Goal: Task Accomplishment & Management: Manage account settings

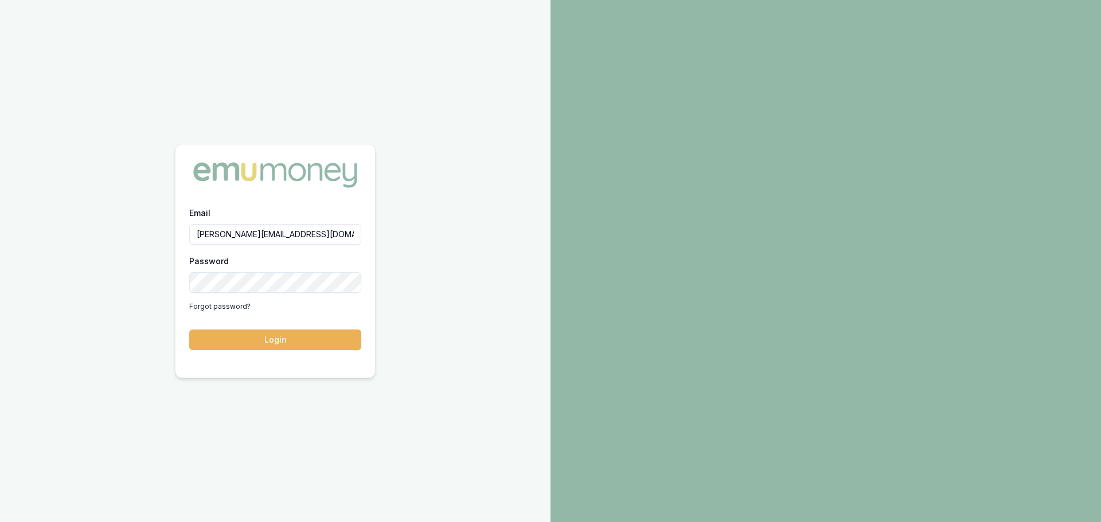
type input "erin.shield@emumoney.com.au"
click at [189, 330] on button "Login" at bounding box center [275, 340] width 172 height 21
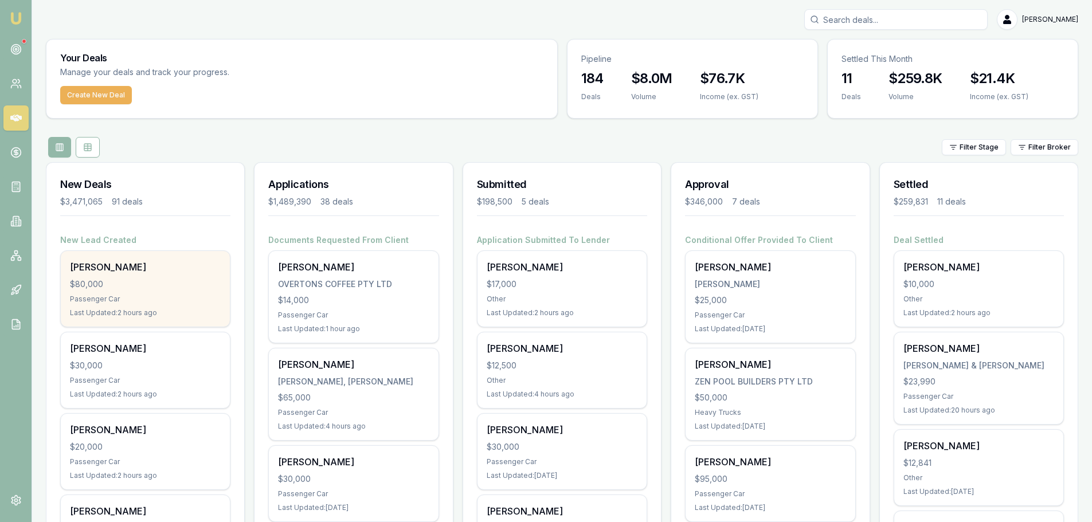
click at [134, 284] on div "$80,000" at bounding box center [145, 284] width 151 height 11
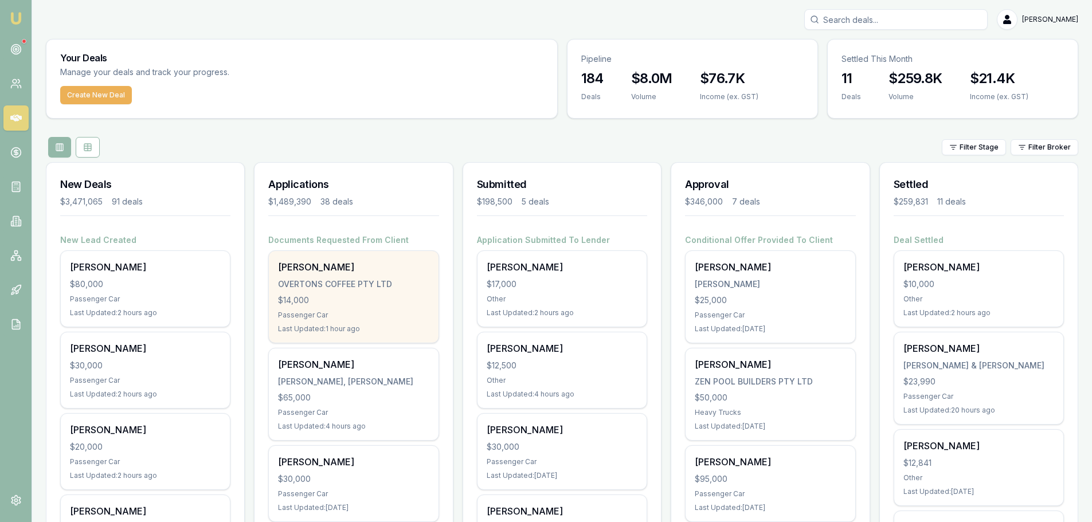
click at [386, 287] on div "OVERTONS COFFEE PTY LTD" at bounding box center [353, 284] width 151 height 11
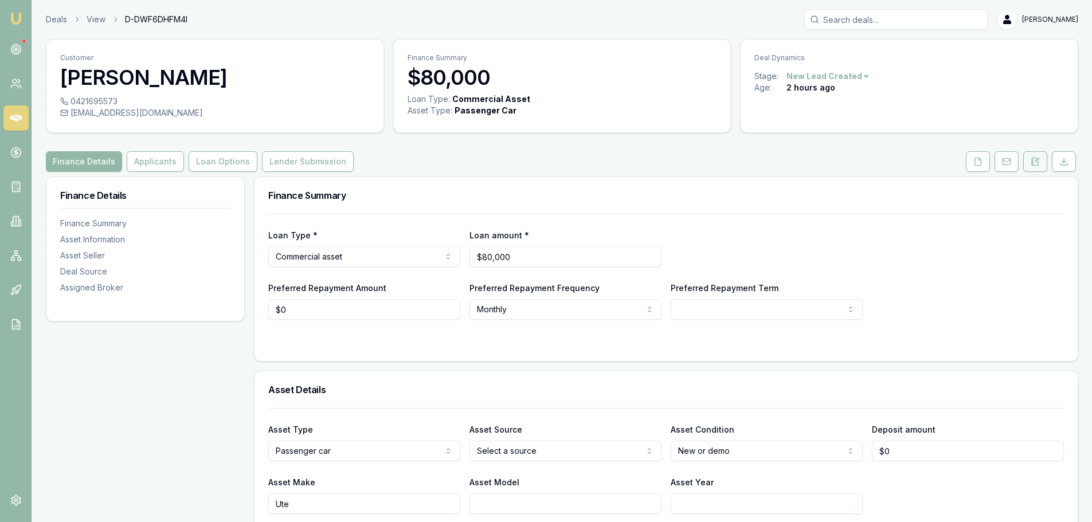
click at [1034, 158] on icon at bounding box center [1036, 161] width 6 height 7
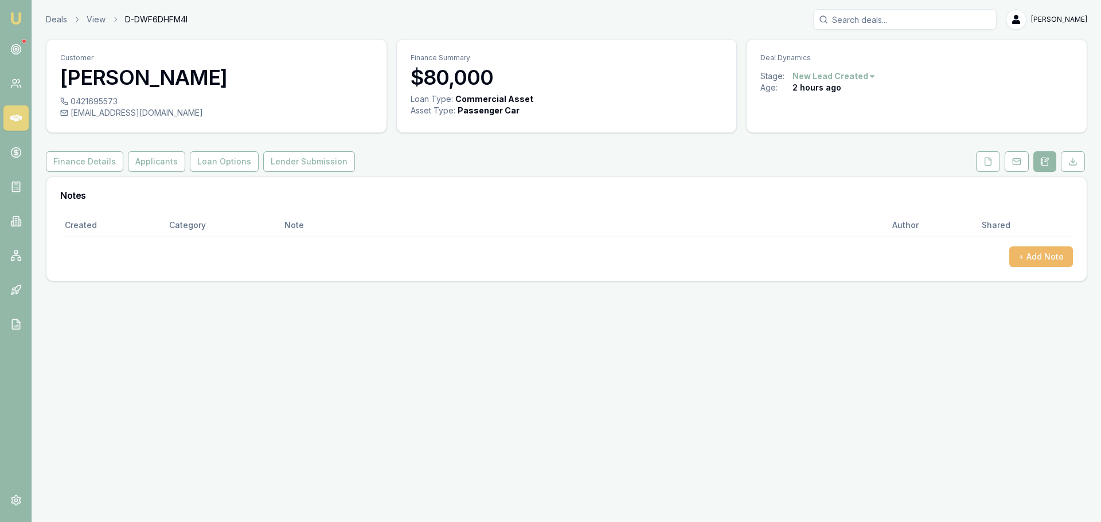
click at [1043, 258] on button "+ Add Note" at bounding box center [1041, 257] width 64 height 21
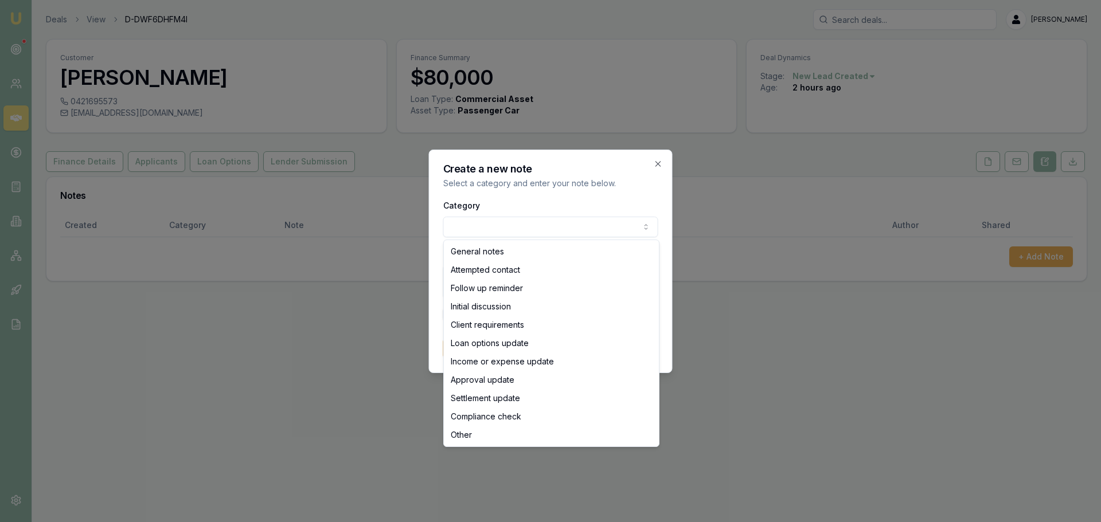
click at [572, 221] on body "Emu Broker Deals View D-DWF6DHFM4I Erin Shield Toggle Menu Customer Brett Hartl…" at bounding box center [550, 261] width 1101 height 522
select select "ATTEMPTED_CONTACT"
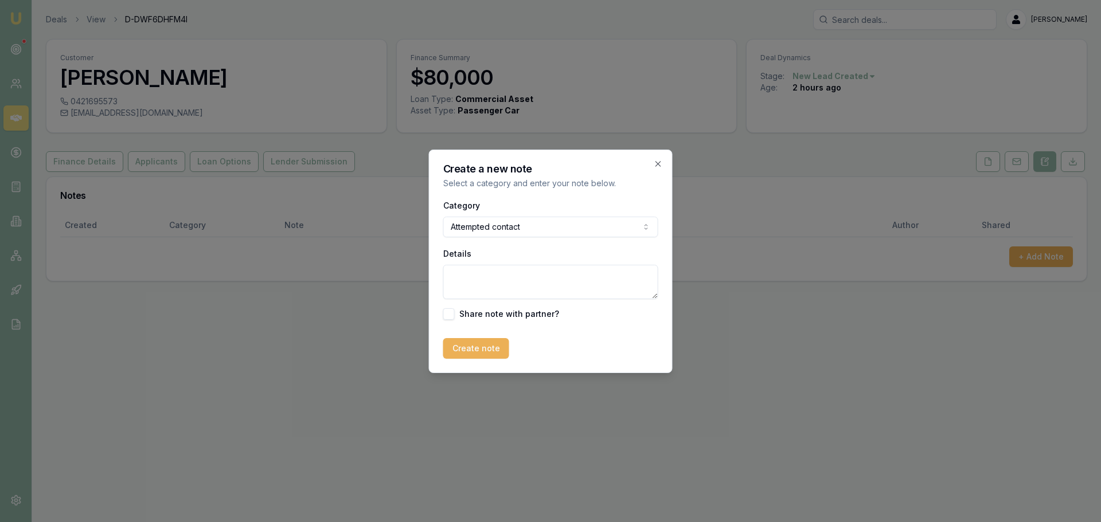
click at [491, 283] on textarea "Details" at bounding box center [550, 282] width 215 height 34
type textarea "sent intro text"
click at [478, 344] on button "Create note" at bounding box center [476, 348] width 66 height 21
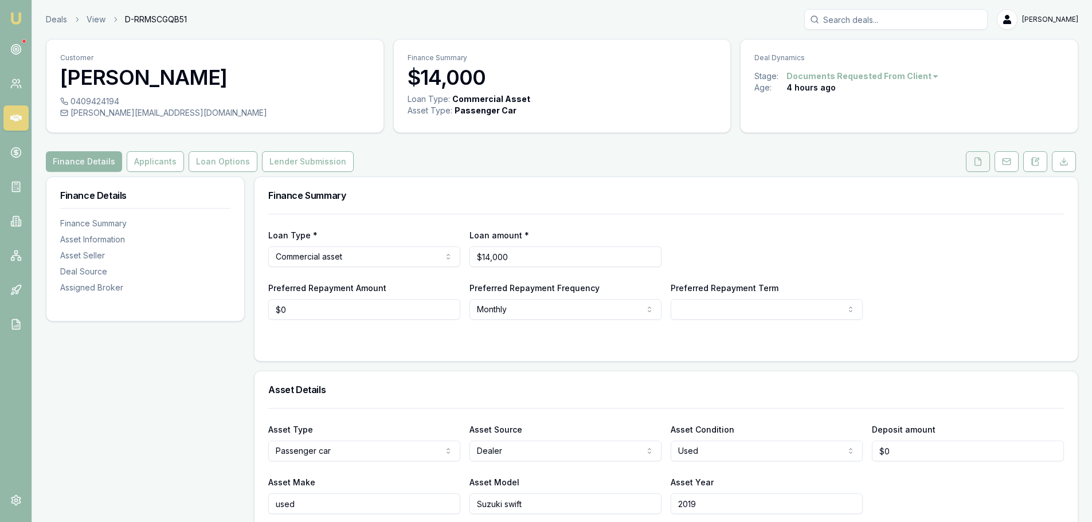
click at [976, 162] on icon at bounding box center [978, 161] width 9 height 9
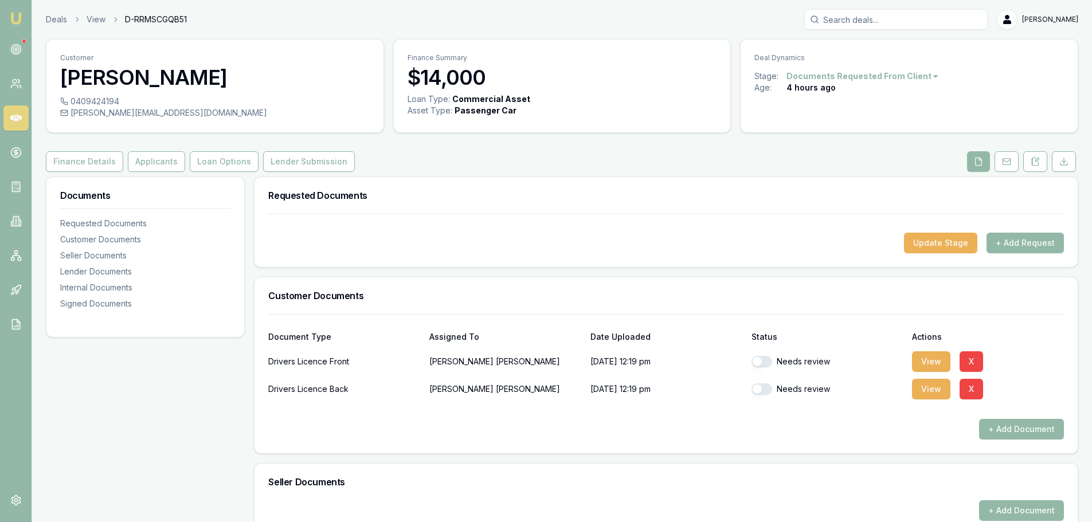
click at [760, 360] on button "button" at bounding box center [762, 361] width 21 height 11
checkbox input "true"
click at [763, 388] on button "button" at bounding box center [762, 389] width 21 height 11
checkbox input "true"
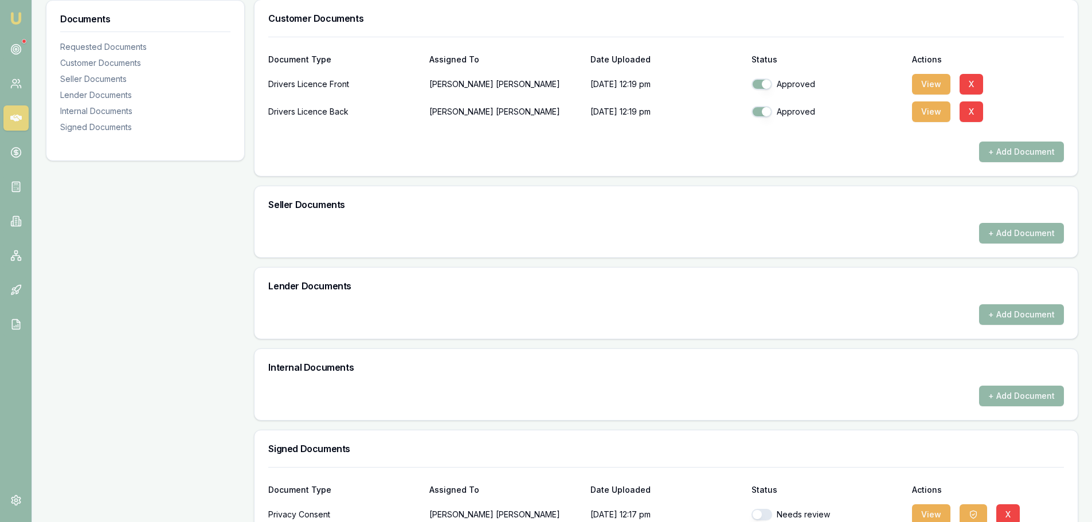
scroll to position [344, 0]
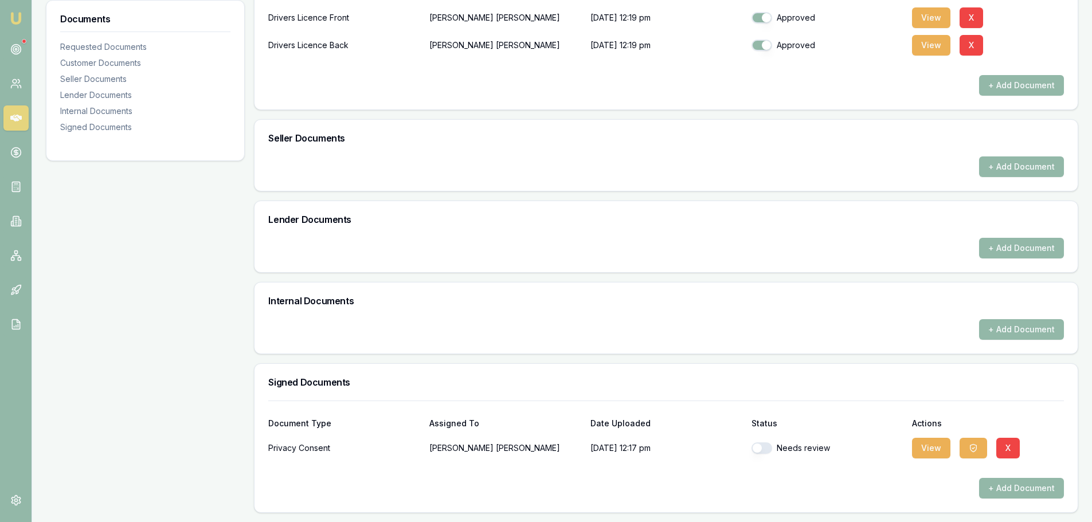
click at [764, 443] on button "button" at bounding box center [762, 448] width 21 height 11
checkbox input "true"
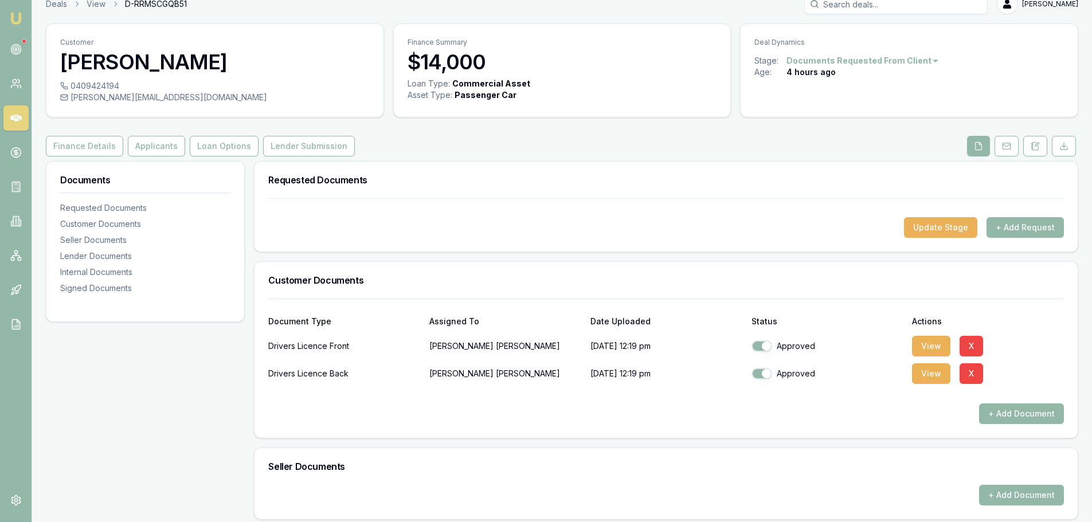
scroll to position [0, 0]
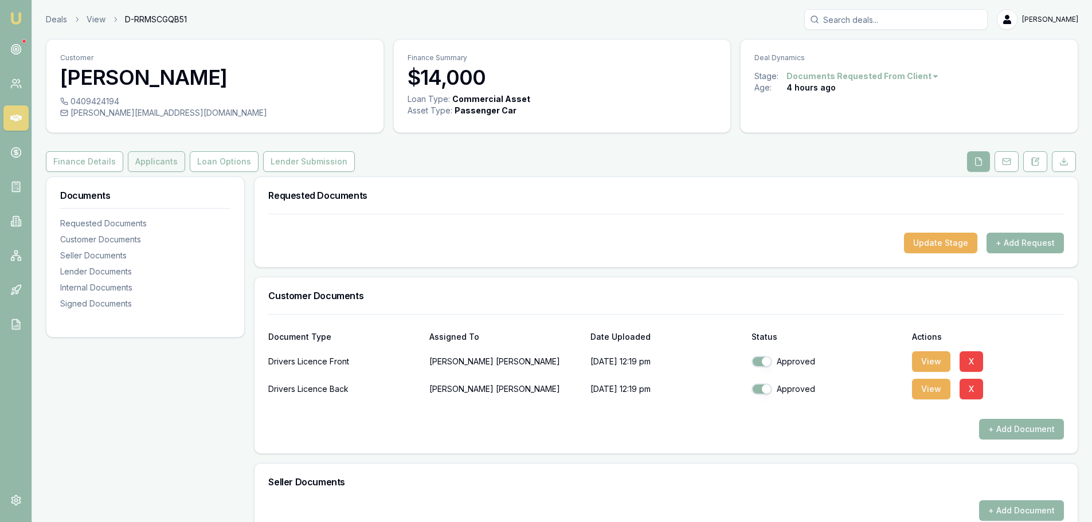
click at [151, 164] on button "Applicants" at bounding box center [156, 161] width 57 height 21
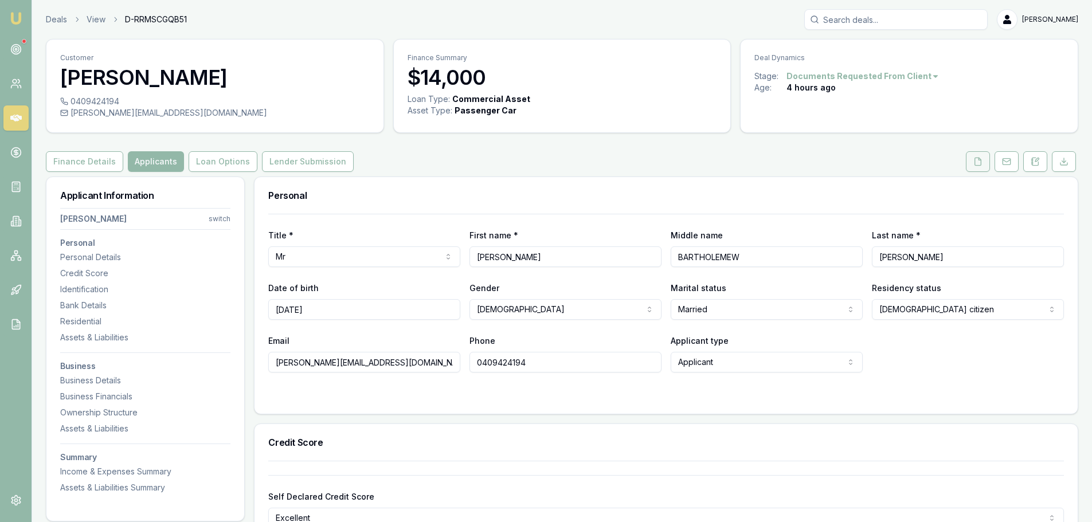
click at [975, 163] on icon at bounding box center [978, 161] width 6 height 7
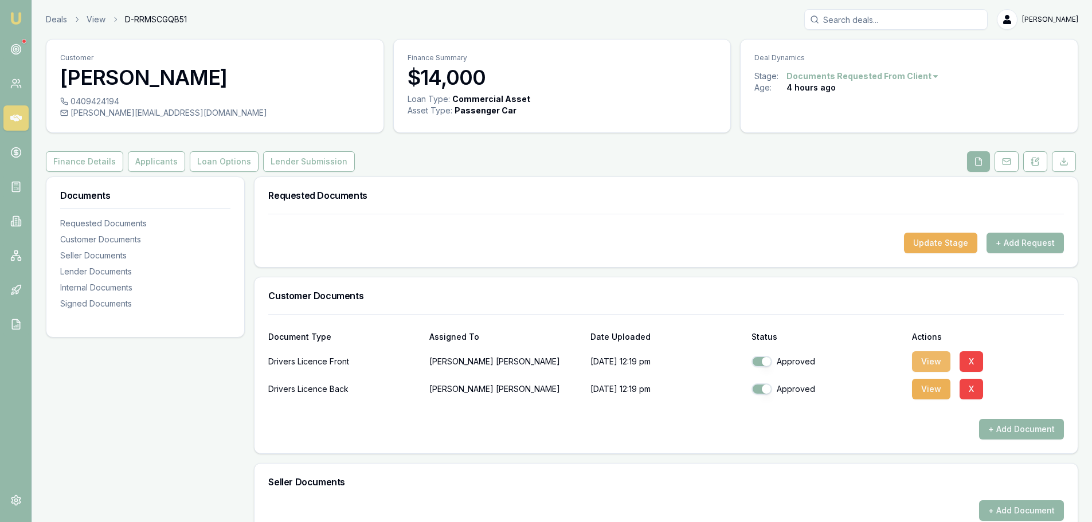
click at [925, 362] on button "View" at bounding box center [931, 362] width 38 height 21
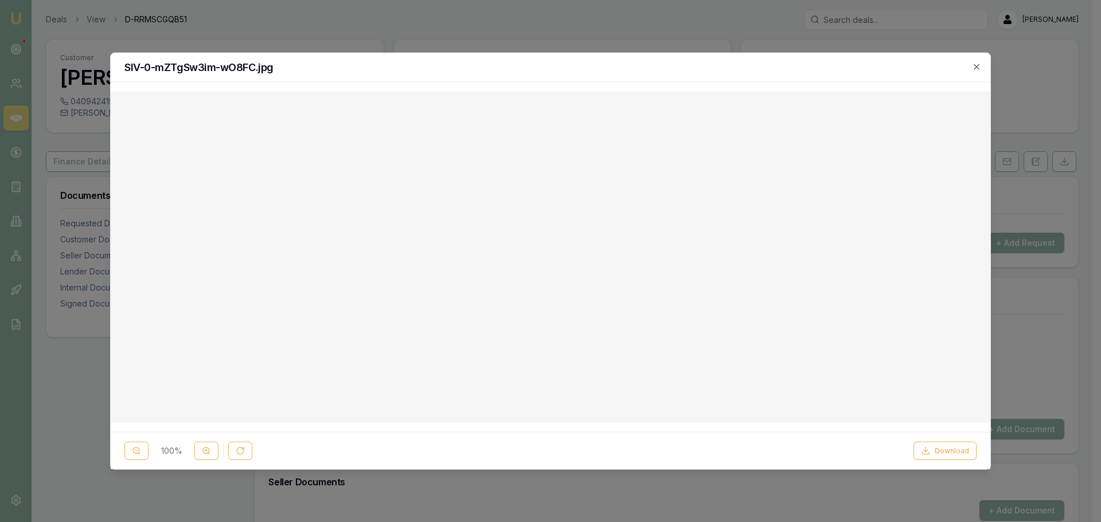
drag, startPoint x: 975, startPoint y: 68, endPoint x: 701, endPoint y: 88, distance: 274.9
click at [975, 68] on icon "button" at bounding box center [976, 66] width 5 height 5
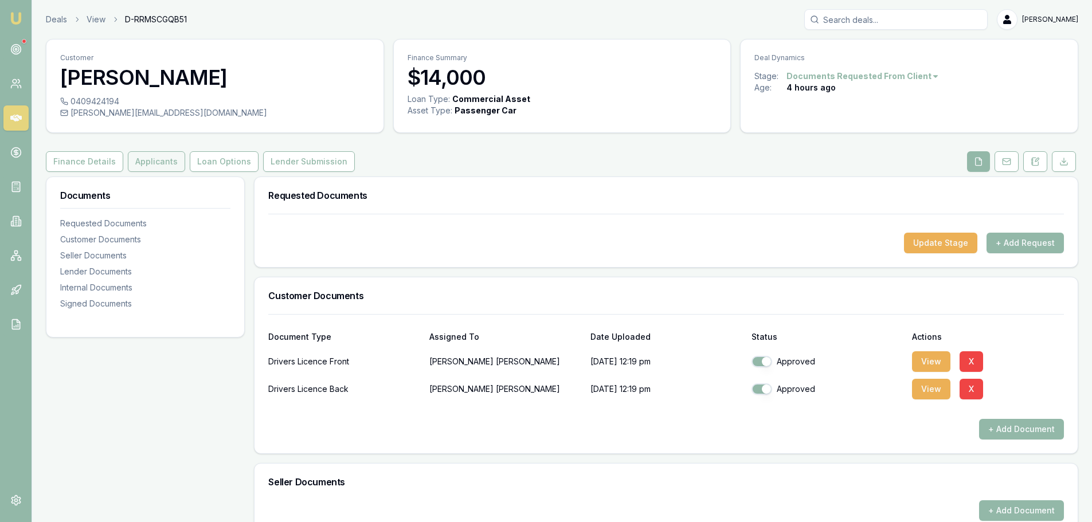
click at [163, 161] on button "Applicants" at bounding box center [156, 161] width 57 height 21
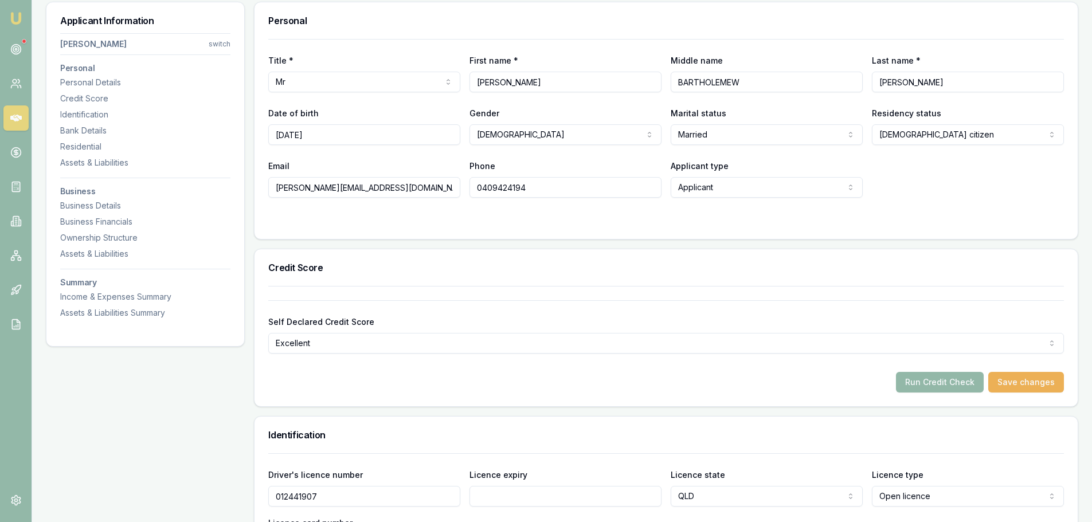
scroll to position [344, 0]
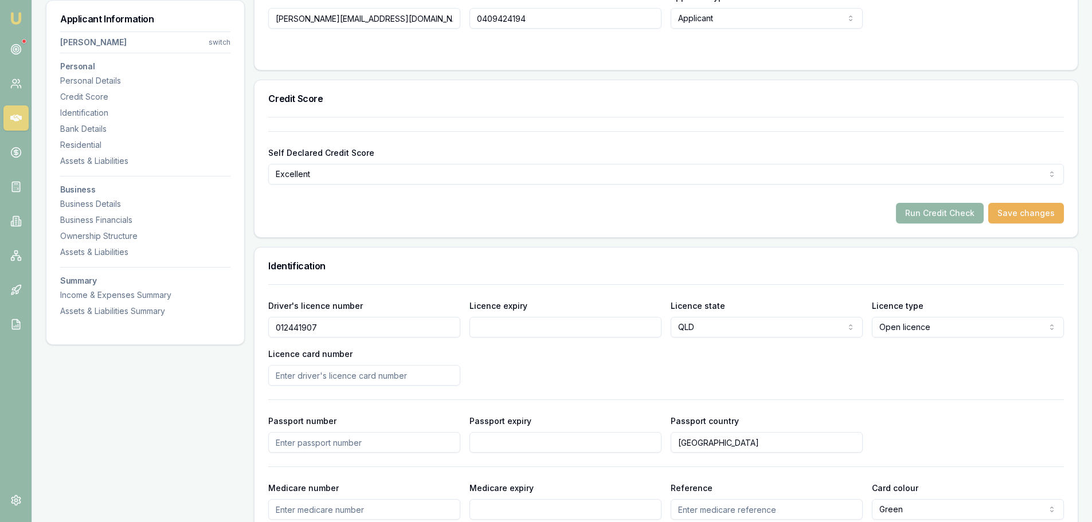
click at [516, 326] on input "Licence expiry" at bounding box center [566, 327] width 192 height 21
type input "12/08/2030"
click at [423, 375] on input "Licence card number" at bounding box center [364, 375] width 192 height 21
click at [954, 214] on button "Run Credit Check" at bounding box center [940, 213] width 88 height 21
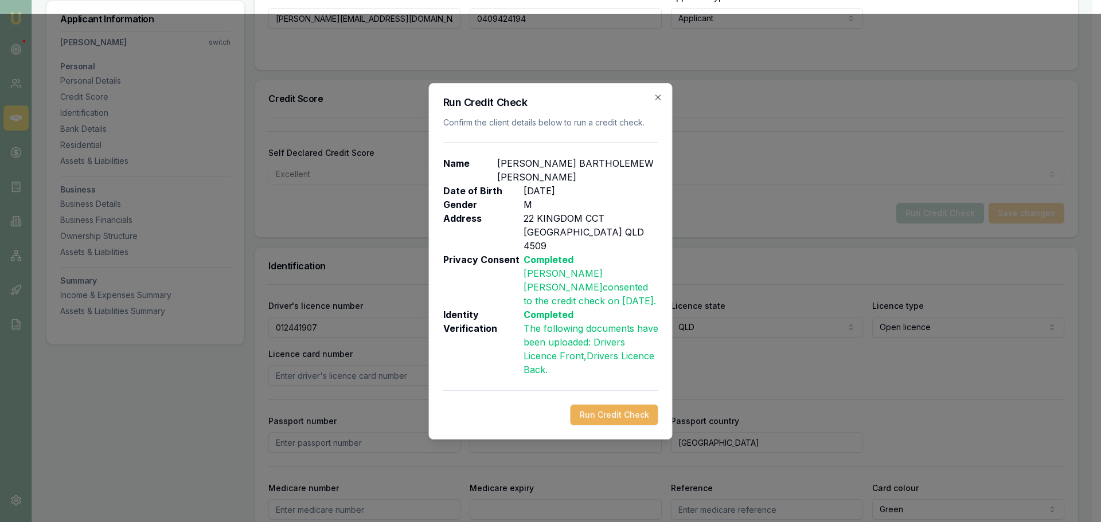
type input "12/08/2030"
click at [634, 407] on button "Run Credit Check" at bounding box center [615, 415] width 88 height 21
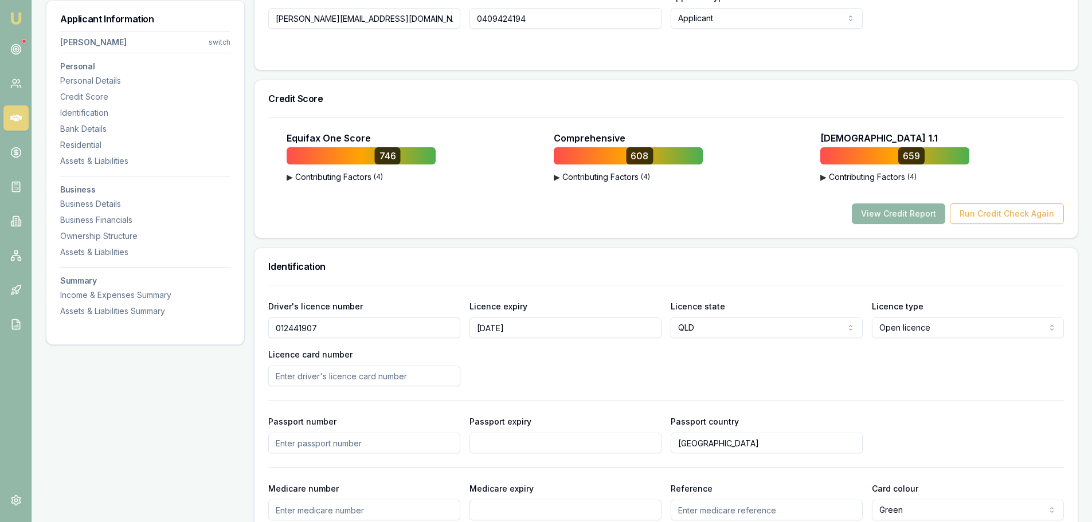
click at [924, 213] on button "View Credit Report" at bounding box center [898, 214] width 93 height 21
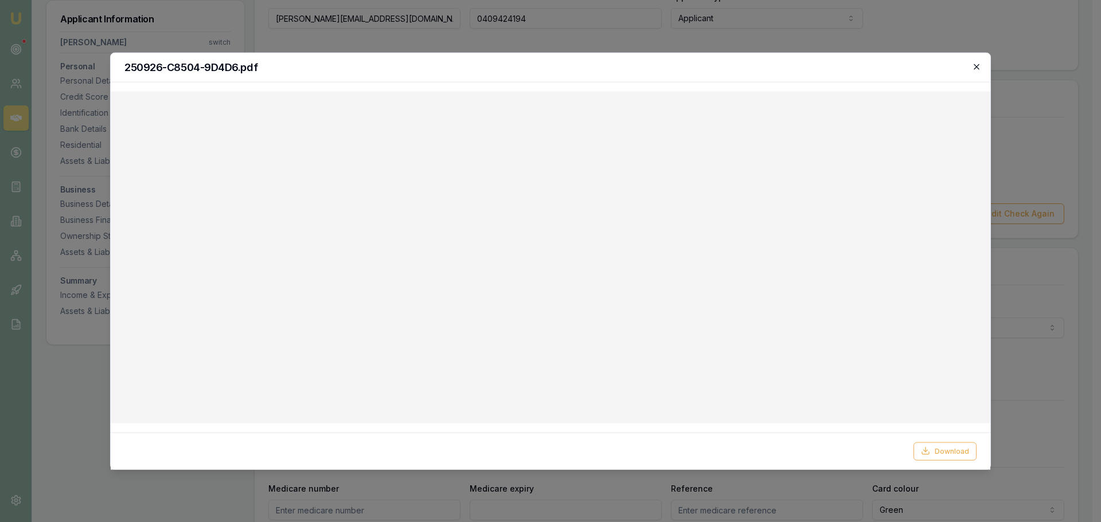
click at [977, 67] on icon "button" at bounding box center [976, 66] width 9 height 9
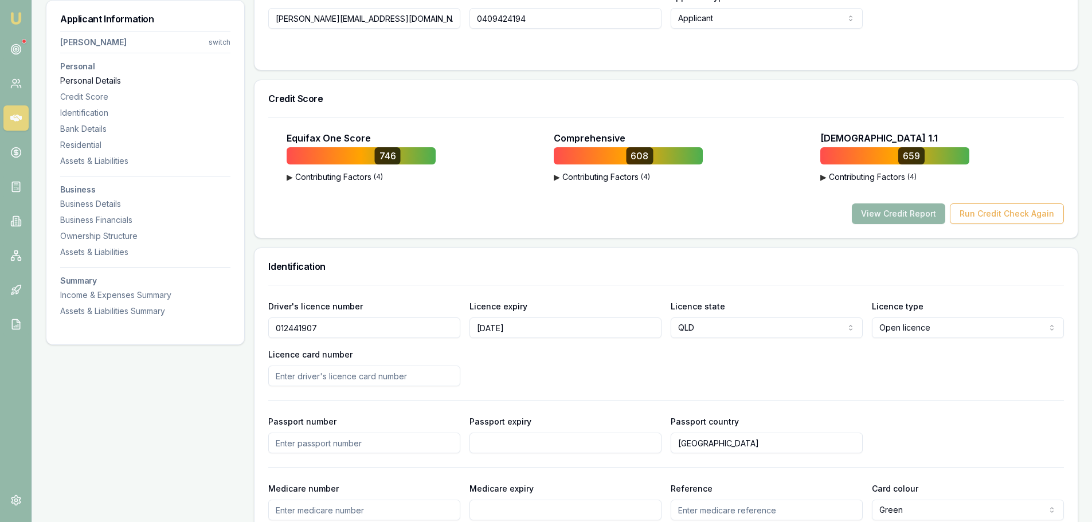
click at [96, 80] on div "Personal Details" at bounding box center [145, 80] width 170 height 11
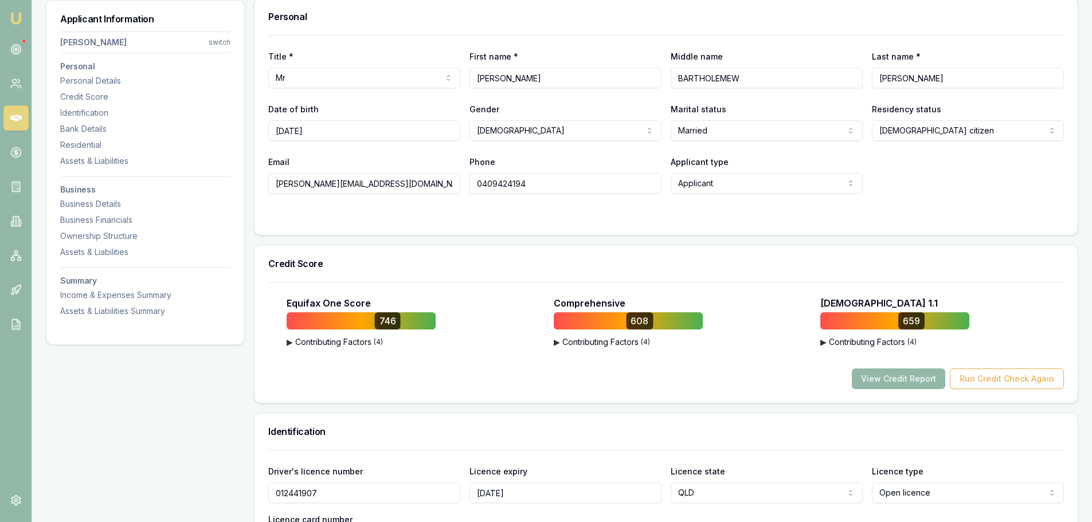
scroll to position [177, 0]
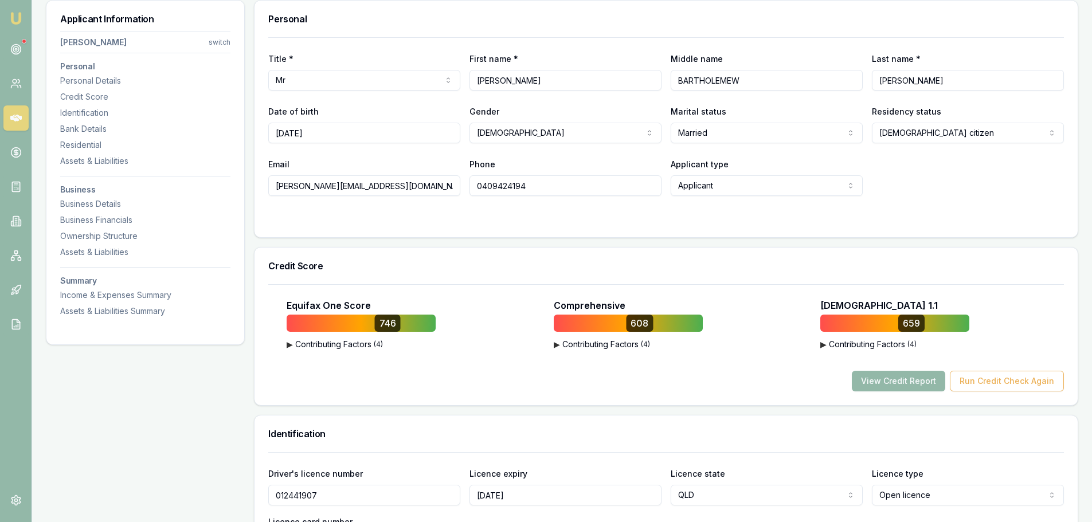
drag, startPoint x: 423, startPoint y: 189, endPoint x: 171, endPoint y: 188, distance: 251.8
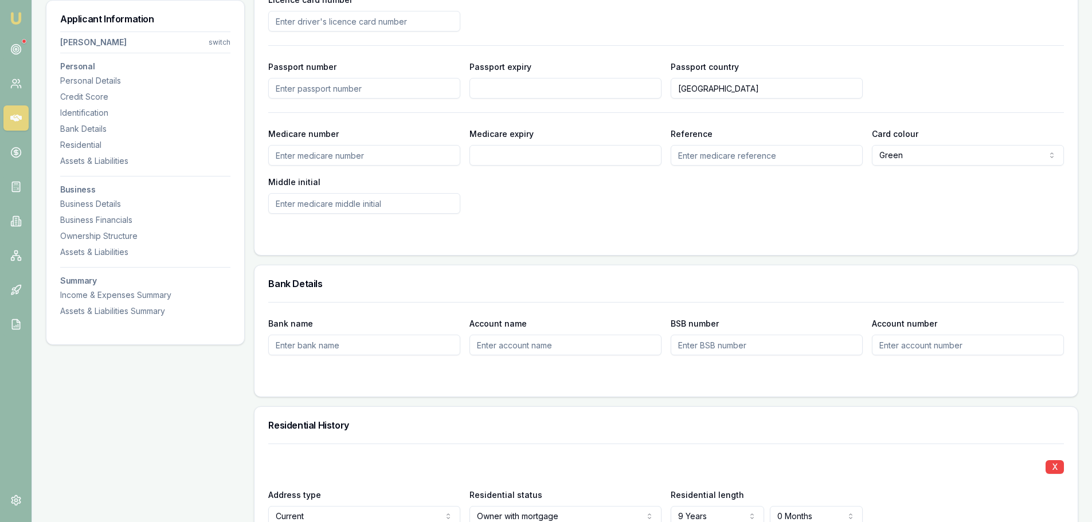
scroll to position [807, 0]
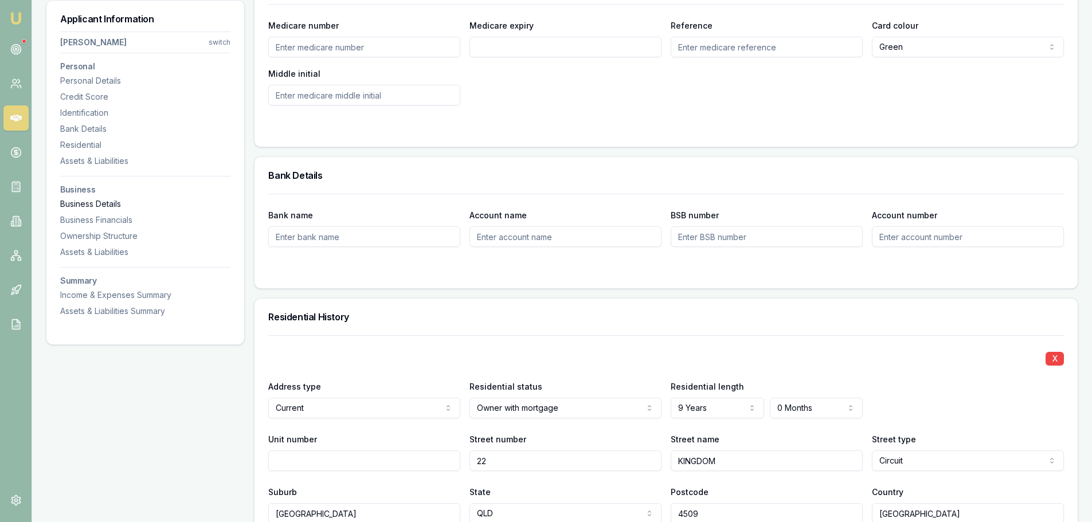
click at [111, 204] on div "Business Details" at bounding box center [145, 203] width 170 height 11
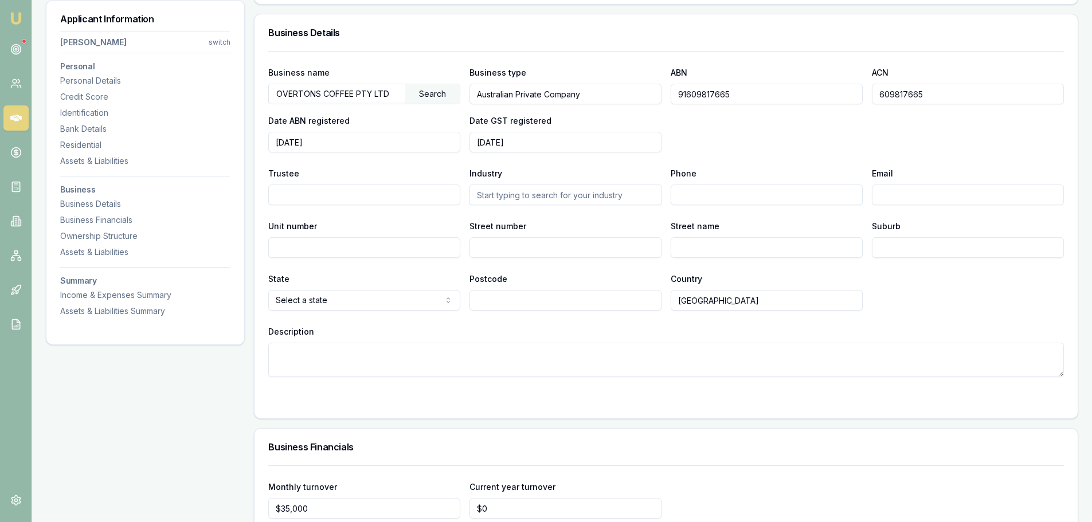
scroll to position [2126, 0]
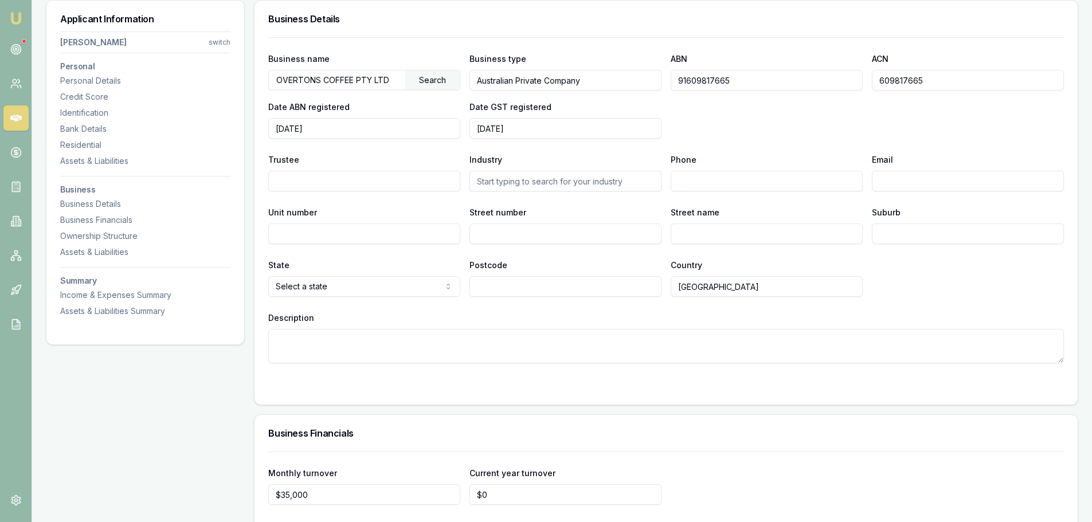
drag, startPoint x: 767, startPoint y: 79, endPoint x: 615, endPoint y: 81, distance: 152.0
click at [616, 81] on div "Business name OVERTONS COFFEE PTY LTD Search Business type Australian Private C…" at bounding box center [666, 95] width 796 height 87
click at [109, 78] on div "Personal Details" at bounding box center [145, 80] width 170 height 11
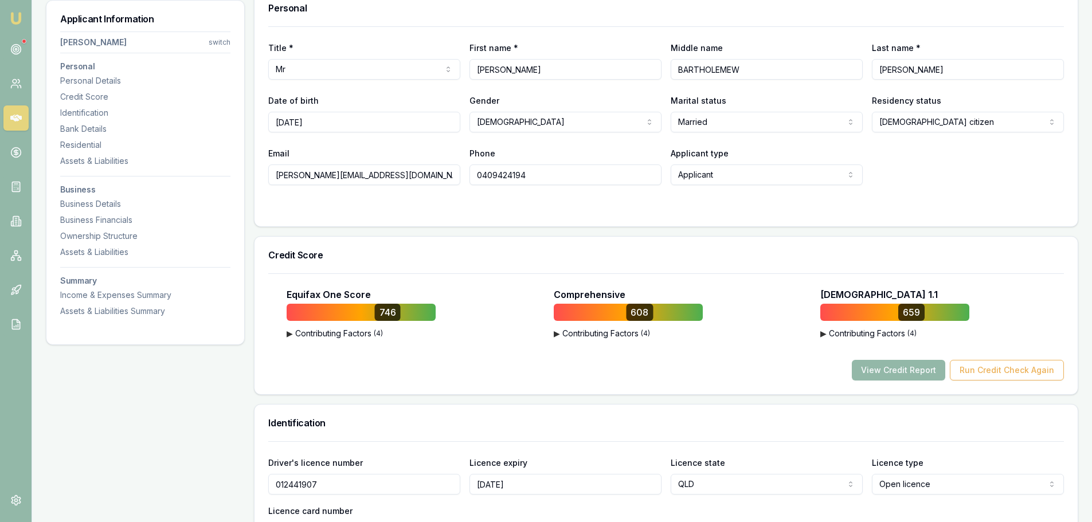
scroll to position [177, 0]
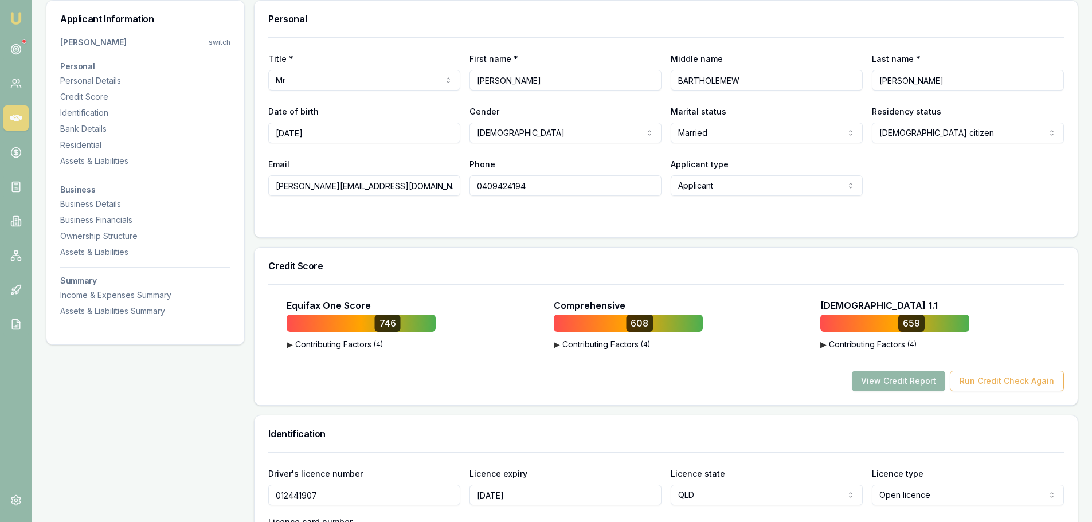
drag, startPoint x: 399, startPoint y: 192, endPoint x: 197, endPoint y: 186, distance: 201.9
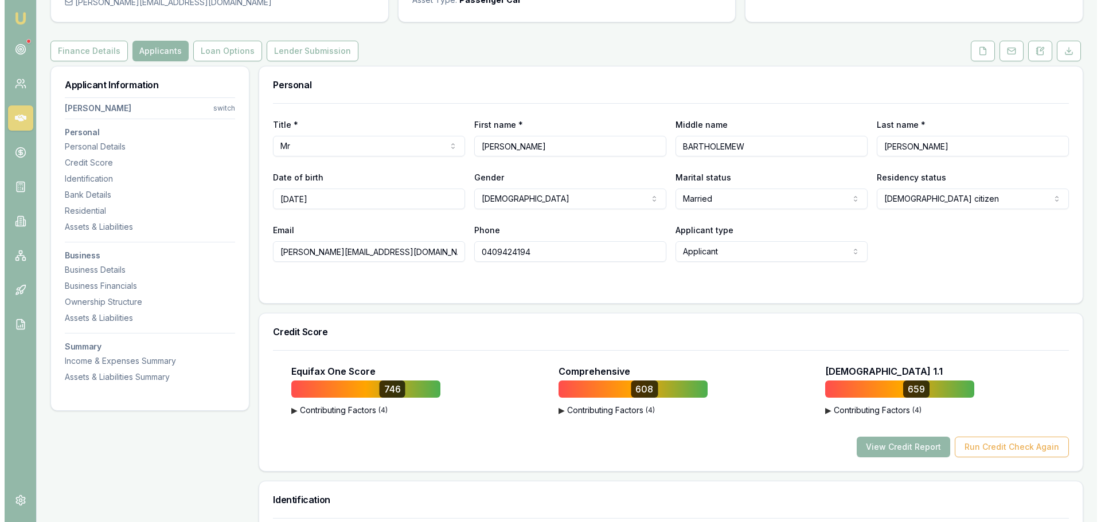
scroll to position [0, 0]
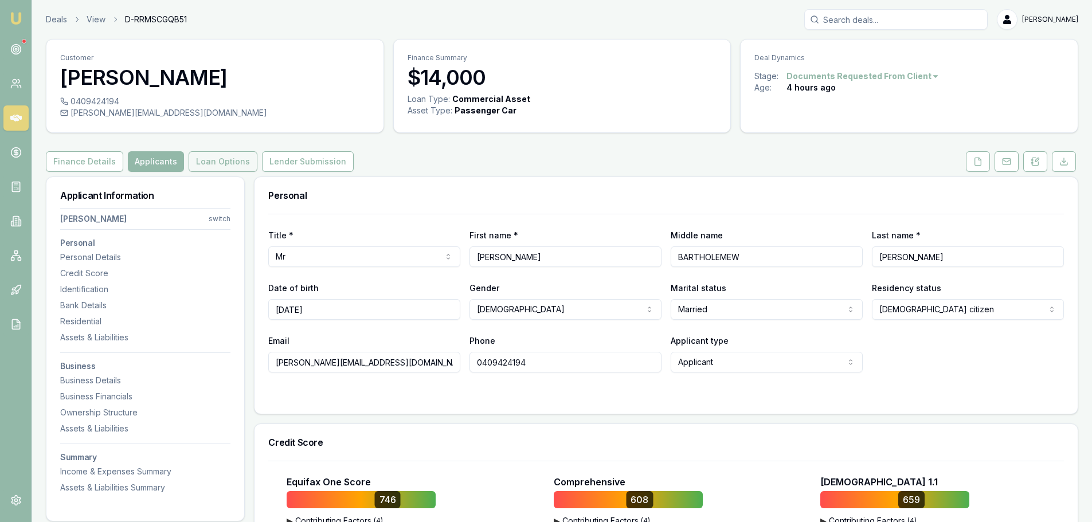
drag, startPoint x: 232, startPoint y: 164, endPoint x: 241, endPoint y: 167, distance: 9.8
click at [232, 164] on button "Loan Options" at bounding box center [223, 161] width 69 height 21
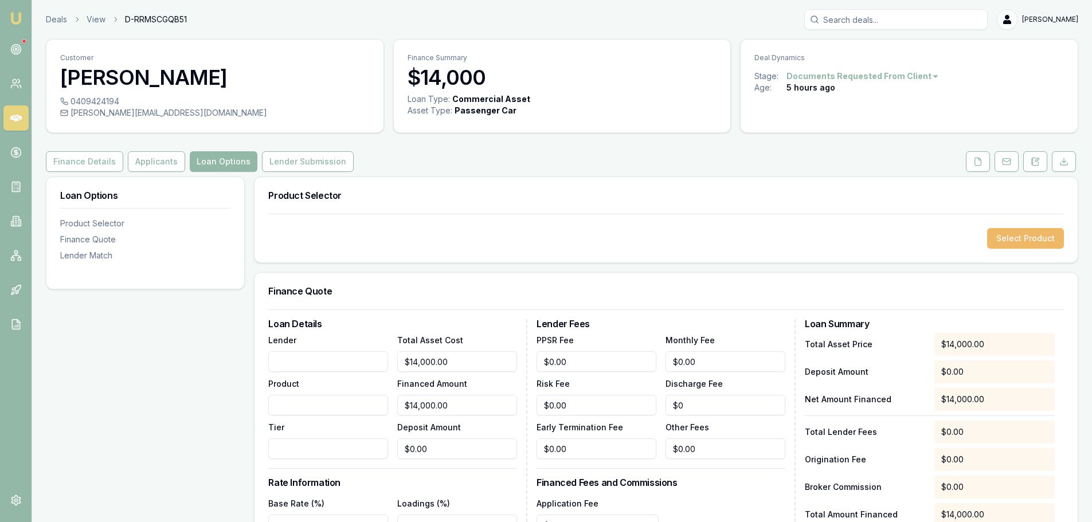
click at [1024, 241] on button "Select Product" at bounding box center [1026, 238] width 77 height 21
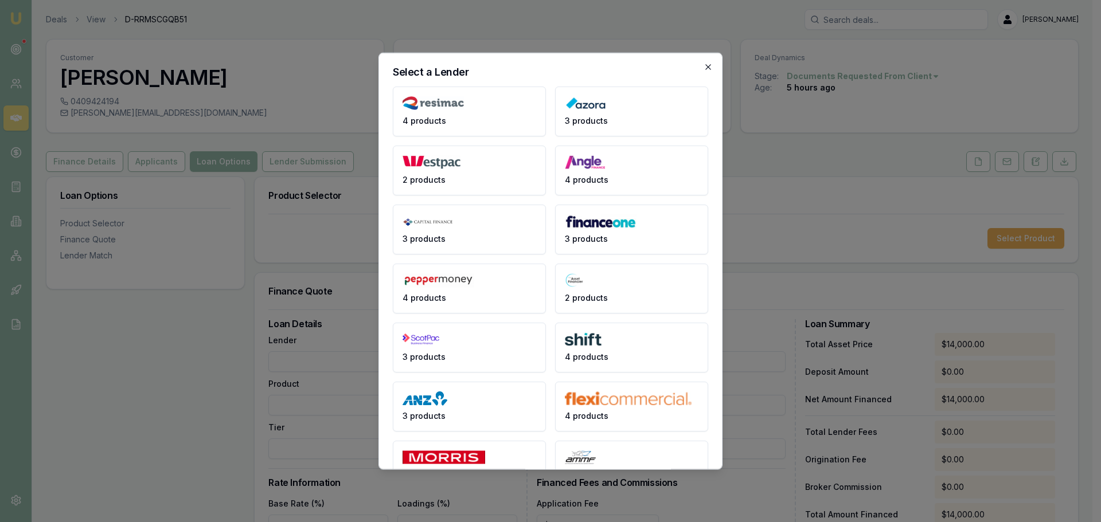
click at [704, 66] on icon "button" at bounding box center [708, 66] width 9 height 9
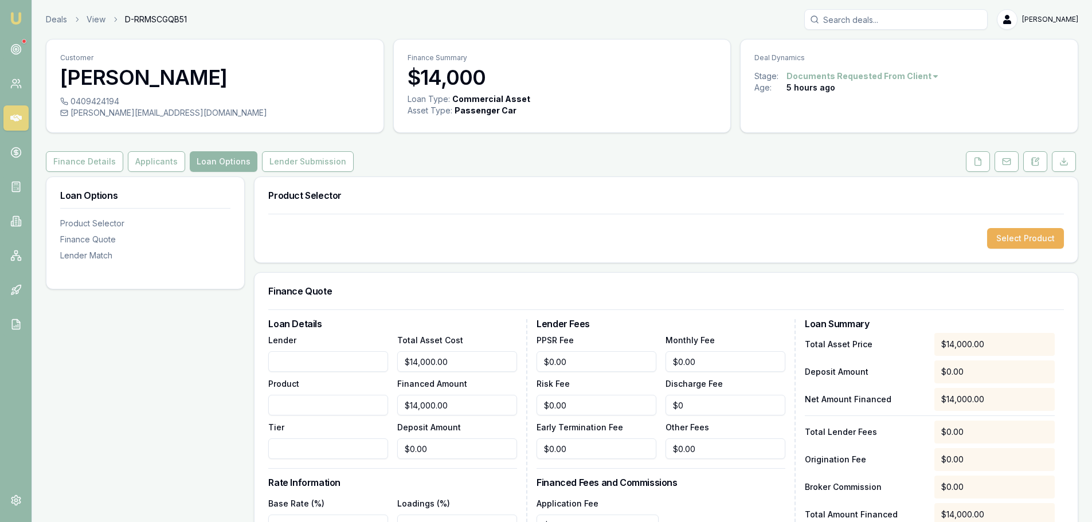
click at [356, 359] on input "Lender" at bounding box center [328, 362] width 120 height 21
type input "AUTOPAY"
type input "COMMERCIAL LOW DOC"
type input "B"
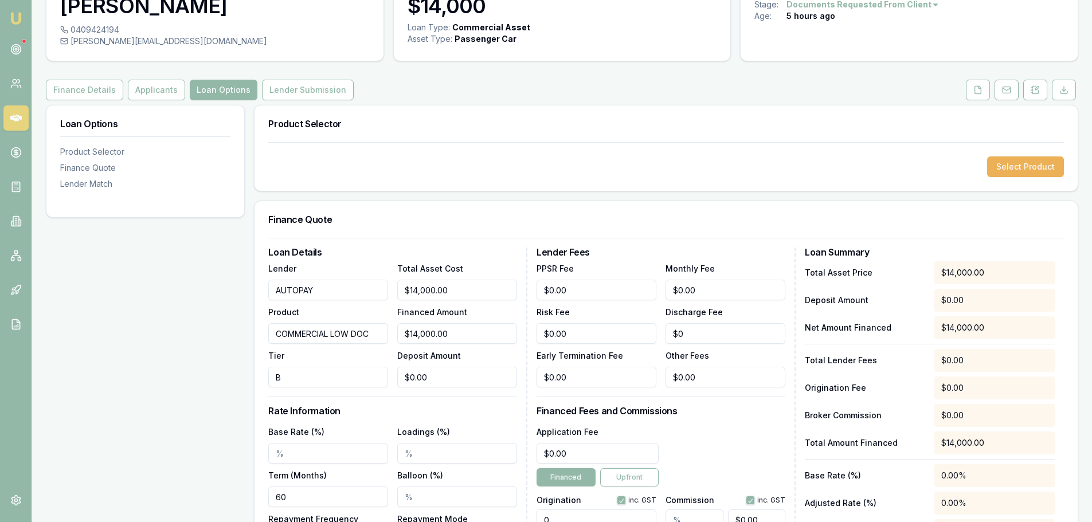
scroll to position [229, 0]
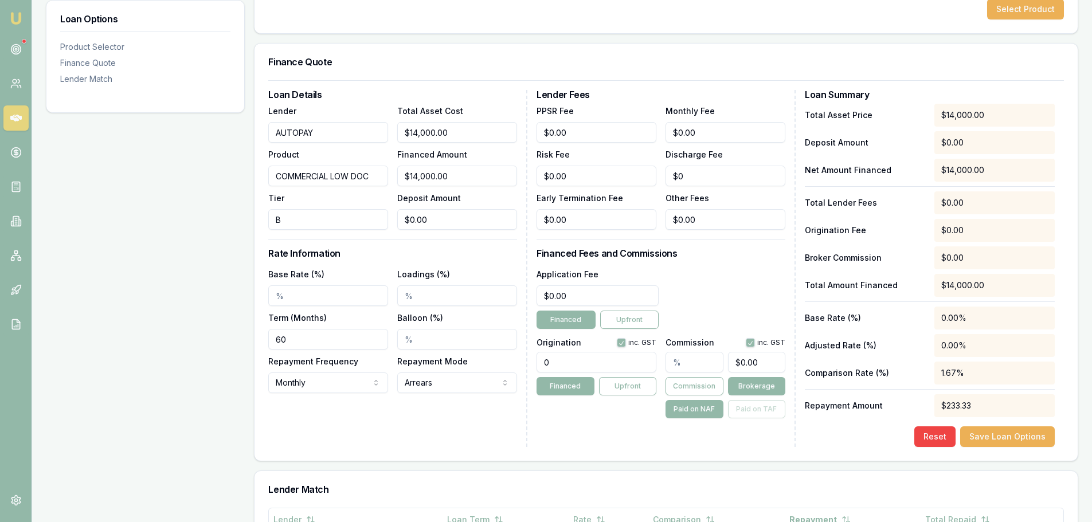
drag, startPoint x: 307, startPoint y: 298, endPoint x: 184, endPoint y: 296, distance: 123.9
click at [213, 296] on div "Loan Options Product Selector Finance Quote Lender Match Product Selector Selec…" at bounding box center [562, 371] width 1033 height 848
drag, startPoint x: 581, startPoint y: 299, endPoint x: 435, endPoint y: 298, distance: 146.2
click at [435, 298] on div "Loan Details Lender AUTOPAY Product COMMERCIAL LOW DOC Tier B Total Asset Cost …" at bounding box center [666, 268] width 796 height 357
type input "$550.00"
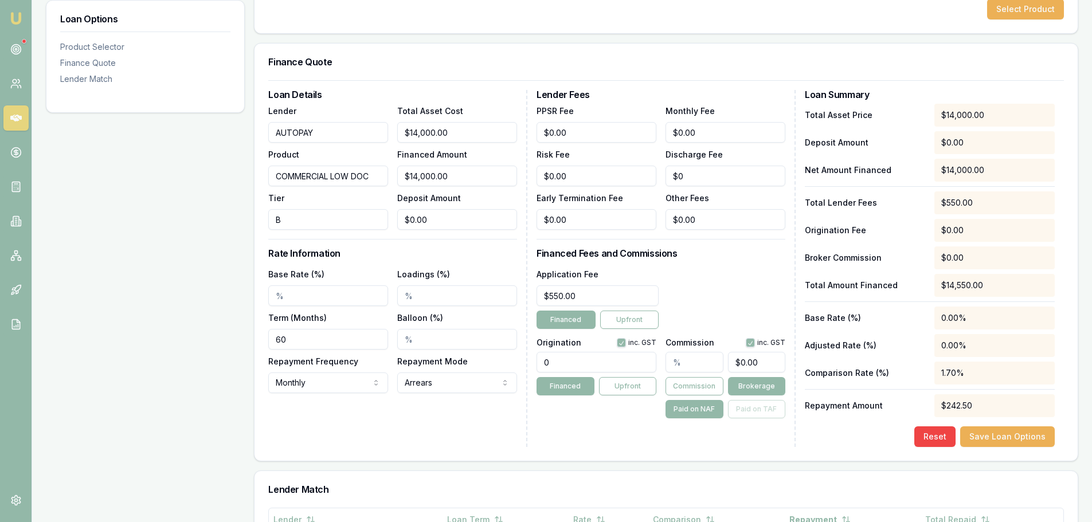
drag, startPoint x: 563, startPoint y: 366, endPoint x: 317, endPoint y: 357, distance: 246.8
click at [409, 357] on div "Loan Details Lender AUTOPAY Product COMMERCIAL LOW DOC Tier B Total Asset Cost …" at bounding box center [666, 268] width 796 height 357
type input "990.00"
click at [571, 440] on div "Lender Fees PPSR Fee $0.00 Monthly Fee $0.00 Risk Fee $0.00 Discharge Fee $0 Ea…" at bounding box center [666, 268] width 259 height 357
click at [1037, 432] on button "Save Loan Options" at bounding box center [1008, 437] width 95 height 21
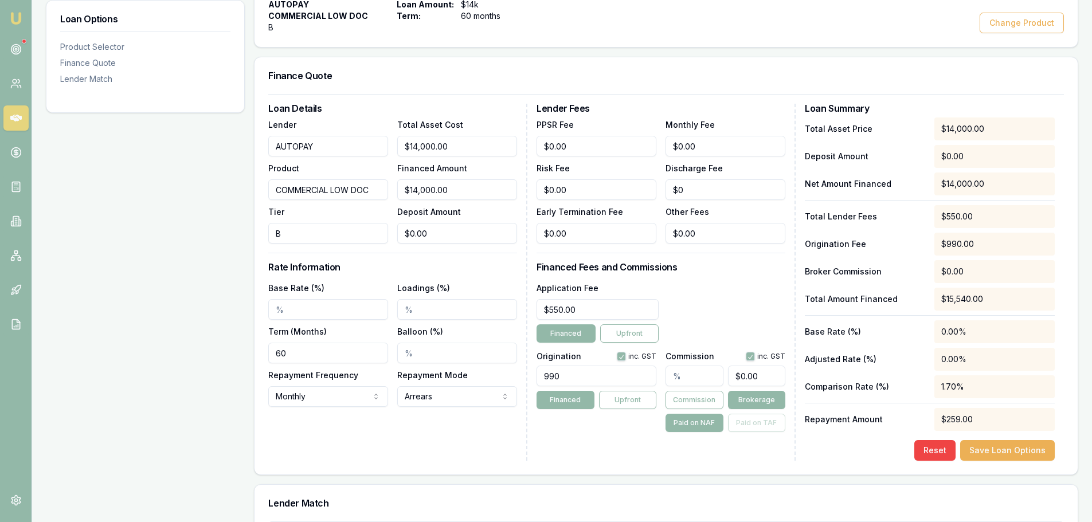
click at [756, 298] on div "Application Fee $550.00 Financed Upfront" at bounding box center [661, 312] width 249 height 62
click at [327, 313] on input "Base Rate (%)" at bounding box center [328, 309] width 120 height 21
type input "11.95%"
click at [741, 301] on div "Application Fee $550.00 Financed Upfront" at bounding box center [661, 312] width 249 height 62
click at [997, 448] on button "Save Loan Options" at bounding box center [1008, 450] width 95 height 21
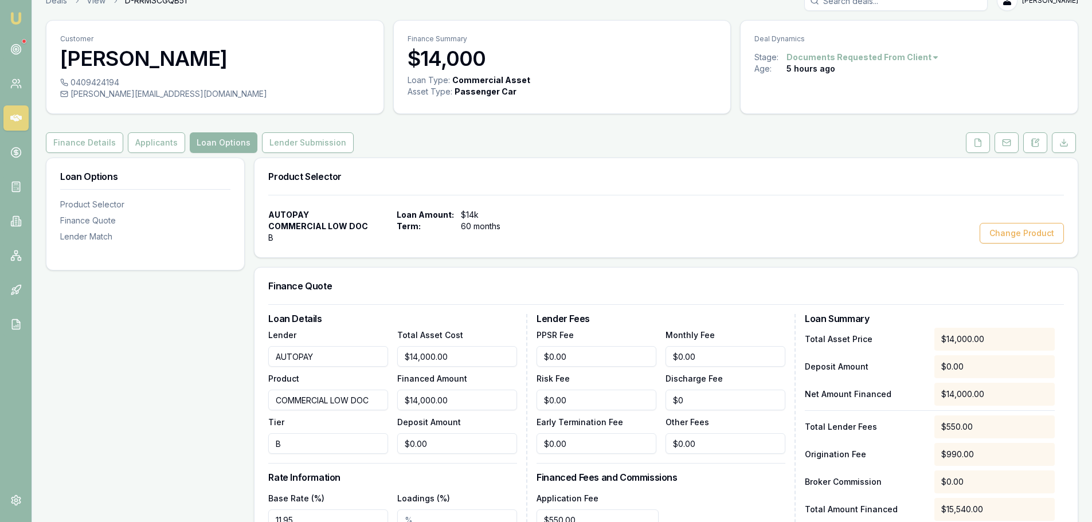
scroll to position [0, 0]
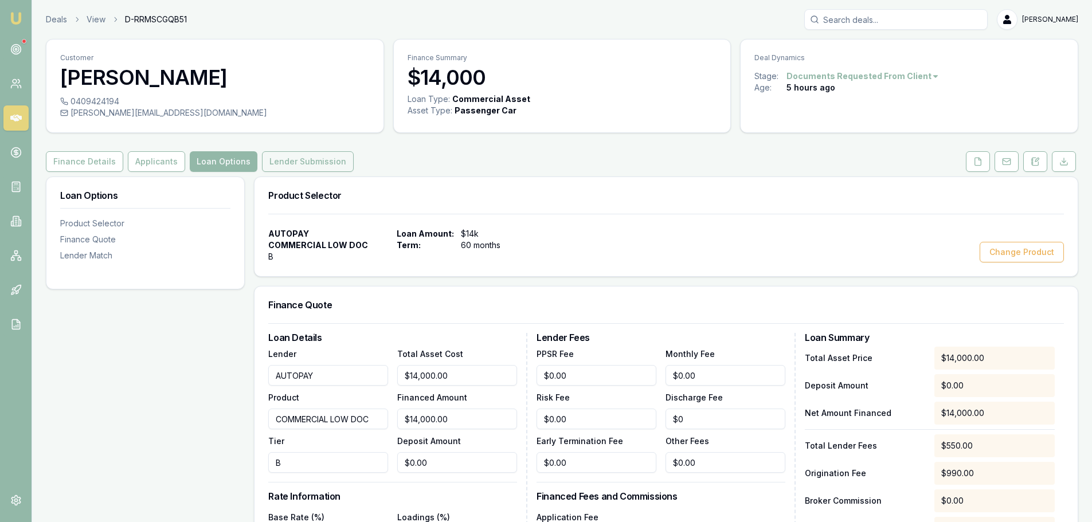
click at [290, 162] on button "Lender Submission" at bounding box center [308, 161] width 92 height 21
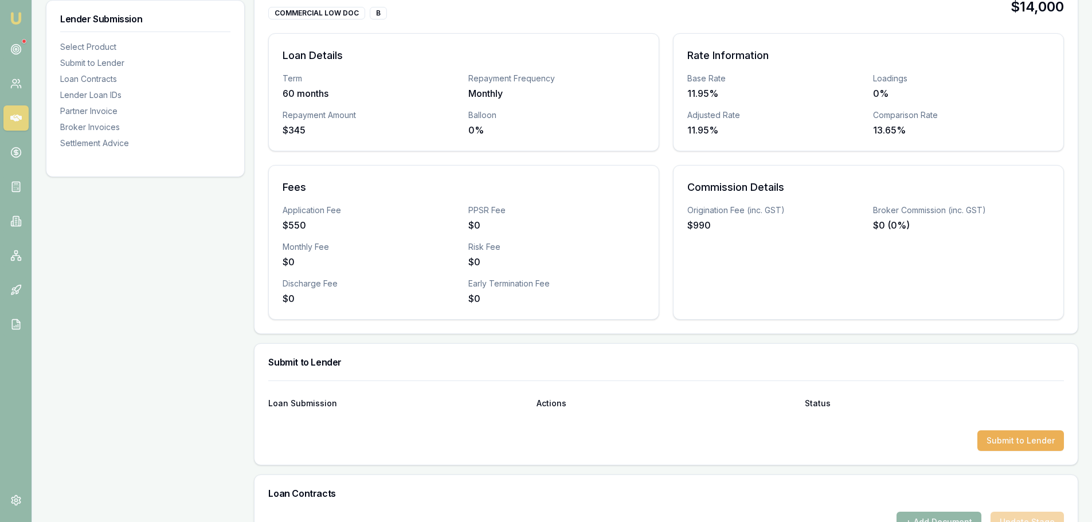
scroll to position [57, 0]
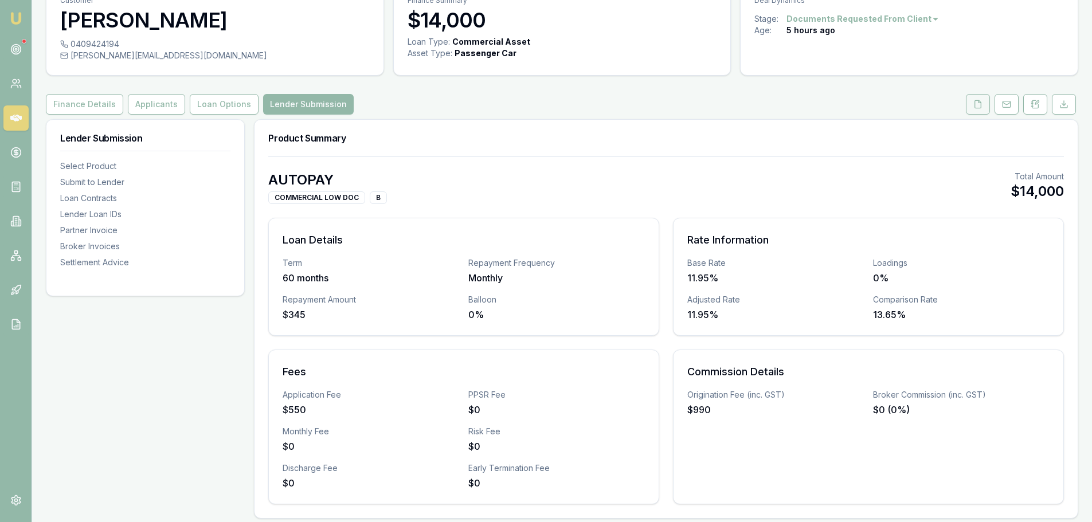
click at [982, 102] on icon at bounding box center [978, 104] width 9 height 9
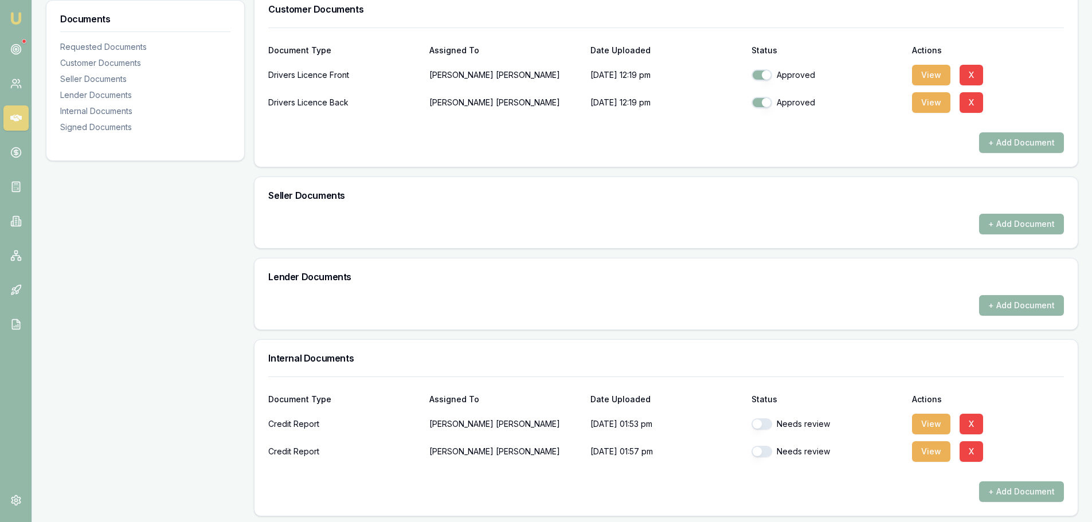
scroll to position [449, 0]
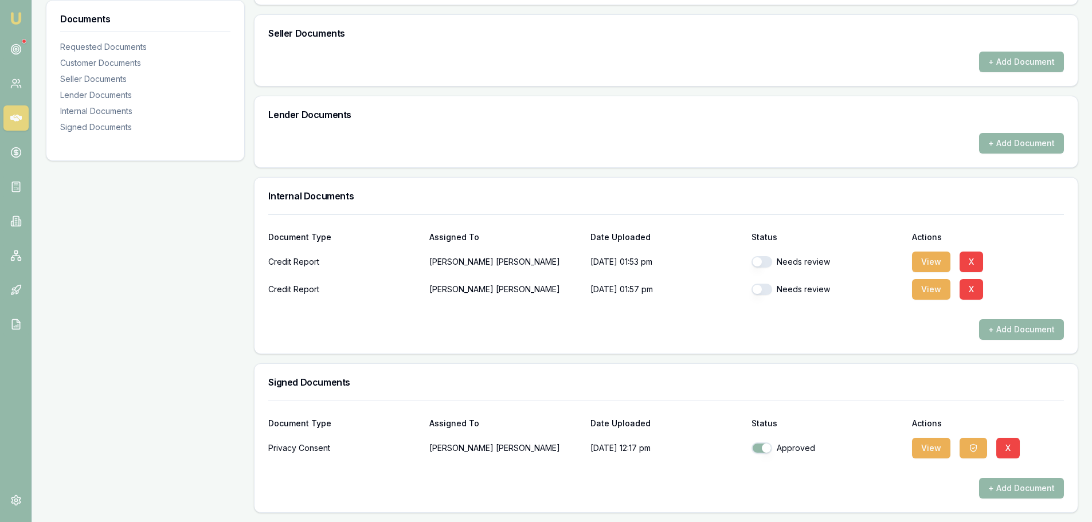
click at [769, 260] on button "button" at bounding box center [762, 261] width 21 height 11
checkbox input "true"
click at [764, 287] on button "button" at bounding box center [762, 289] width 21 height 11
checkbox input "true"
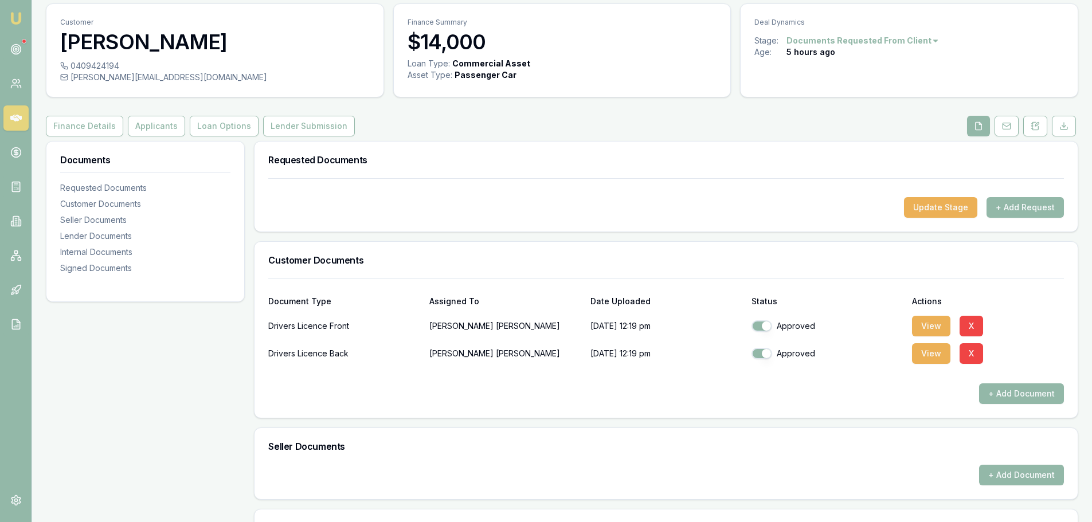
scroll to position [0, 0]
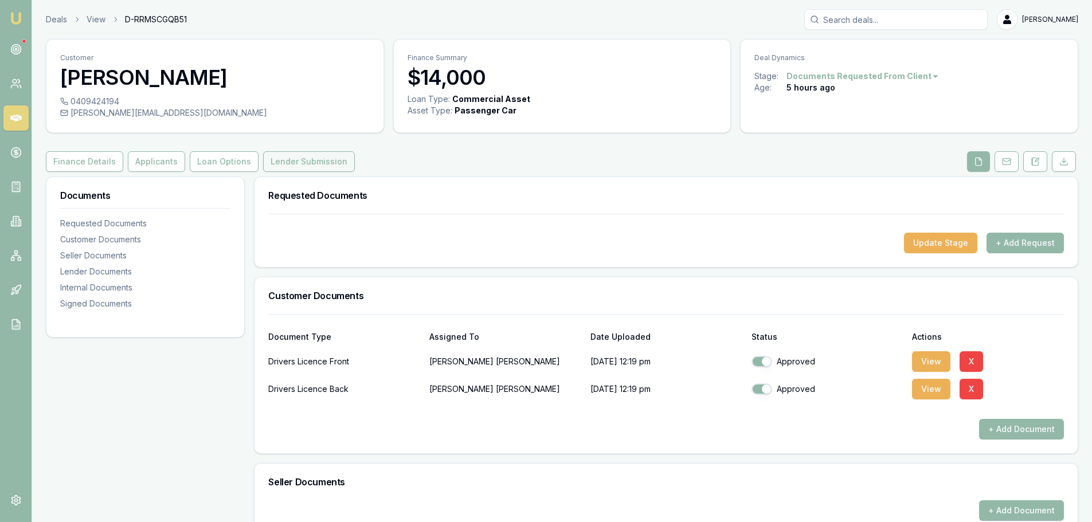
click at [285, 154] on button "Lender Submission" at bounding box center [309, 161] width 92 height 21
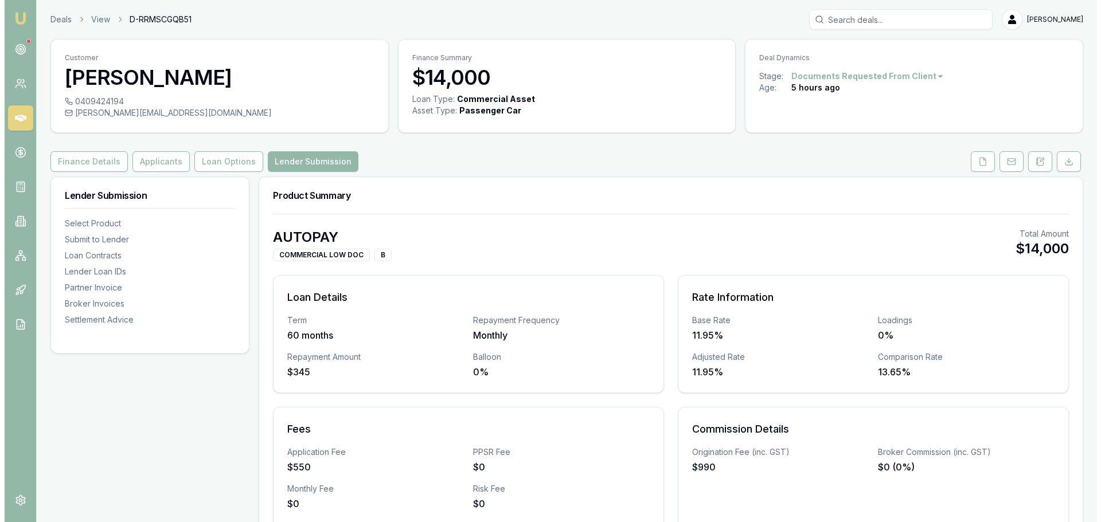
scroll to position [401, 0]
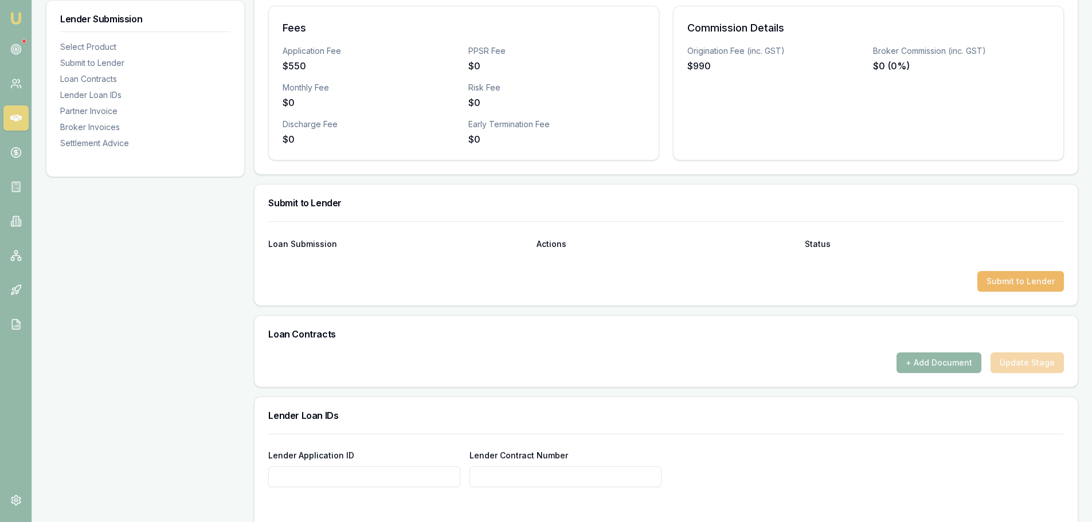
click at [1013, 275] on button "Submit to Lender" at bounding box center [1021, 281] width 87 height 21
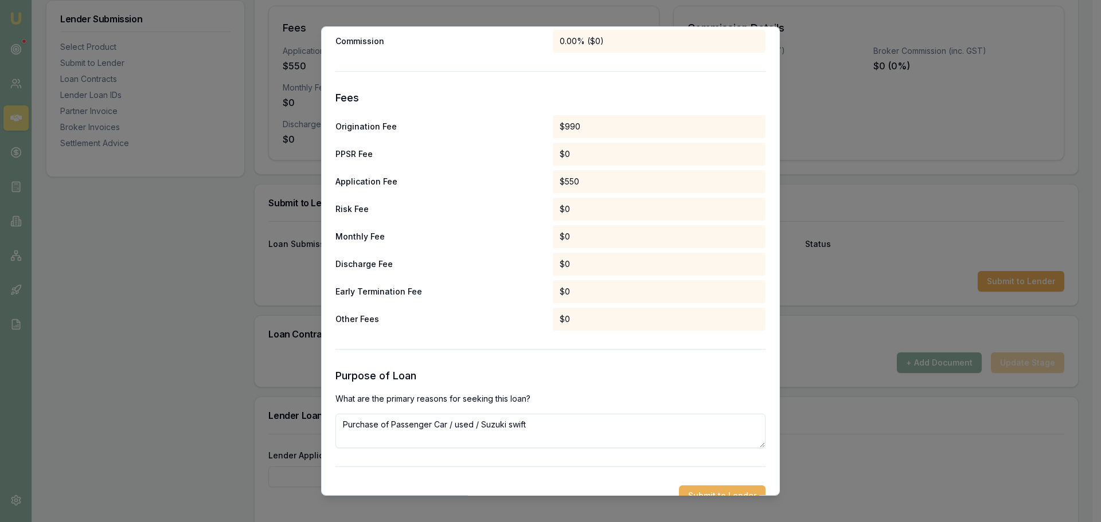
scroll to position [536, 0]
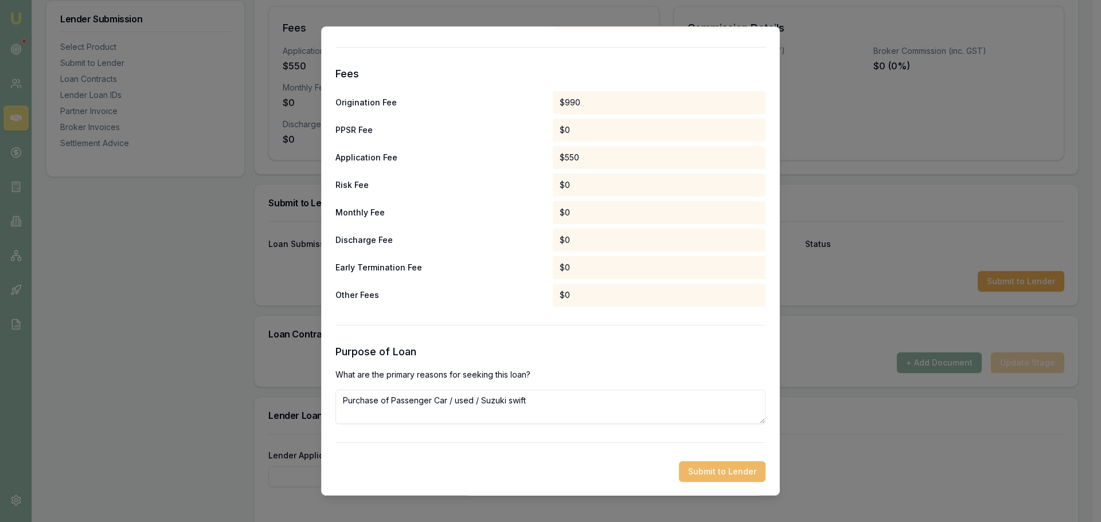
click at [721, 469] on button "Submit to Lender" at bounding box center [722, 472] width 87 height 21
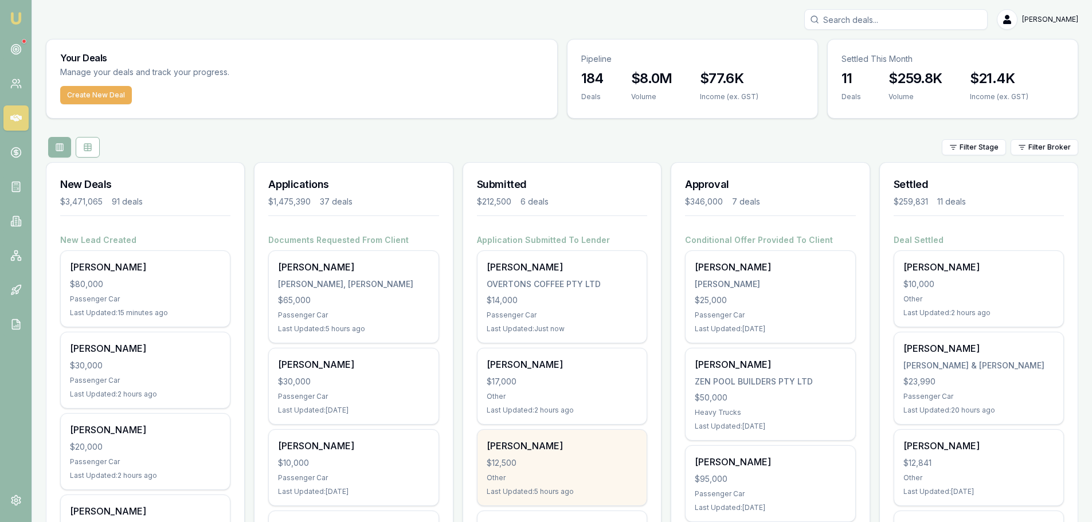
click at [541, 455] on div "[PERSON_NAME] $12,500 Other Last Updated: 5 hours ago" at bounding box center [562, 468] width 169 height 76
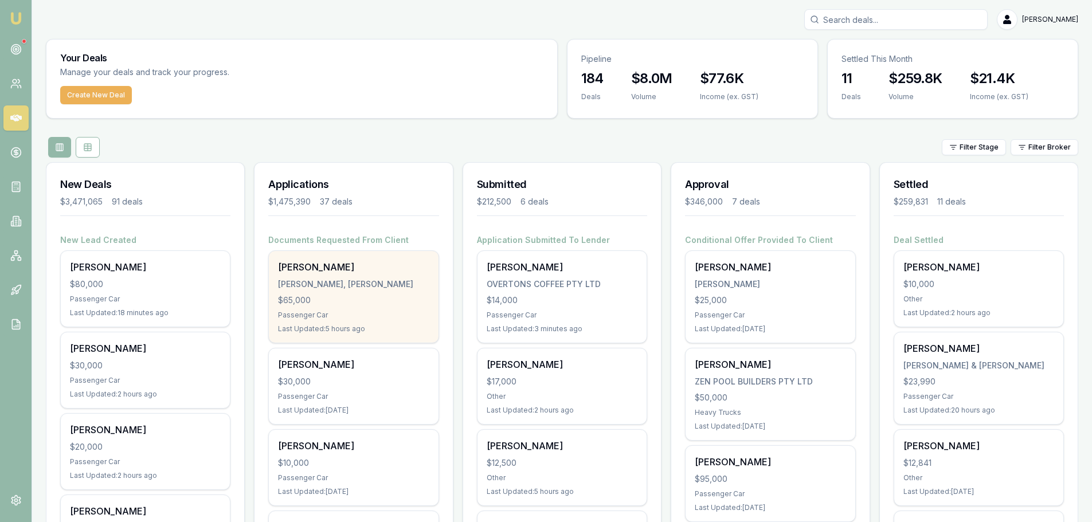
click at [361, 294] on div "Ayden Johan JOHAN, AYDEN JOHNATHON $65,000 Passenger Car Last Updated: 5 hours …" at bounding box center [353, 297] width 169 height 92
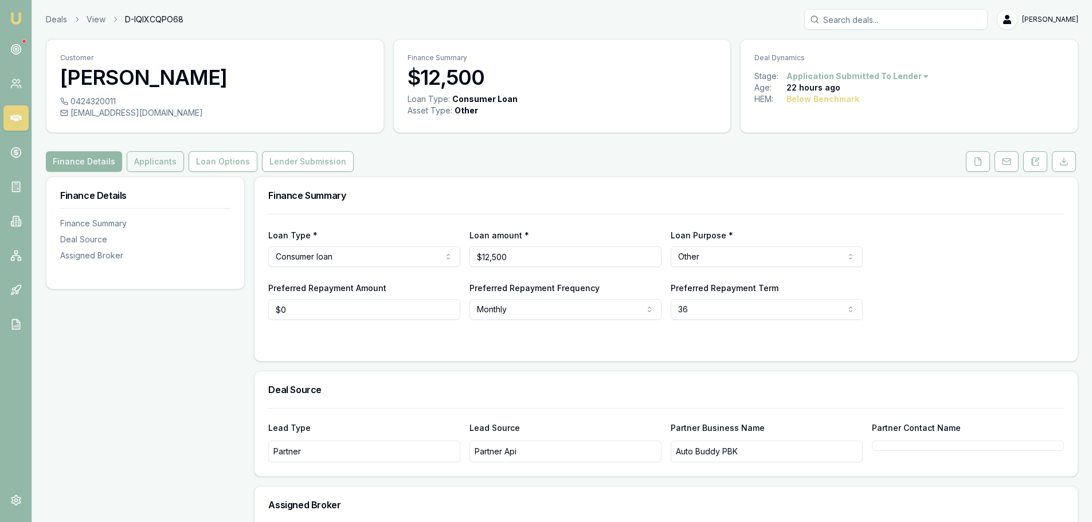
click at [165, 165] on button "Applicants" at bounding box center [155, 161] width 57 height 21
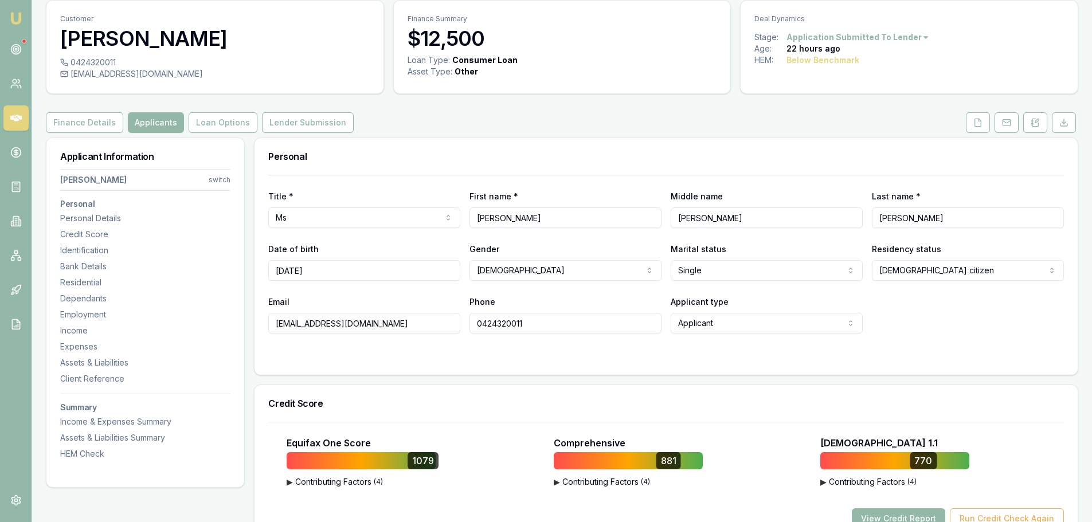
scroll to position [57, 0]
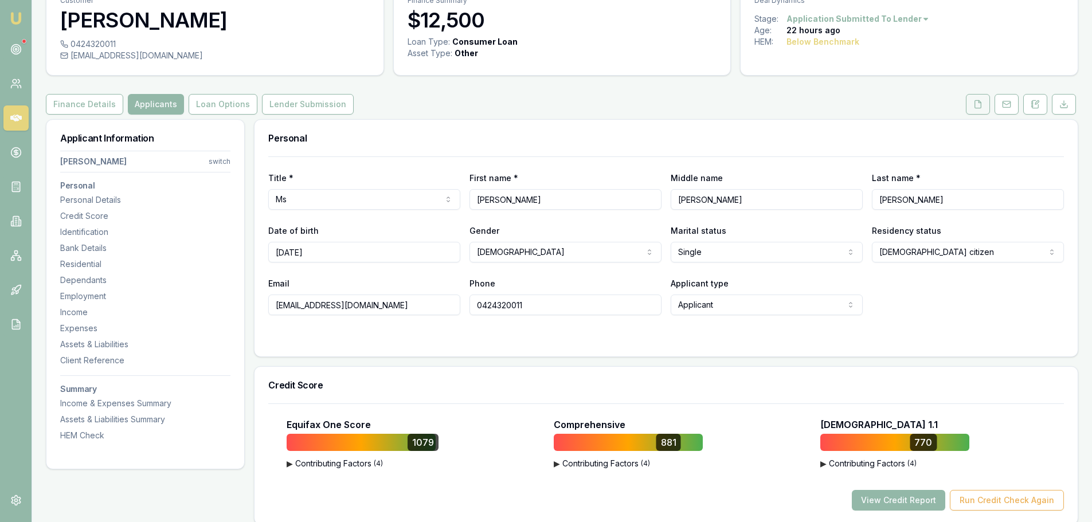
click at [977, 111] on button at bounding box center [978, 104] width 24 height 21
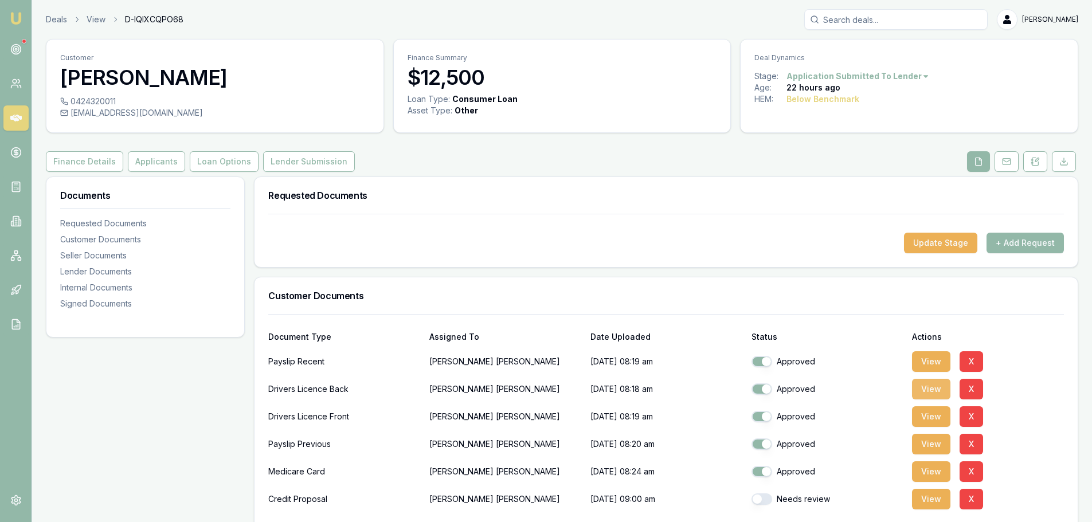
click at [934, 389] on button "View" at bounding box center [931, 389] width 38 height 21
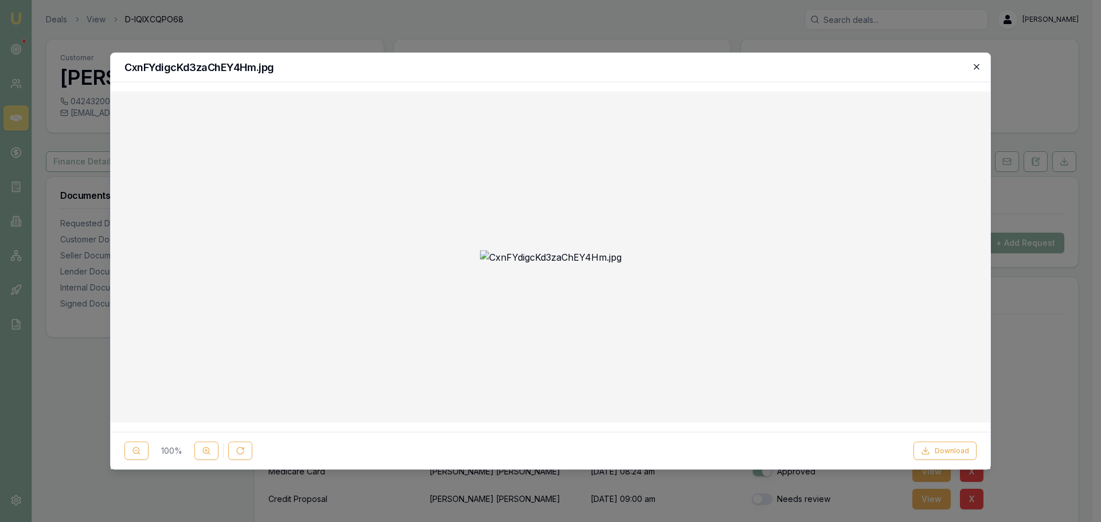
click at [976, 64] on icon "button" at bounding box center [976, 66] width 9 height 9
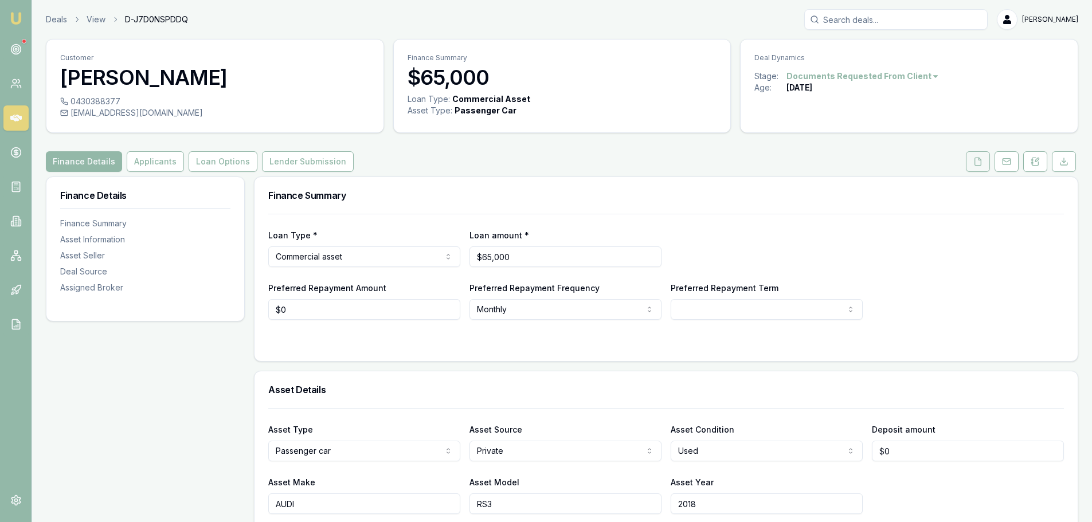
click at [978, 158] on icon at bounding box center [978, 161] width 6 height 7
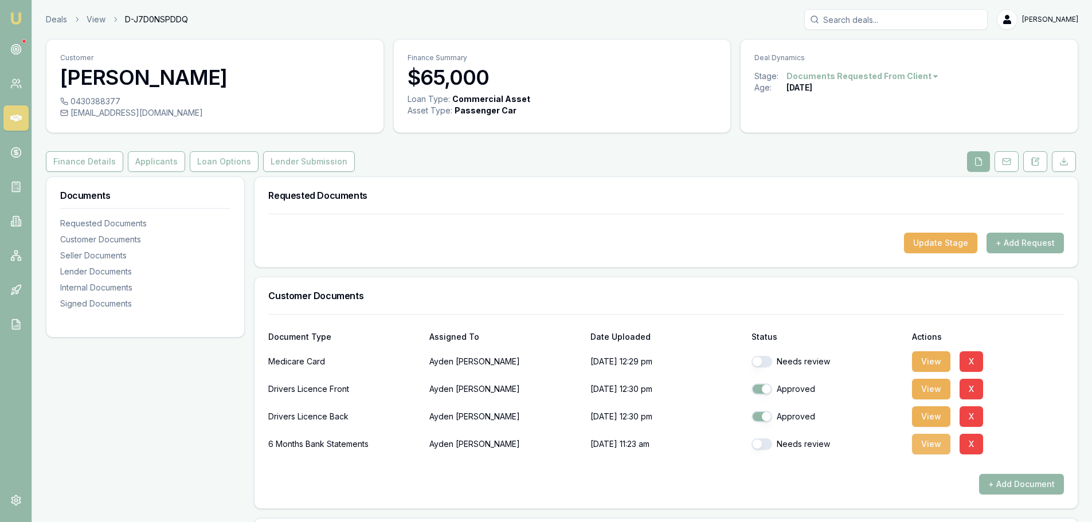
click at [935, 442] on button "View" at bounding box center [931, 444] width 38 height 21
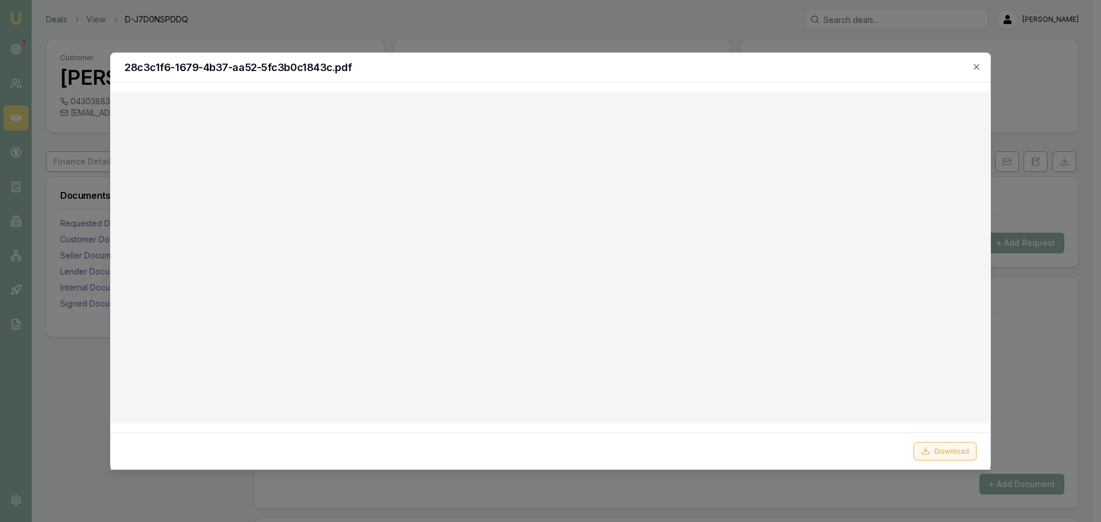
click at [940, 447] on button "Download" at bounding box center [945, 451] width 63 height 18
drag, startPoint x: 600, startPoint y: 76, endPoint x: 626, endPoint y: 75, distance: 25.8
click at [600, 76] on div "28c3c1f6-1679-4b37-aa52-5fc3b0c1843c.pdf" at bounding box center [551, 67] width 880 height 29
click at [981, 64] on icon "button" at bounding box center [976, 66] width 9 height 9
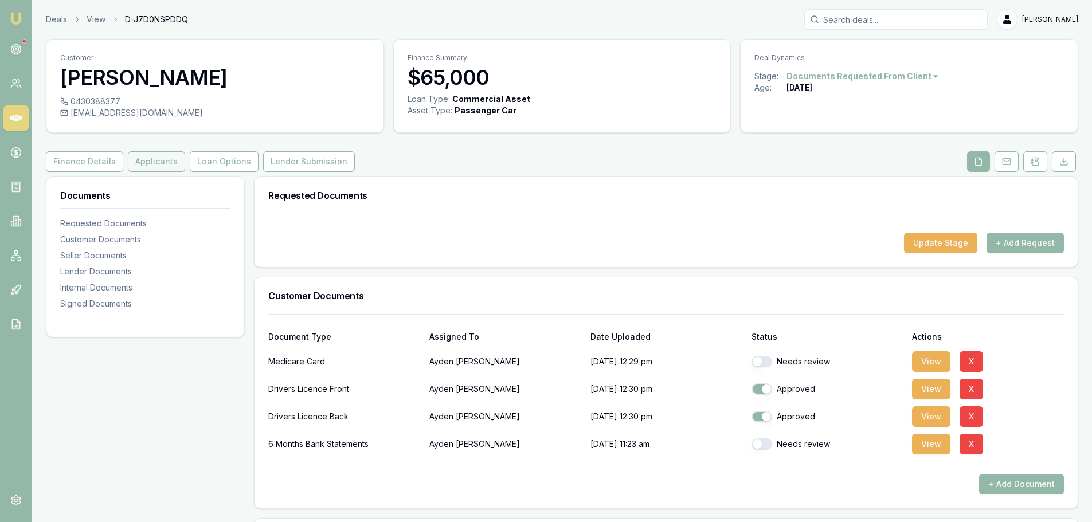
click at [158, 160] on button "Applicants" at bounding box center [156, 161] width 57 height 21
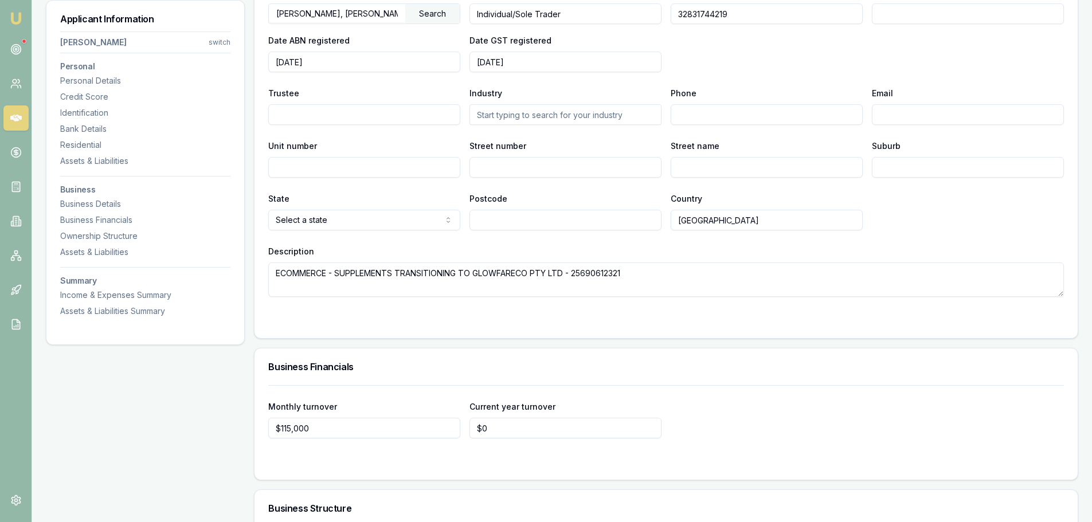
scroll to position [2409, 0]
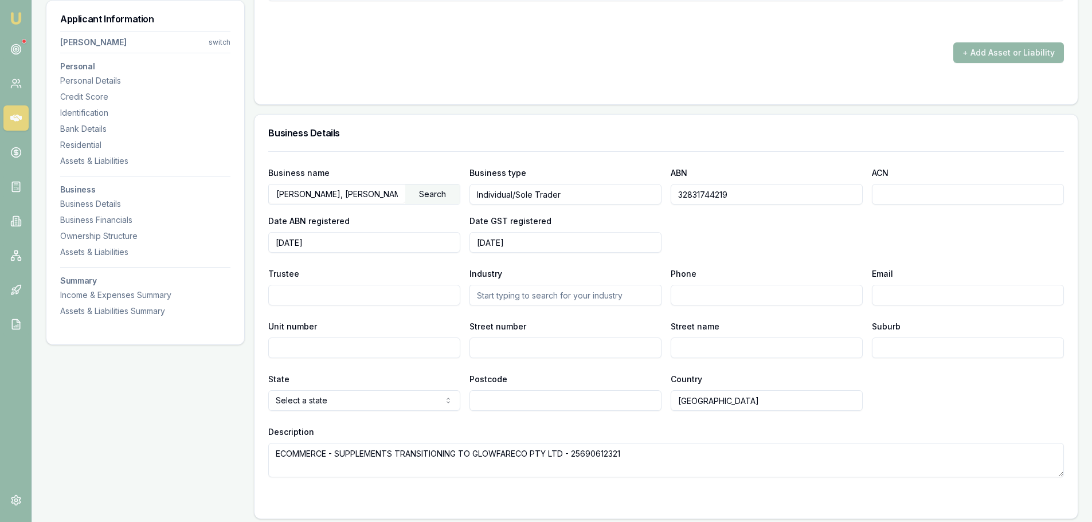
drag, startPoint x: 762, startPoint y: 192, endPoint x: 622, endPoint y: 197, distance: 139.4
click at [622, 197] on div "Business name JOHAN, AYDEN JOHNATHON Search Business type Individual/Sole Trade…" at bounding box center [666, 209] width 796 height 87
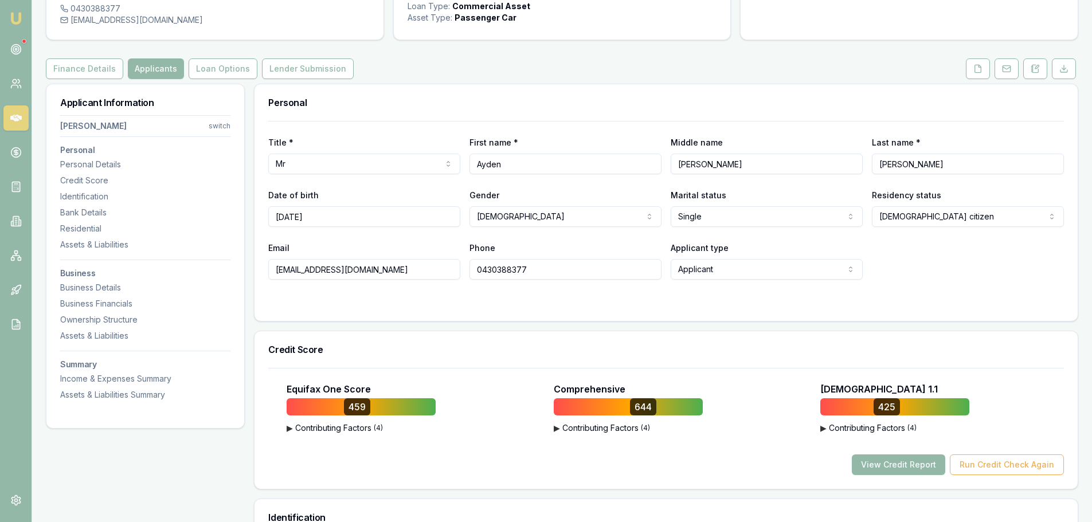
scroll to position [287, 0]
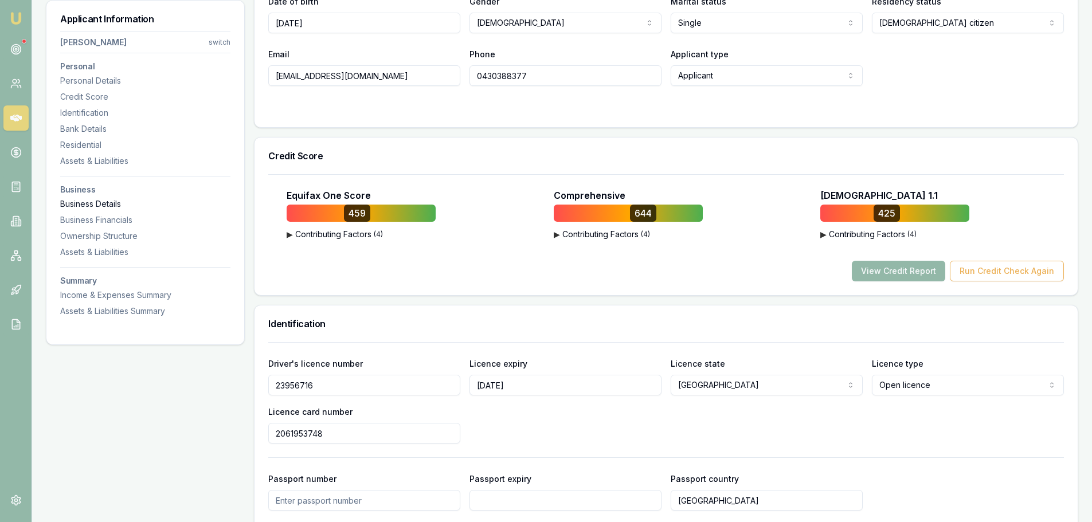
click at [93, 201] on div "Business Details" at bounding box center [145, 203] width 170 height 11
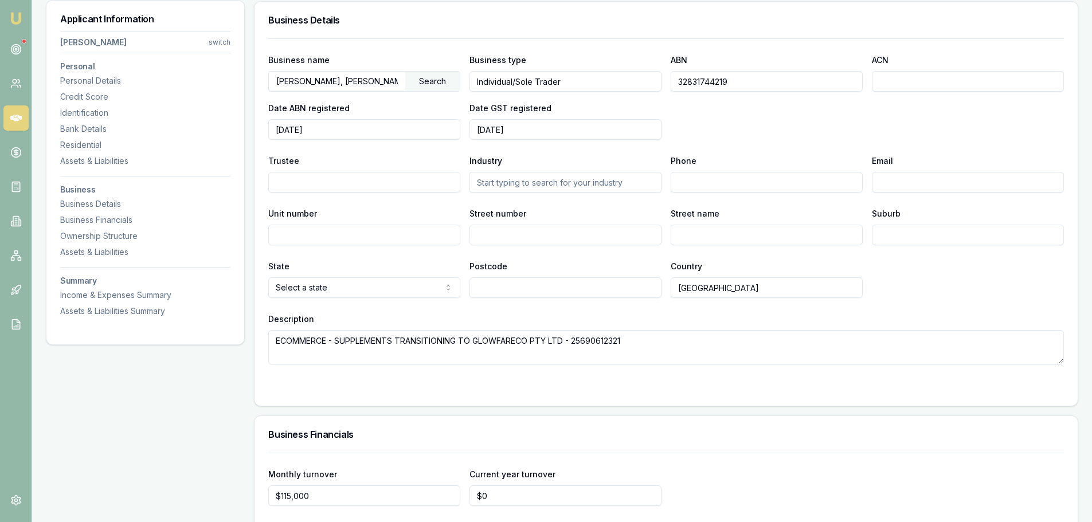
scroll to position [2523, 0]
drag, startPoint x: 744, startPoint y: 85, endPoint x: 632, endPoint y: 84, distance: 111.8
click at [632, 84] on div "Business name JOHAN, AYDEN JOHNATHON Search Business type Individual/Sole Trade…" at bounding box center [666, 95] width 796 height 87
click at [87, 108] on div "Identification" at bounding box center [145, 112] width 170 height 11
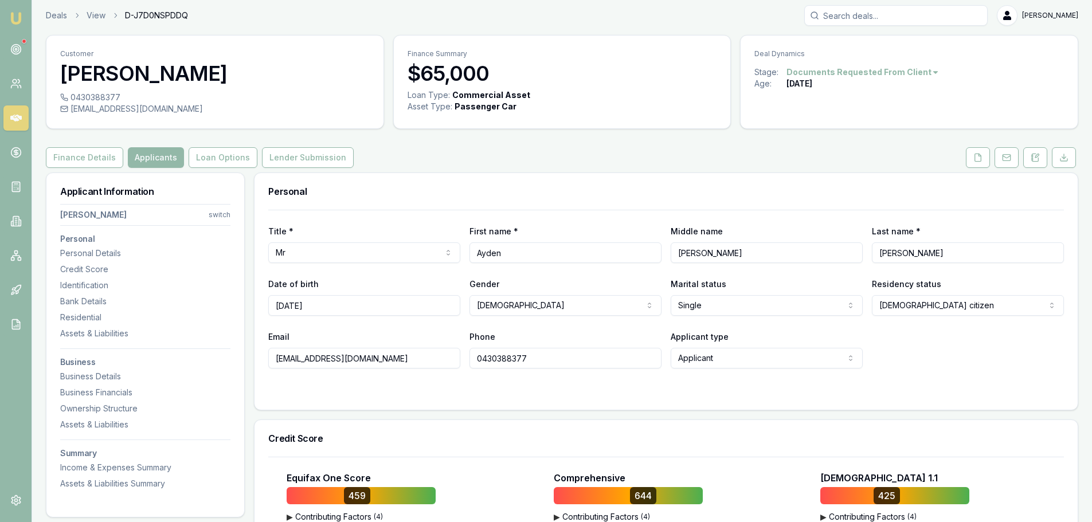
scroll to position [0, 0]
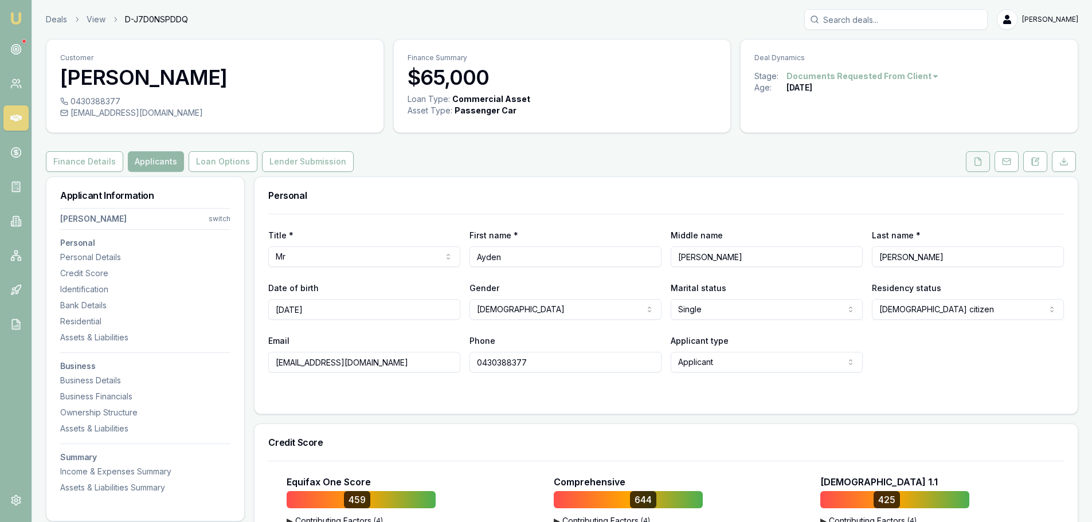
click at [982, 161] on icon at bounding box center [978, 161] width 6 height 7
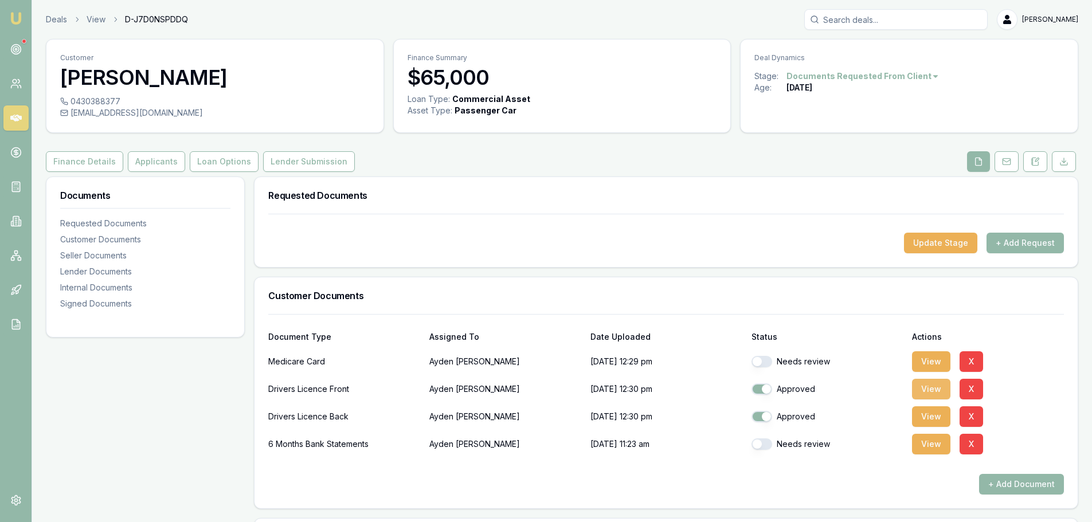
click at [924, 387] on button "View" at bounding box center [931, 389] width 38 height 21
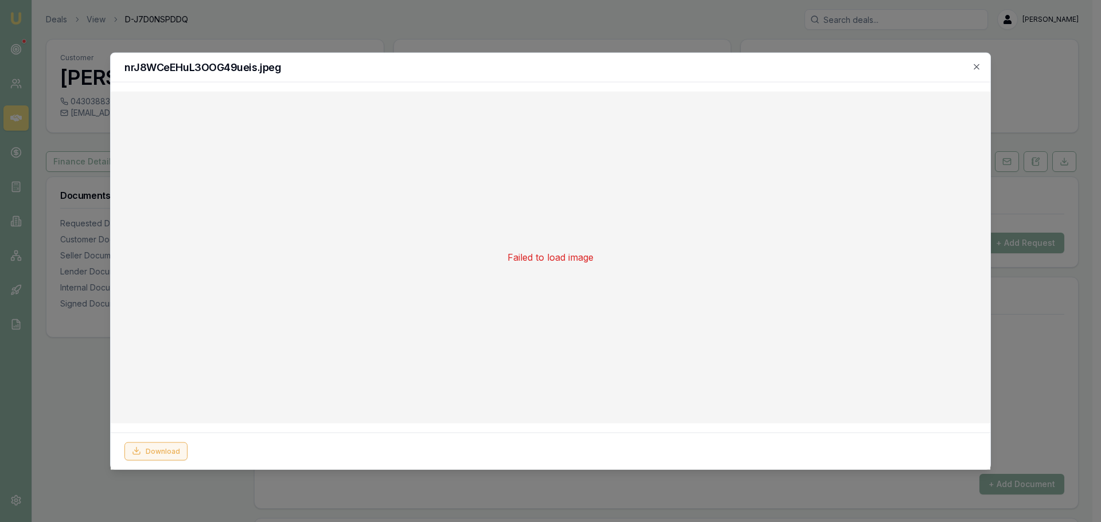
click at [166, 451] on button "Download" at bounding box center [155, 451] width 63 height 18
click at [978, 69] on icon "button" at bounding box center [976, 66] width 9 height 9
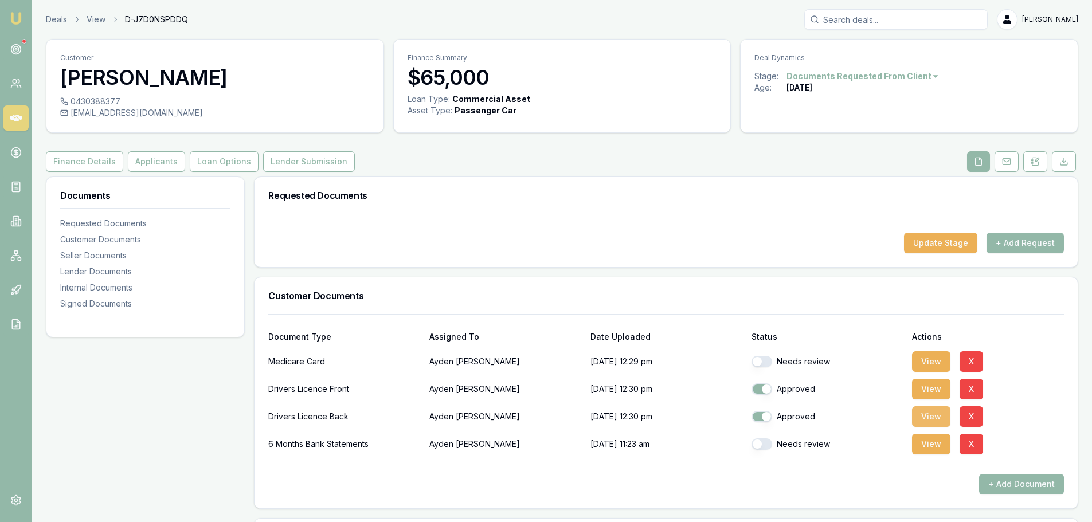
click at [924, 411] on button "View" at bounding box center [931, 417] width 38 height 21
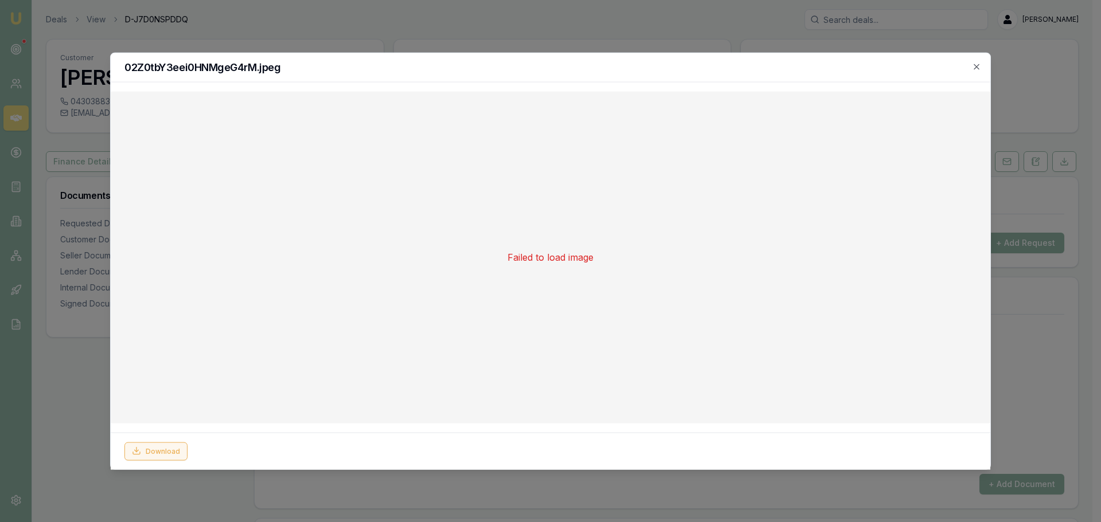
click at [152, 453] on button "Download" at bounding box center [155, 451] width 63 height 18
click at [974, 67] on icon "button" at bounding box center [976, 66] width 9 height 9
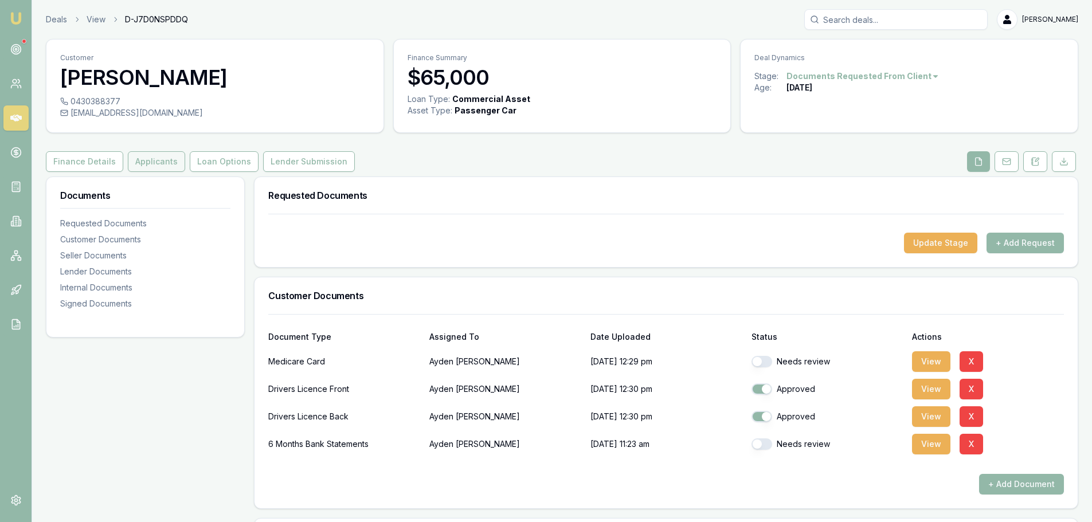
click at [155, 158] on button "Applicants" at bounding box center [156, 161] width 57 height 21
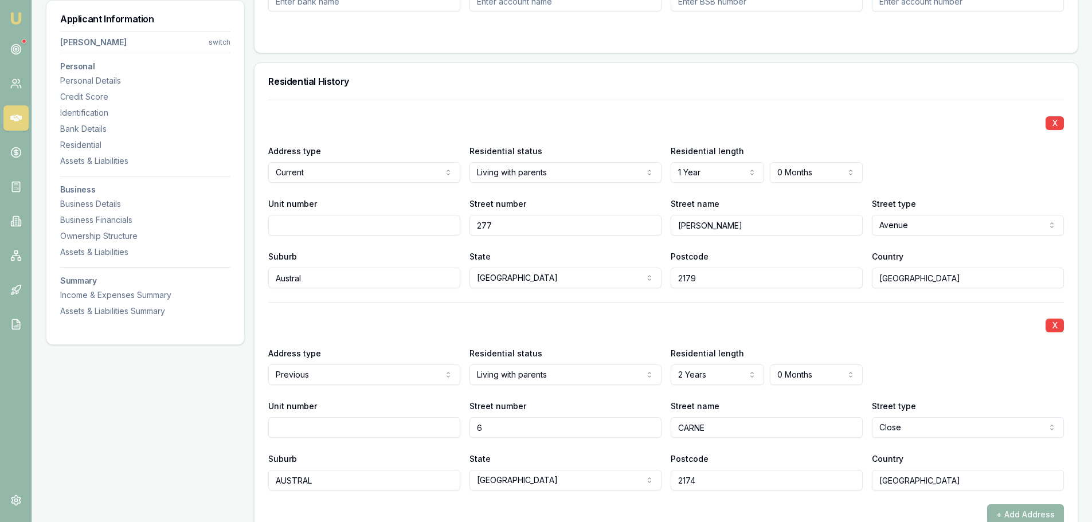
scroll to position [1147, 0]
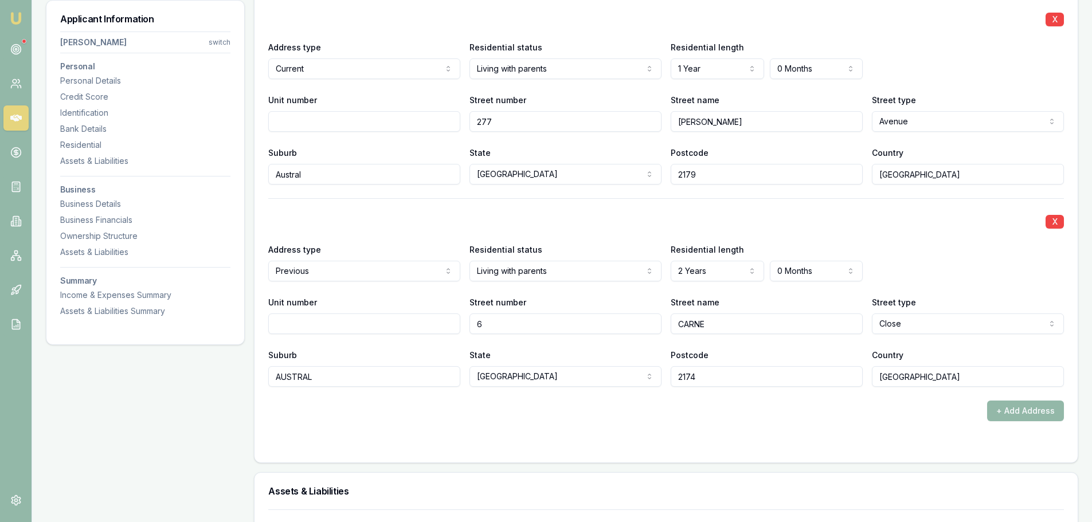
drag, startPoint x: 428, startPoint y: 123, endPoint x: 370, endPoint y: 130, distance: 57.7
click at [370, 130] on div "Unit number Street number 277 Street name EDMONDSON Street type Avenue Access A…" at bounding box center [666, 112] width 796 height 39
type input "30"
type input "GREEN"
type input "SMITHFIELD"
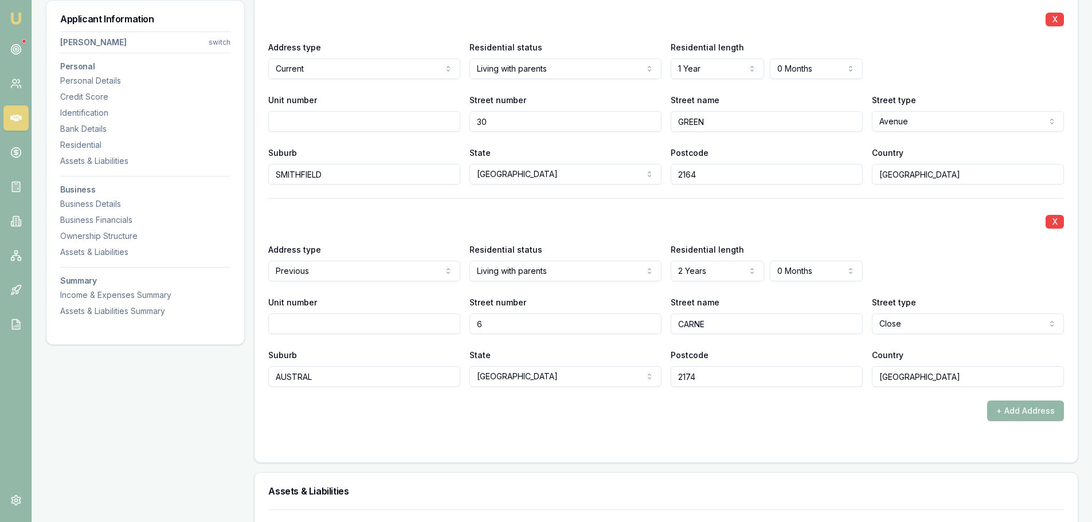
type input "2164"
click at [373, 219] on div "X" at bounding box center [666, 221] width 796 height 16
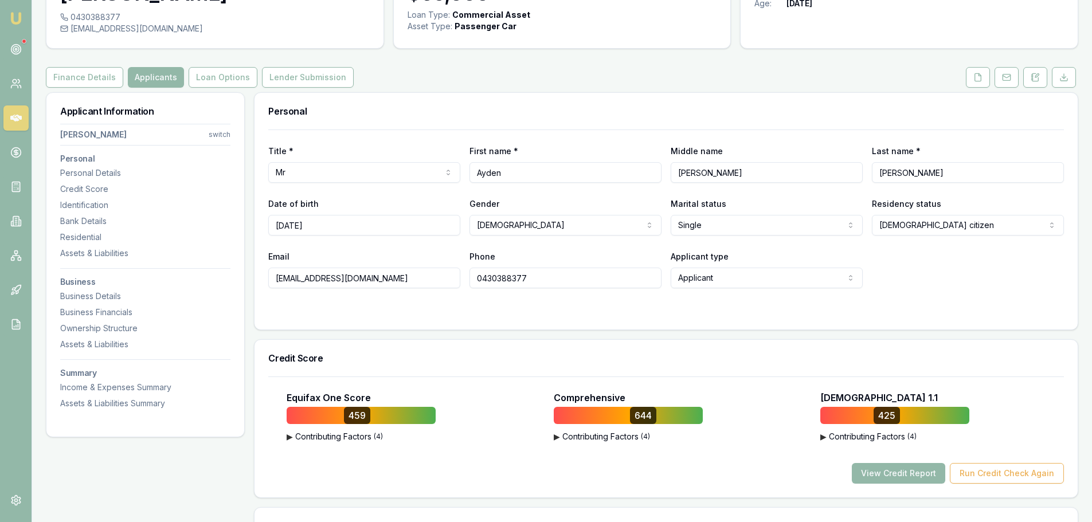
scroll to position [0, 0]
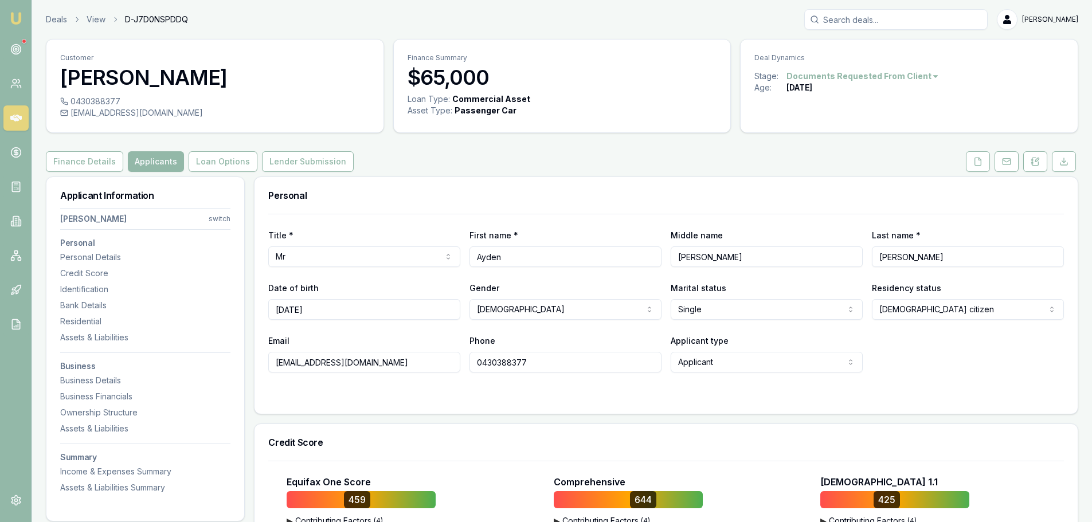
drag, startPoint x: 392, startPoint y: 367, endPoint x: 194, endPoint y: 363, distance: 198.5
click at [980, 160] on polyline at bounding box center [980, 159] width 2 height 2
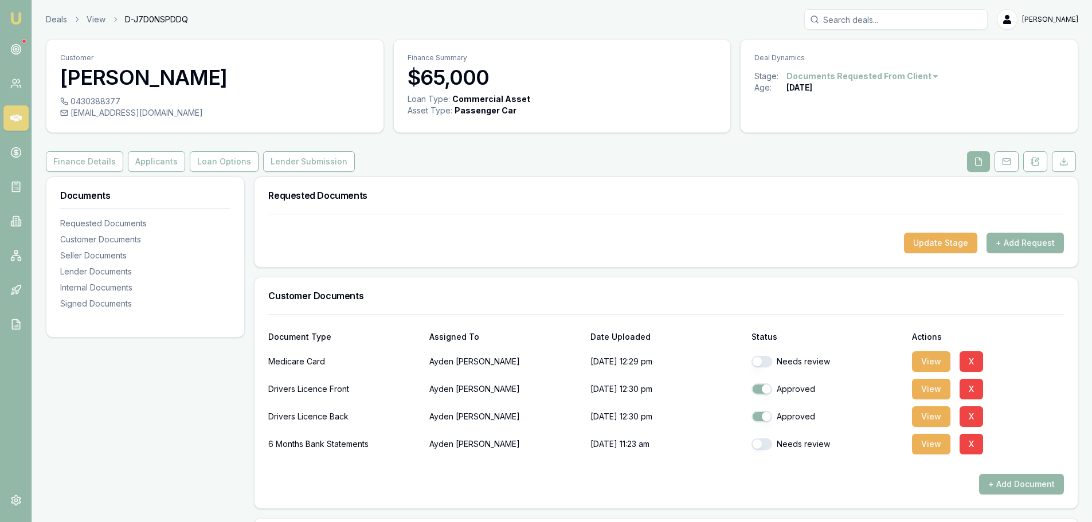
click at [766, 361] on button "button" at bounding box center [762, 361] width 21 height 11
checkbox input "true"
click at [764, 447] on button "button" at bounding box center [762, 444] width 21 height 11
checkbox input "true"
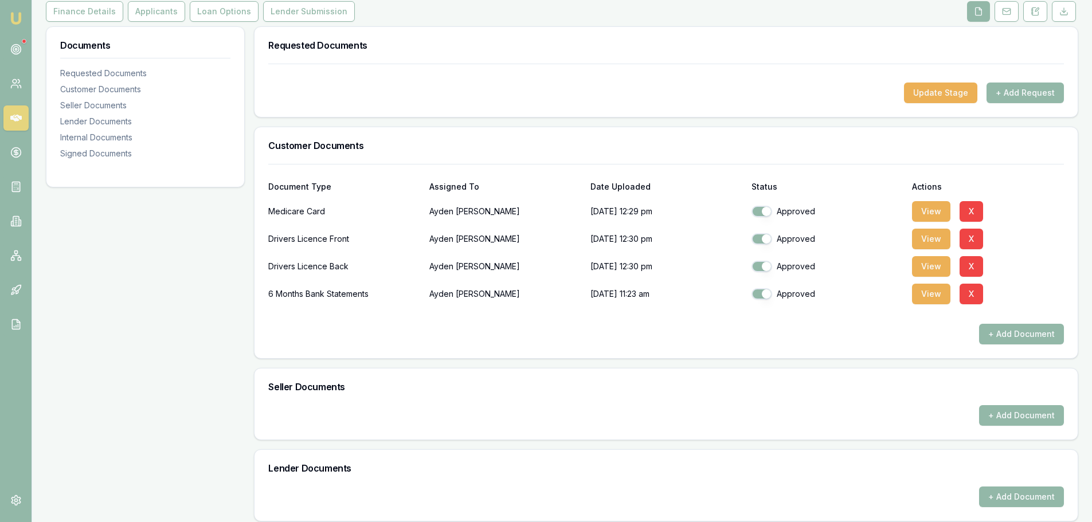
scroll to position [401, 0]
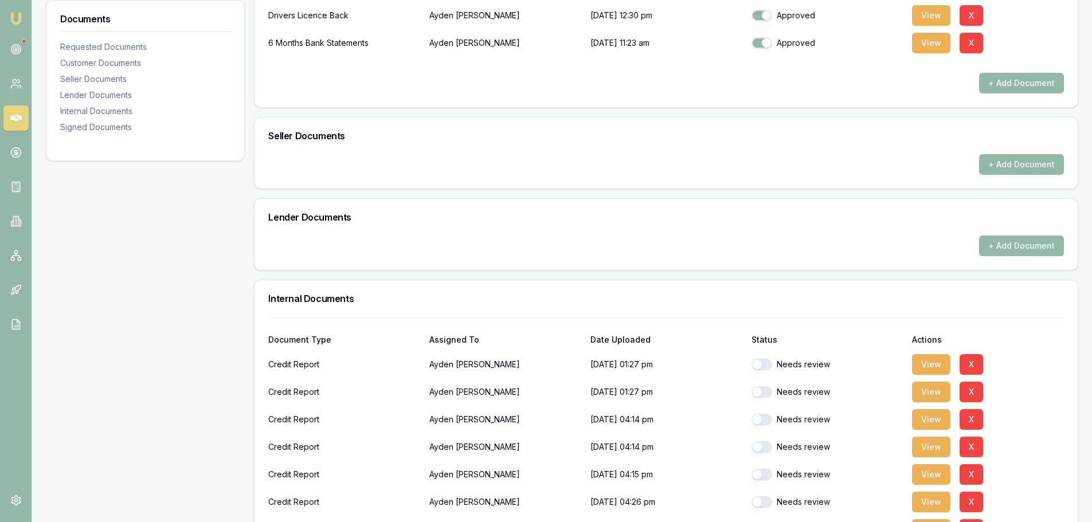
click at [762, 362] on button "button" at bounding box center [762, 364] width 21 height 11
checkbox input "true"
click at [758, 393] on button "button" at bounding box center [762, 392] width 21 height 11
checkbox input "true"
click at [760, 419] on button "button" at bounding box center [762, 419] width 21 height 11
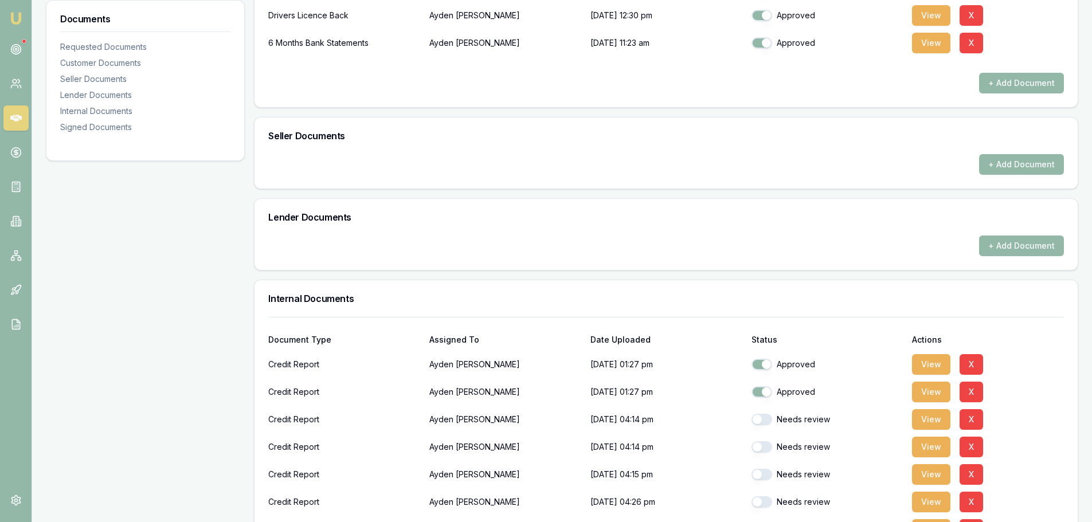
checkbox input "true"
drag, startPoint x: 759, startPoint y: 440, endPoint x: 758, endPoint y: 455, distance: 15.5
click at [759, 442] on div "Needs review" at bounding box center [828, 447] width 152 height 23
click at [760, 473] on button "button" at bounding box center [762, 474] width 21 height 11
checkbox input "true"
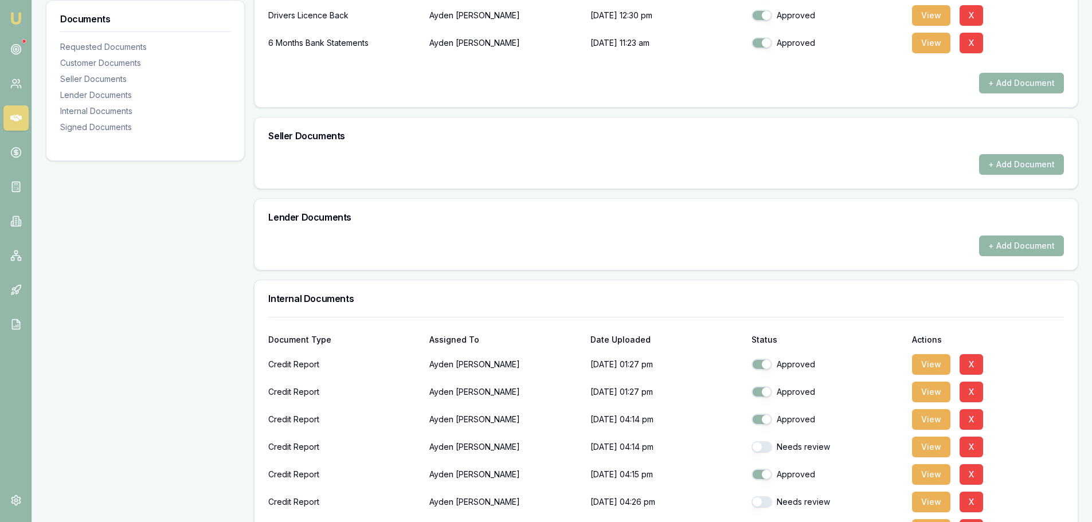
click at [762, 451] on button "button" at bounding box center [762, 447] width 21 height 11
checkbox input "true"
click at [761, 500] on button "button" at bounding box center [762, 502] width 21 height 11
checkbox input "true"
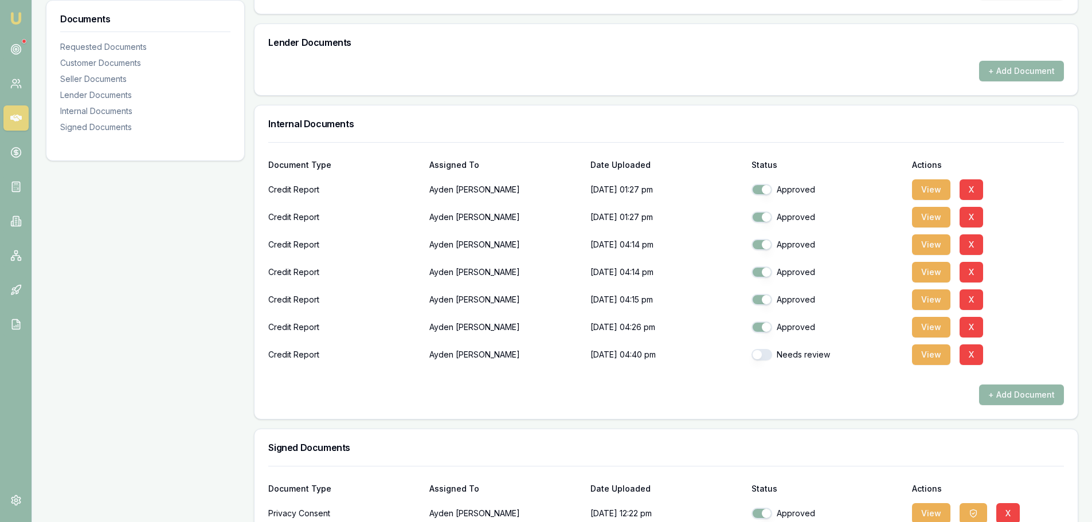
scroll to position [631, 0]
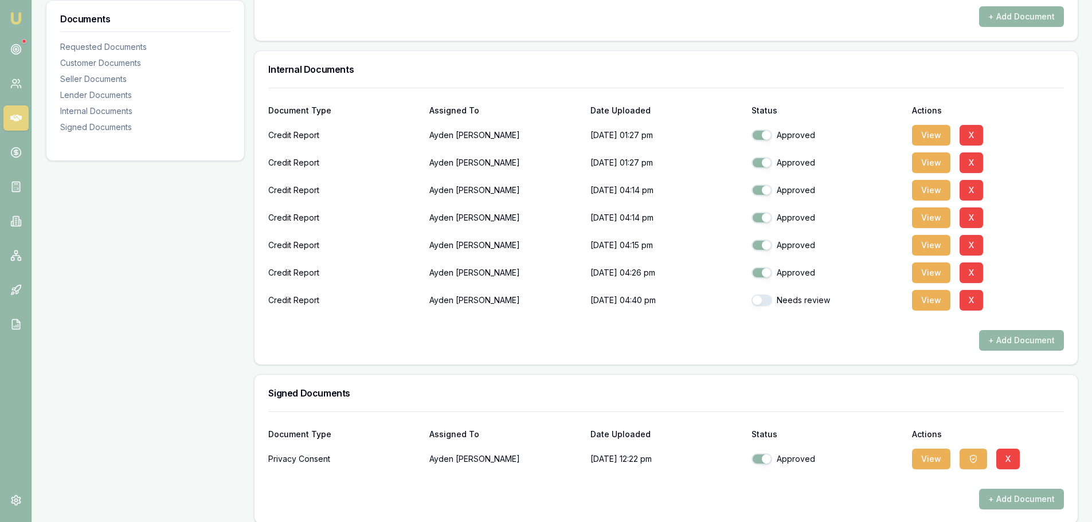
checkbox input "false"
checkbox input "true"
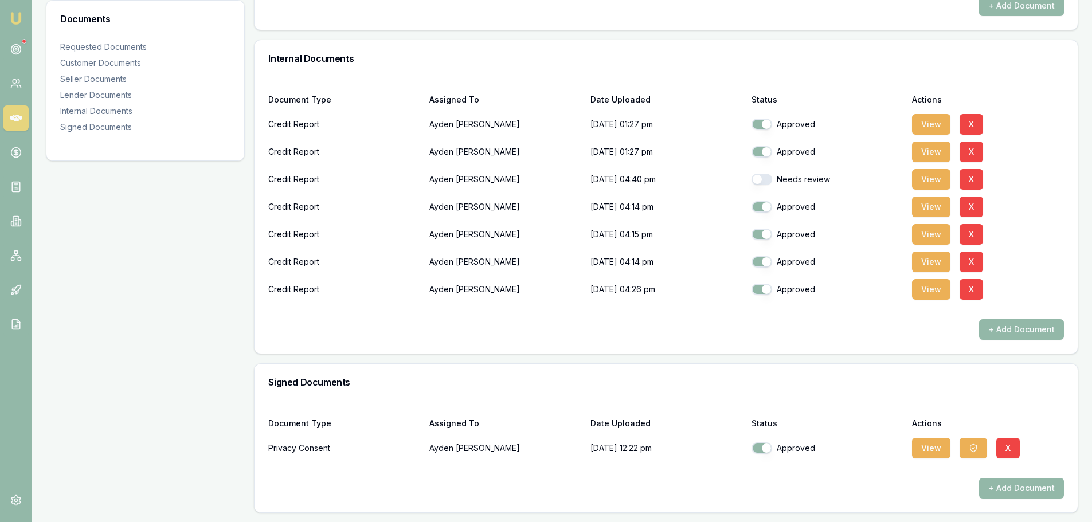
click at [772, 181] on button "button" at bounding box center [762, 179] width 21 height 11
checkbox input "true"
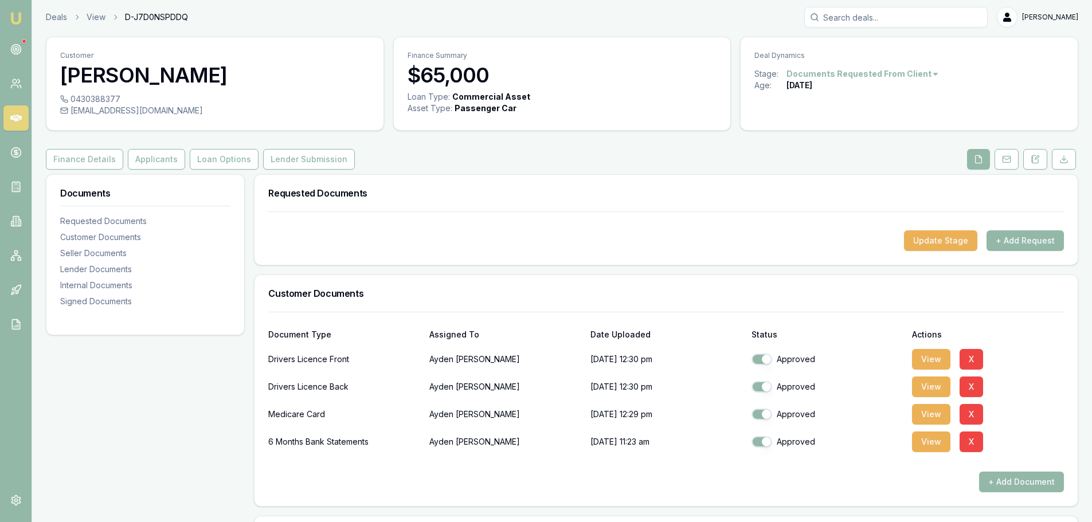
scroll to position [0, 0]
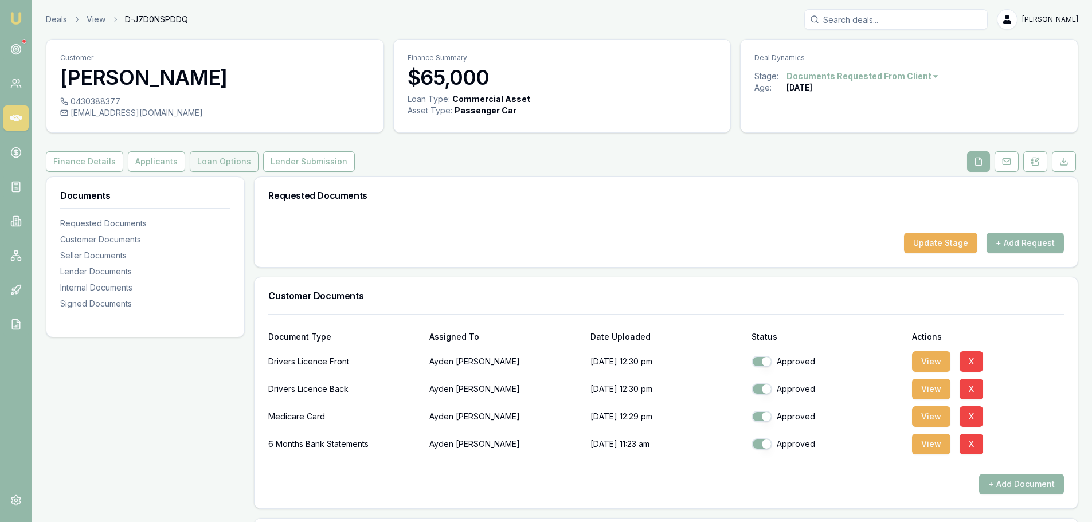
click at [204, 162] on button "Loan Options" at bounding box center [224, 161] width 69 height 21
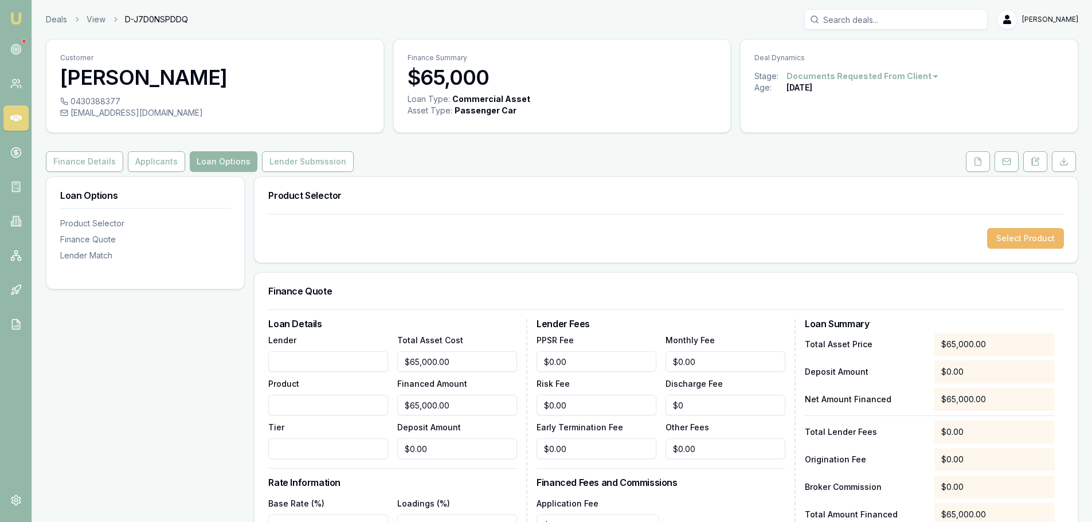
click at [1028, 233] on button "Select Product" at bounding box center [1026, 238] width 77 height 21
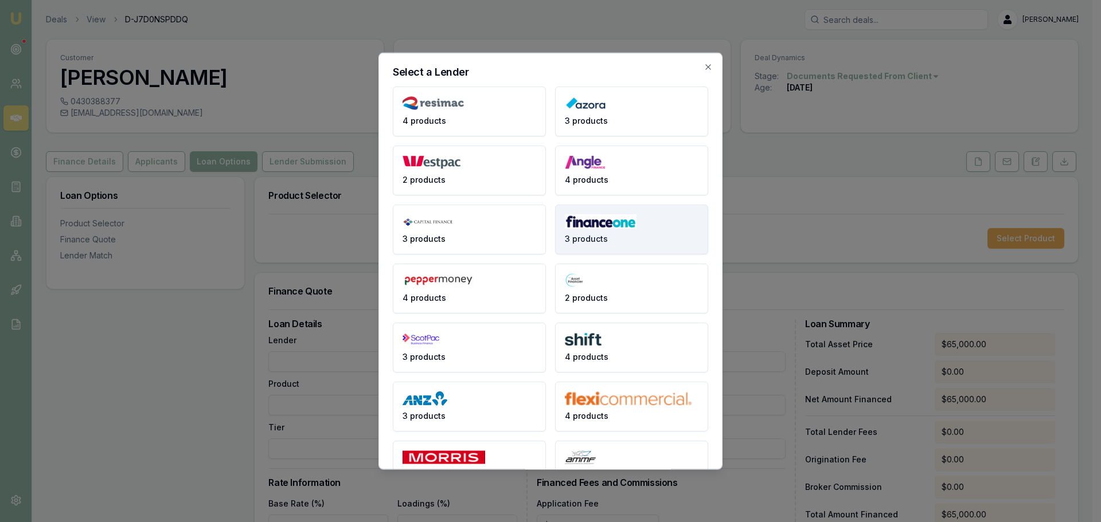
click at [591, 232] on button "3 products" at bounding box center [631, 229] width 153 height 50
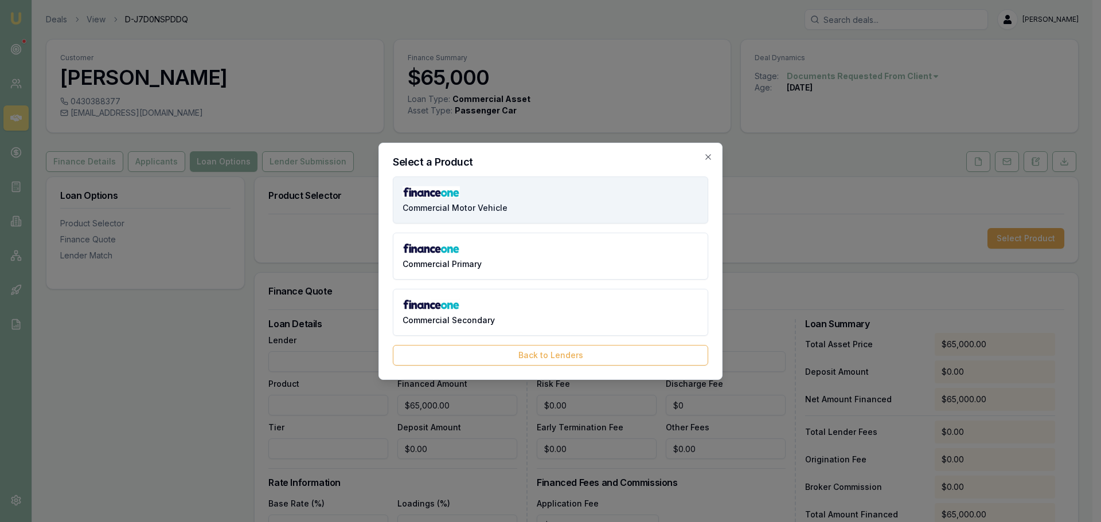
click at [561, 201] on button "Commercial Motor Vehicle" at bounding box center [550, 200] width 315 height 47
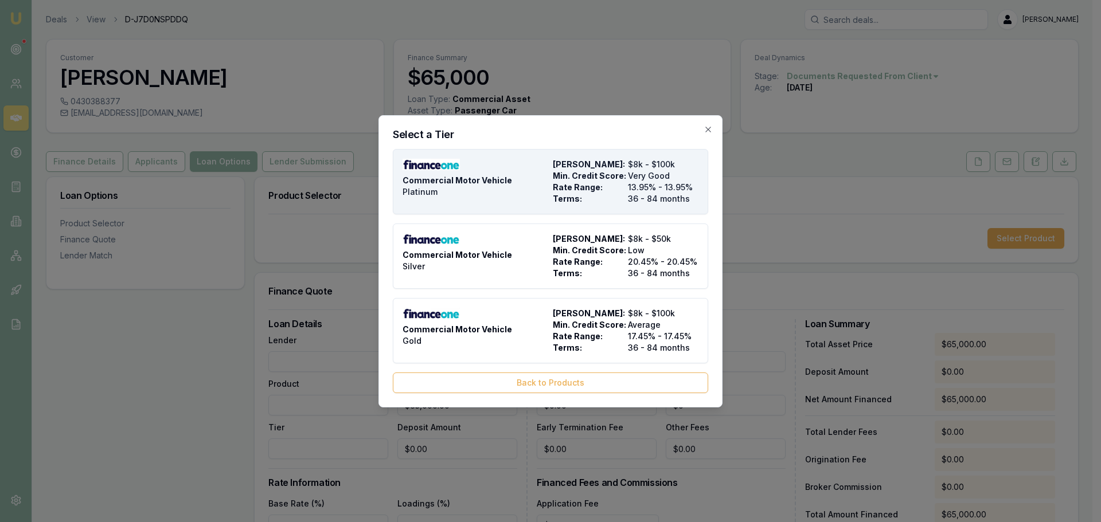
click at [583, 190] on span "Rate Range:" at bounding box center [588, 187] width 71 height 11
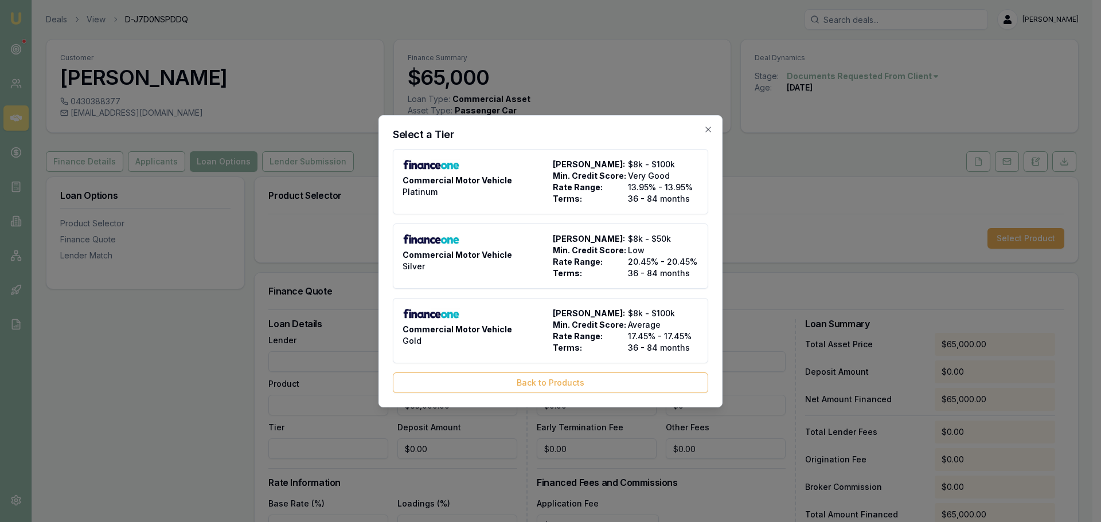
type input "Finance One"
type input "Commercial Motor Vehicle"
type input "Platinum"
type input "13.95"
type input "36"
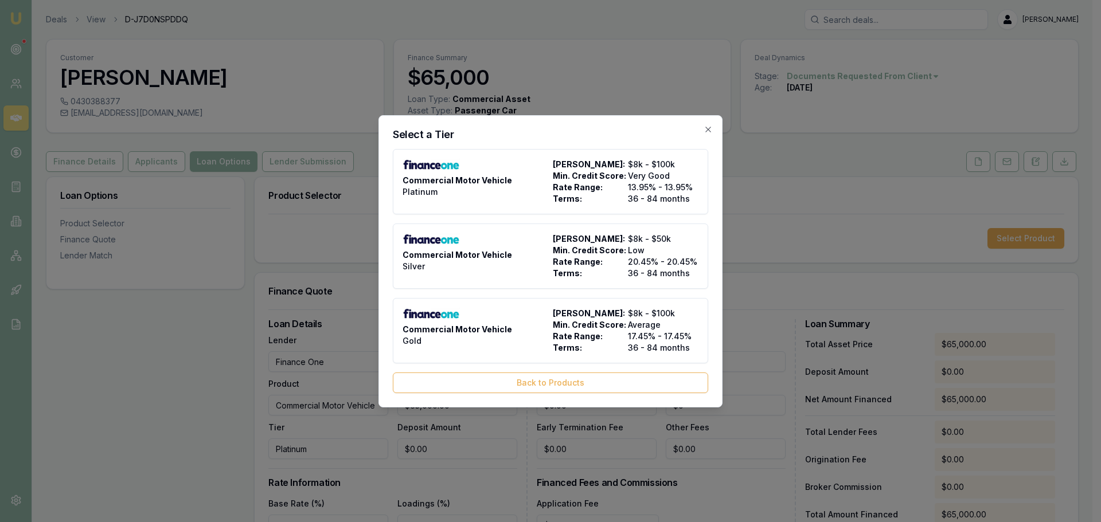
type input "$27.00"
type input "$1,095.00"
type input "1000"
type input "10"
type input "$6,500.00"
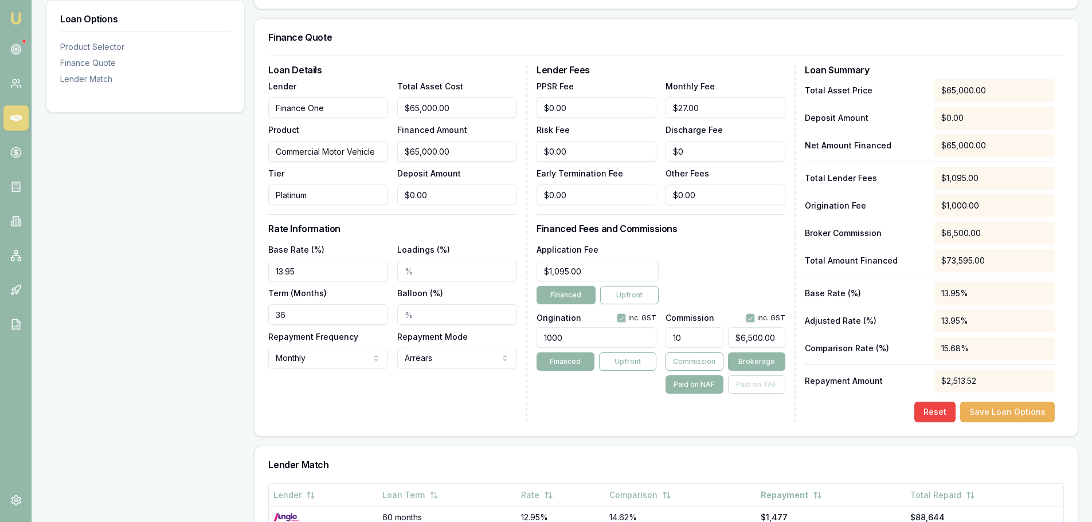
scroll to position [287, 0]
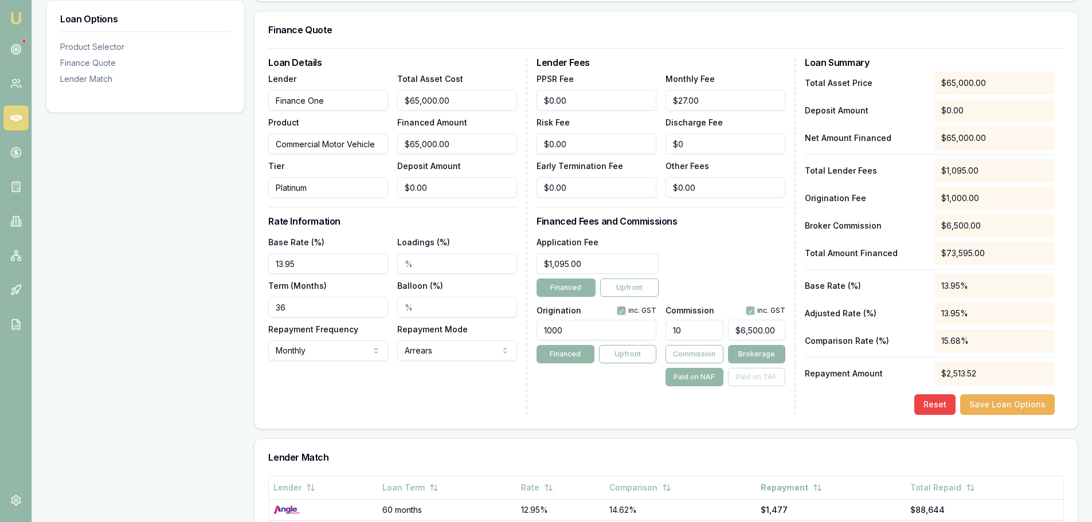
drag, startPoint x: 233, startPoint y: 308, endPoint x: -89, endPoint y: 321, distance: 322.6
type input "60"
click at [190, 364] on div "Loan Options Product Selector Finance Quote Lender Match" at bounding box center [145, 284] width 199 height 789
drag, startPoint x: 577, startPoint y: 337, endPoint x: 256, endPoint y: 346, distance: 321.3
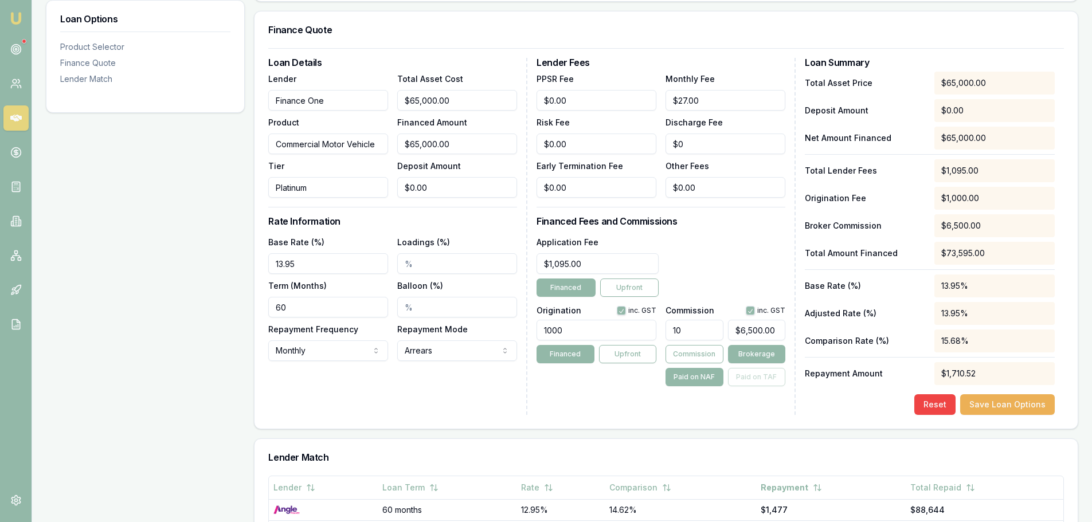
click at [272, 345] on div "Loan Details Lender Finance One Product Commercial Motor Vehicle Tier Platinum …" at bounding box center [666, 236] width 796 height 357
type input "1100.00"
click at [248, 346] on div "Loan Options Product Selector Finance Quote Lender Match Product Selector Comme…" at bounding box center [562, 284] width 1033 height 789
click at [1001, 402] on button "Save Loan Options" at bounding box center [1008, 405] width 95 height 21
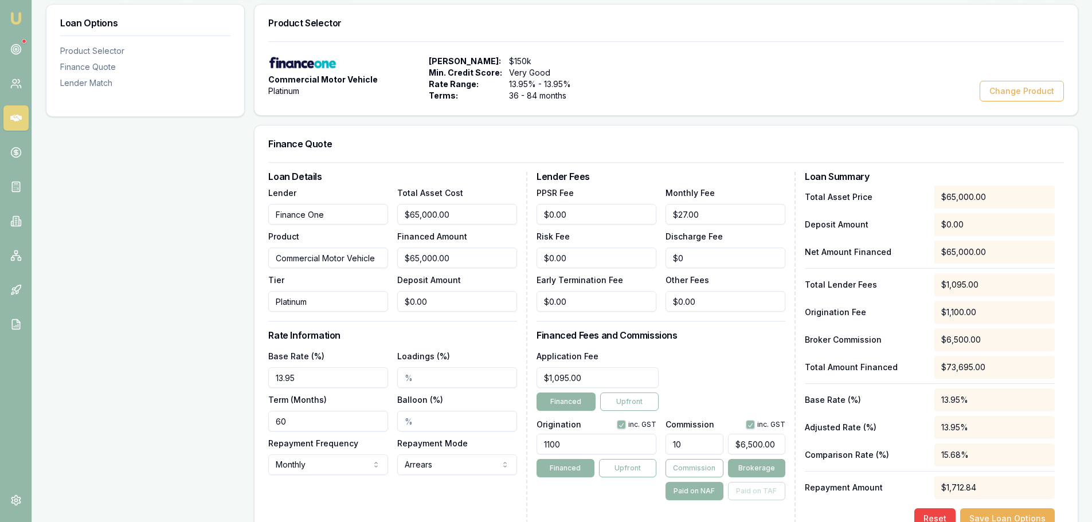
scroll to position [0, 0]
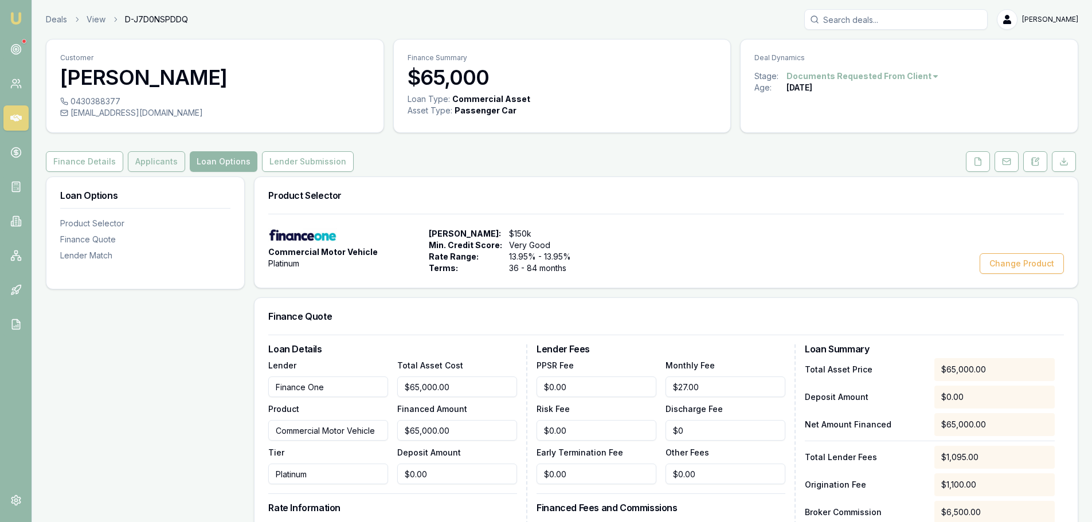
click at [157, 158] on button "Applicants" at bounding box center [156, 161] width 57 height 21
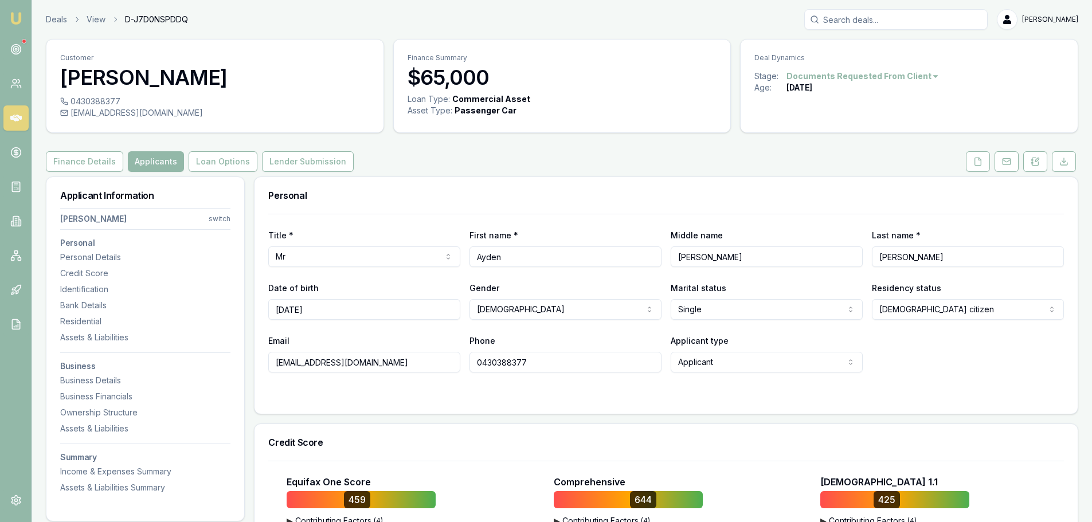
click at [415, 177] on div "Personal Title * Mr Mr Mrs Miss Ms Dr Prof First name * Ayden Middle name JOHNA…" at bounding box center [666, 296] width 825 height 238
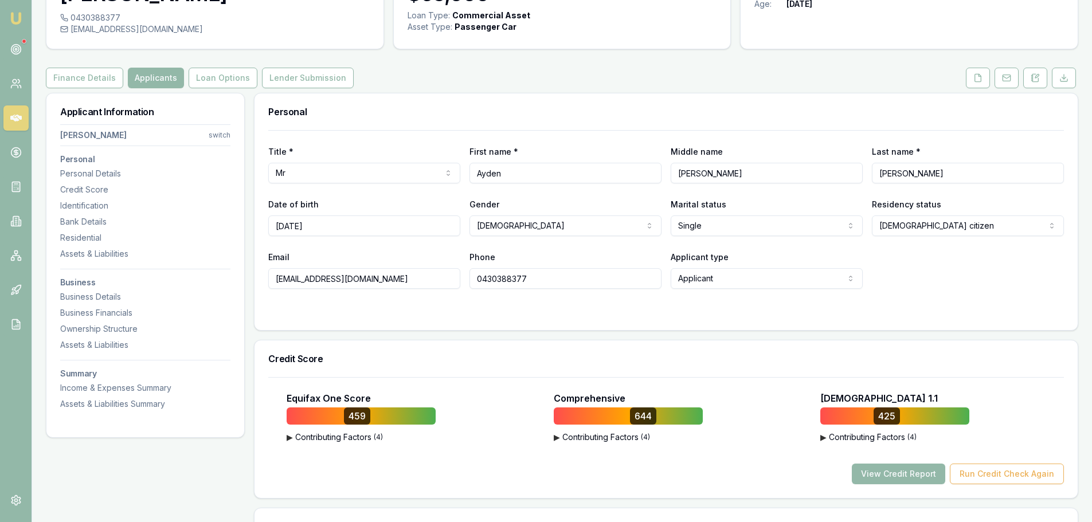
scroll to position [172, 0]
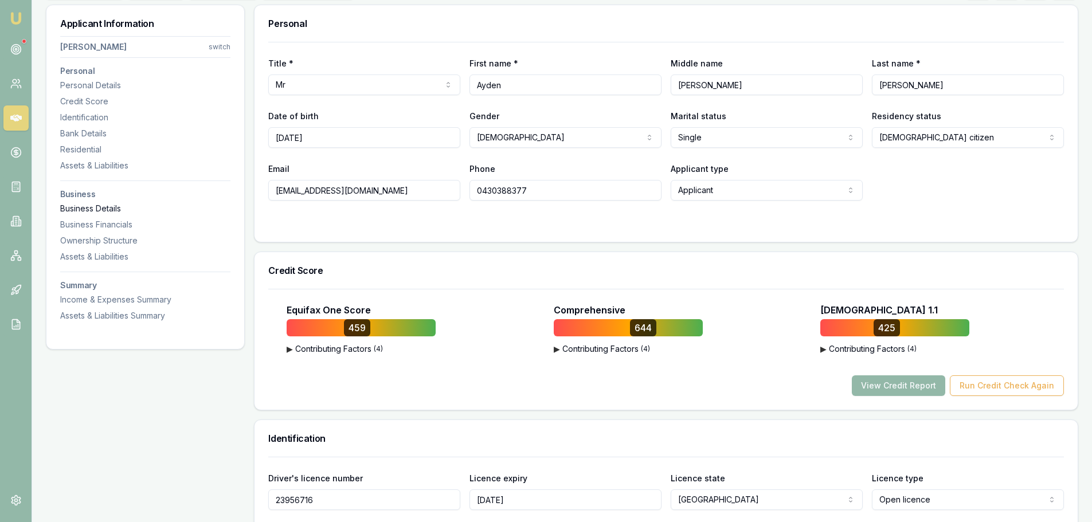
click at [106, 206] on div "Business Details" at bounding box center [145, 208] width 170 height 11
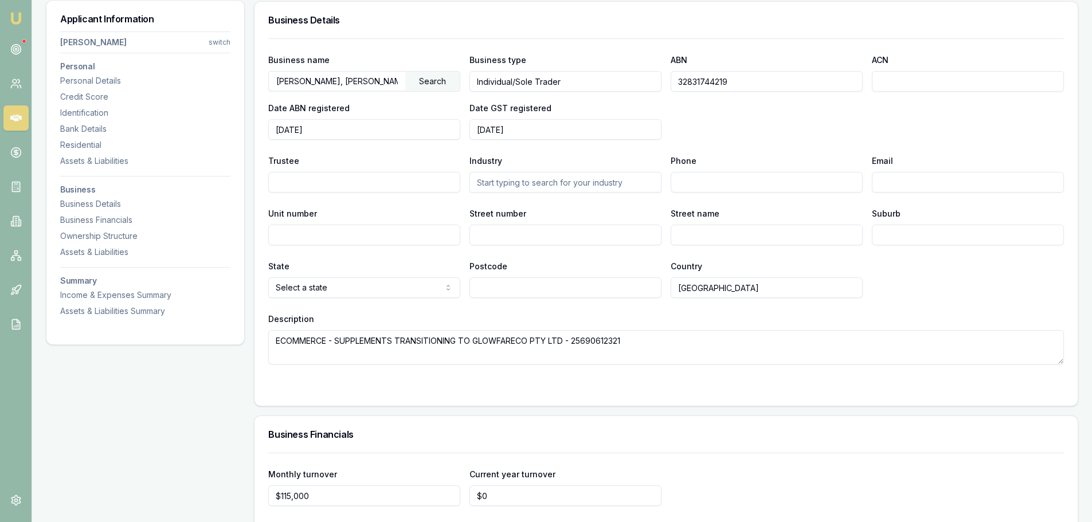
scroll to position [2523, 0]
click at [119, 162] on div "Assets & Liabilities" at bounding box center [145, 160] width 170 height 11
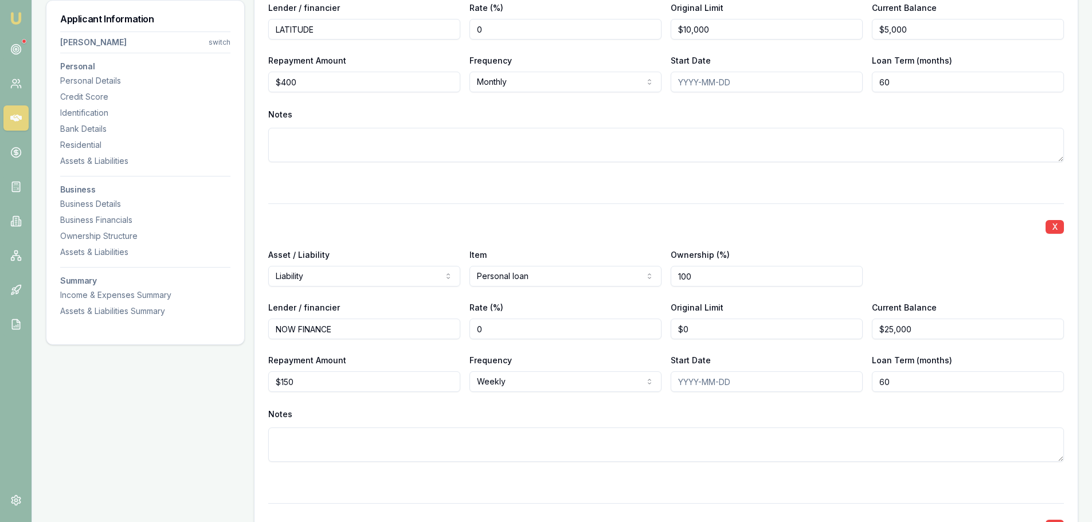
scroll to position [1792, 0]
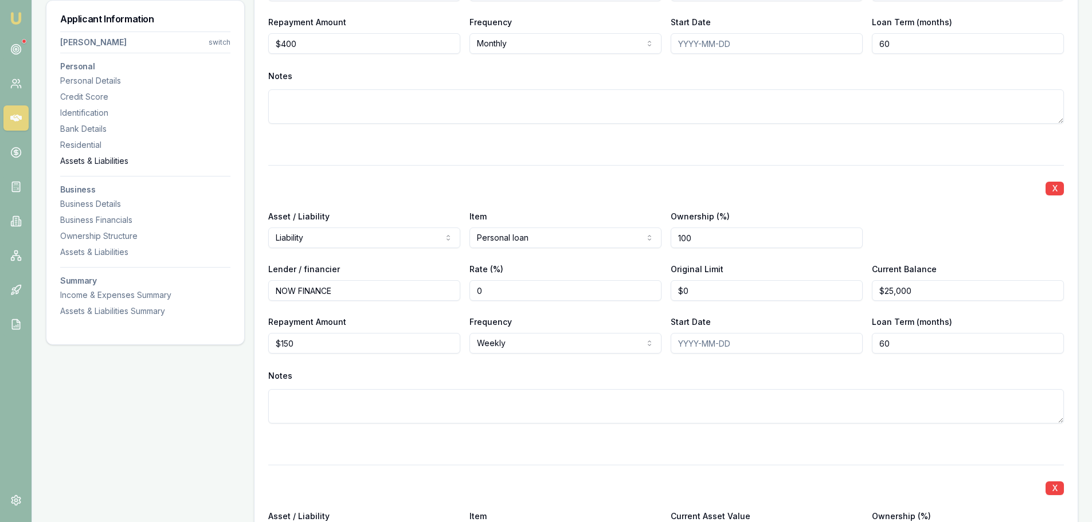
click at [97, 160] on div "Assets & Liabilities" at bounding box center [145, 160] width 170 height 11
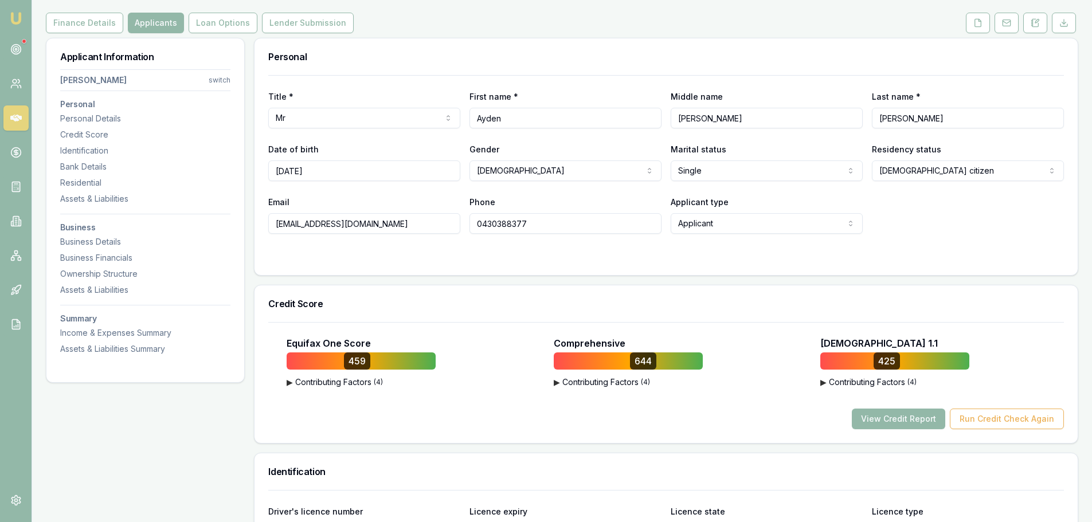
scroll to position [0, 0]
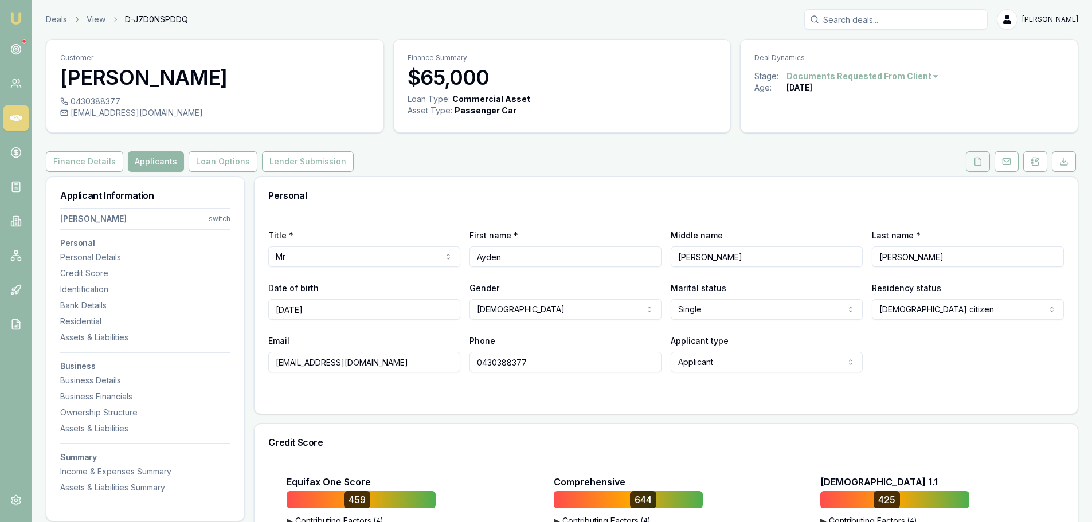
click at [977, 163] on icon at bounding box center [978, 161] width 9 height 9
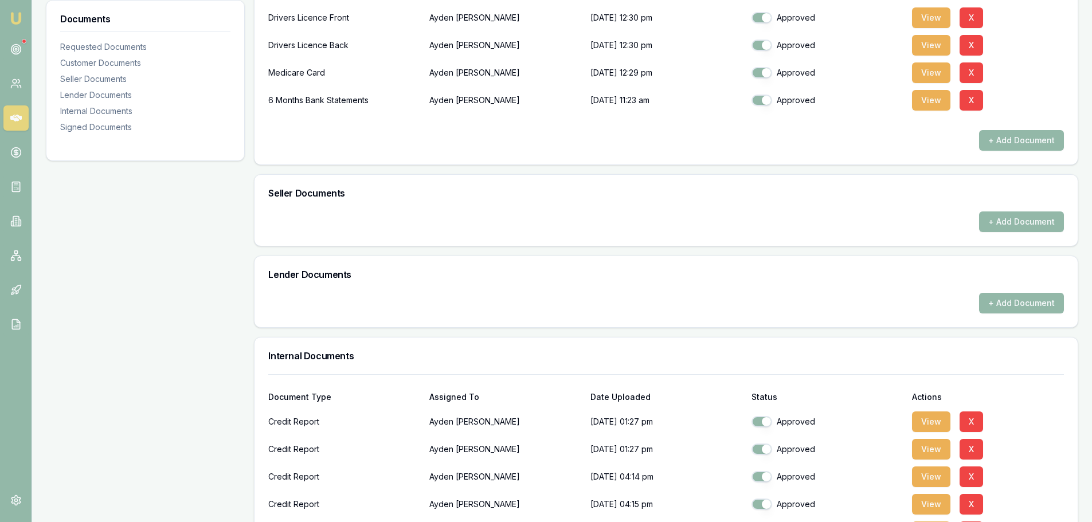
scroll to position [642, 0]
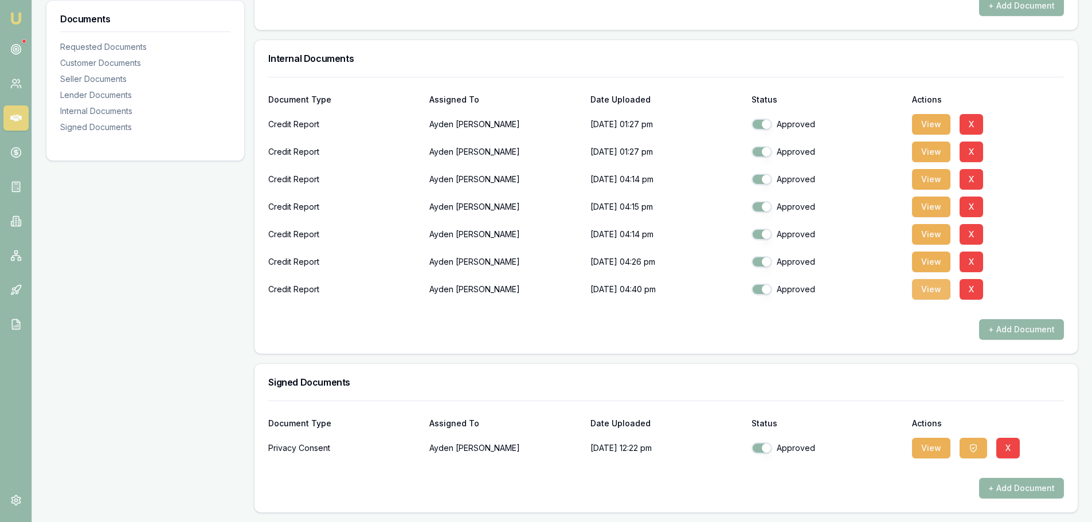
click at [931, 289] on button "View" at bounding box center [931, 289] width 38 height 21
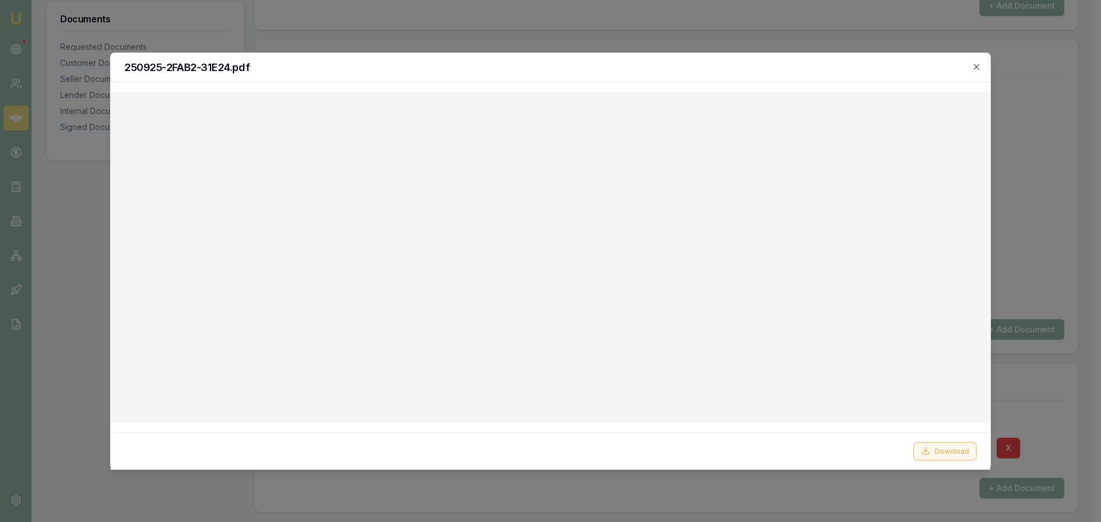
click at [953, 450] on button "Download" at bounding box center [945, 451] width 63 height 18
click at [753, 63] on h2 "250925-2FAB2-31E24.pdf" at bounding box center [550, 67] width 852 height 10
click at [983, 67] on div "250925-2FAB2-31E24.pdf" at bounding box center [551, 67] width 880 height 29
click at [973, 65] on icon "button" at bounding box center [976, 66] width 9 height 9
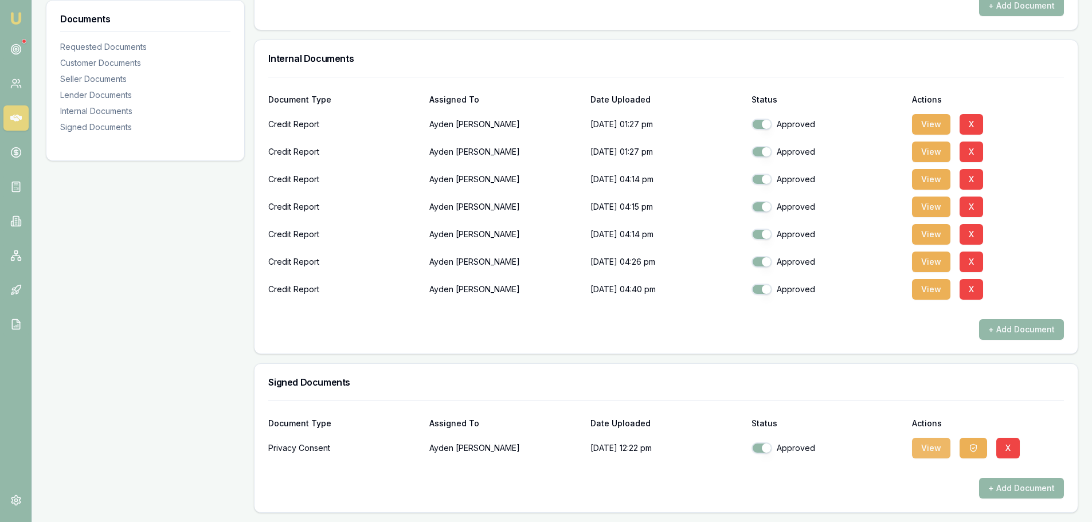
click at [925, 455] on button "View" at bounding box center [931, 448] width 38 height 21
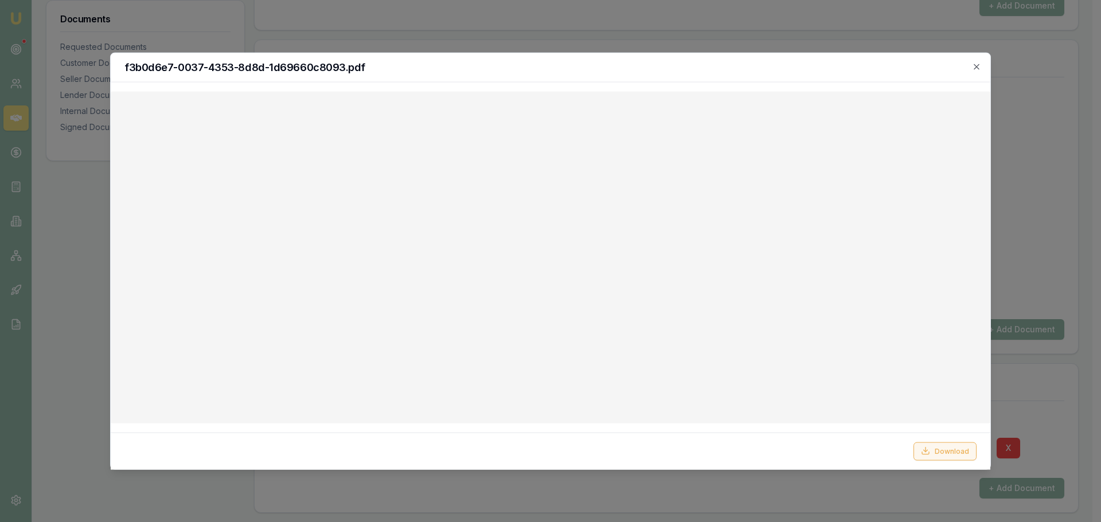
click at [939, 451] on button "Download" at bounding box center [945, 451] width 63 height 18
click at [978, 67] on icon "button" at bounding box center [976, 66] width 9 height 9
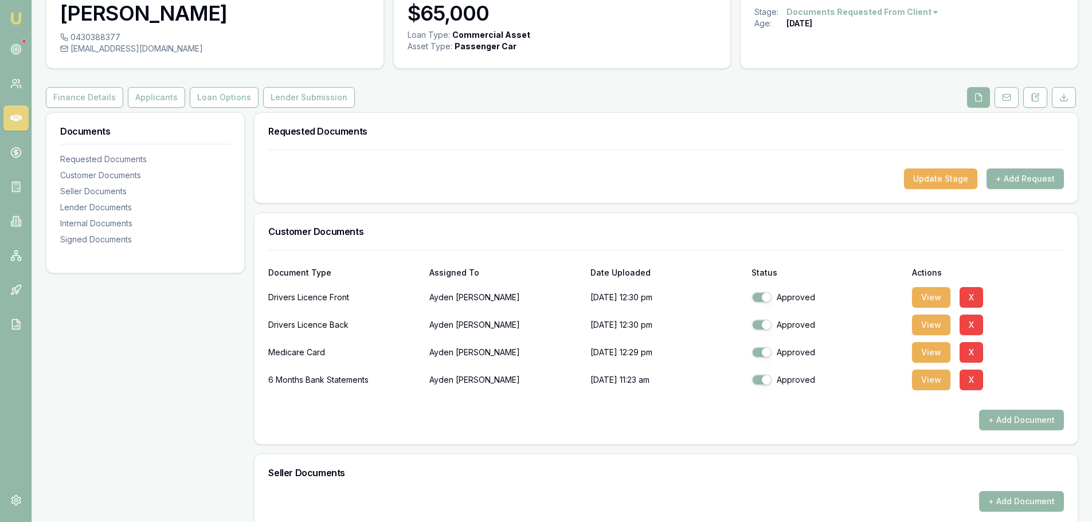
scroll to position [0, 0]
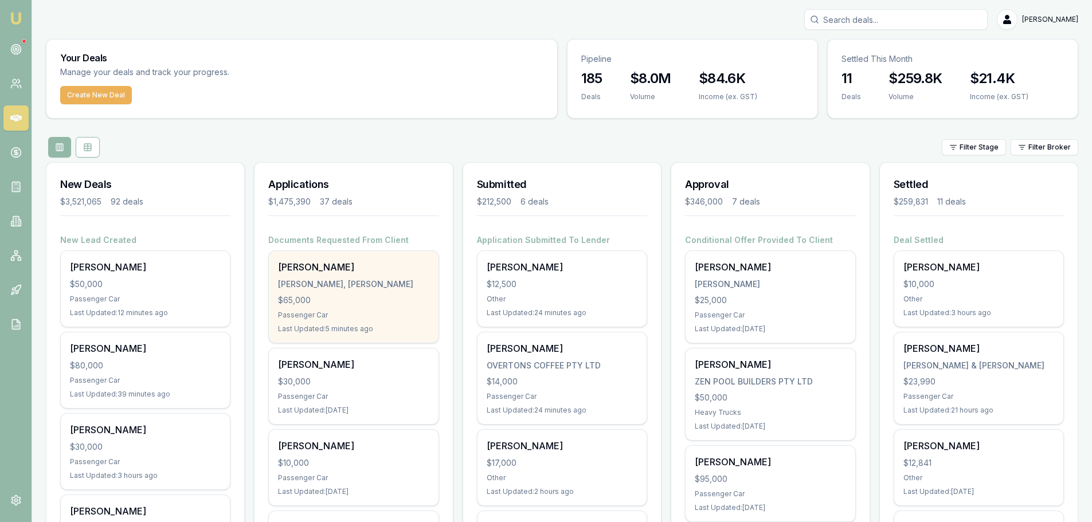
click at [358, 294] on div "Ayden Johan JOHAN, AYDEN JOHNATHON $65,000 Passenger Car Last Updated: 5 minute…" at bounding box center [353, 297] width 169 height 92
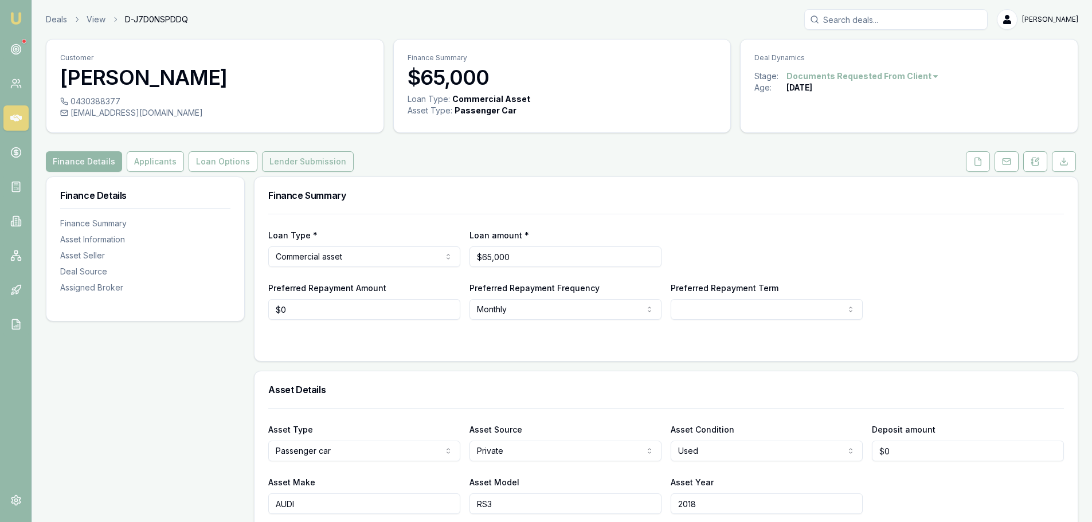
click at [281, 168] on button "Lender Submission" at bounding box center [308, 161] width 92 height 21
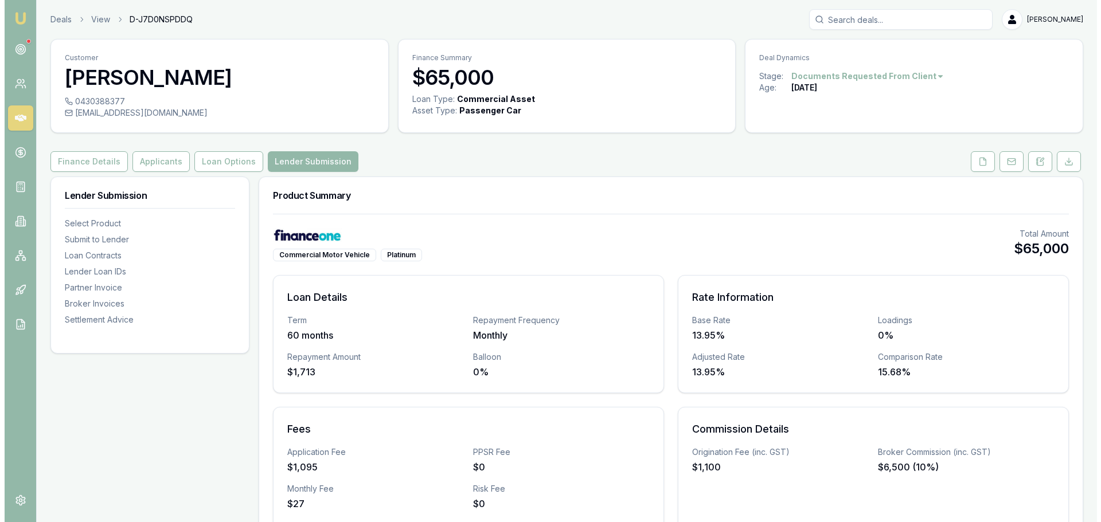
scroll to position [287, 0]
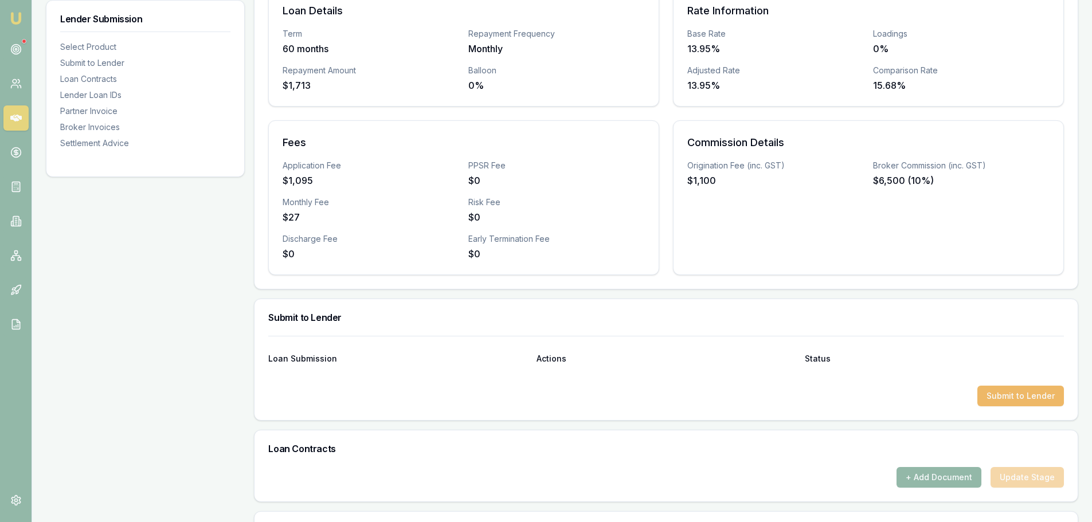
click at [1007, 397] on button "Submit to Lender" at bounding box center [1021, 396] width 87 height 21
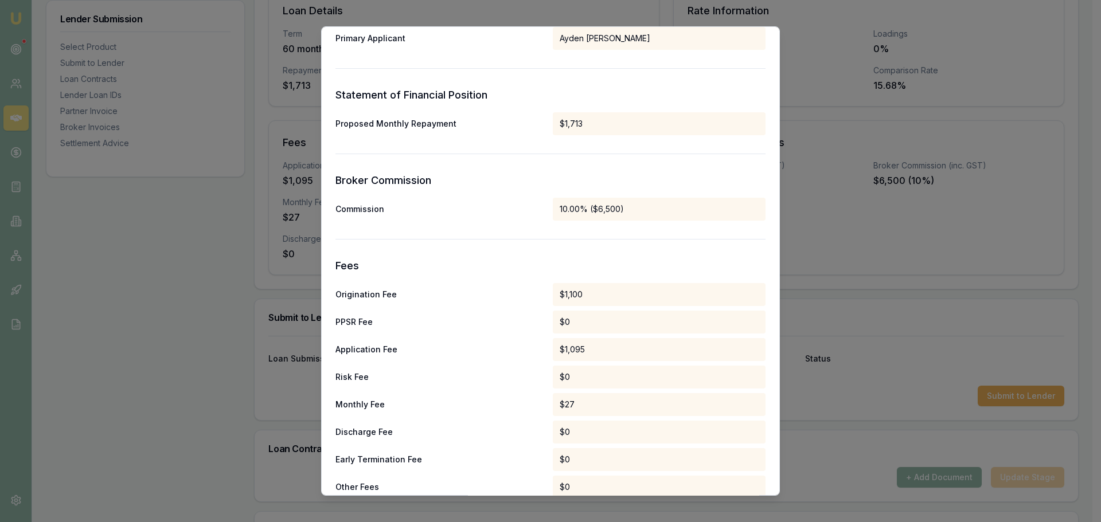
scroll to position [536, 0]
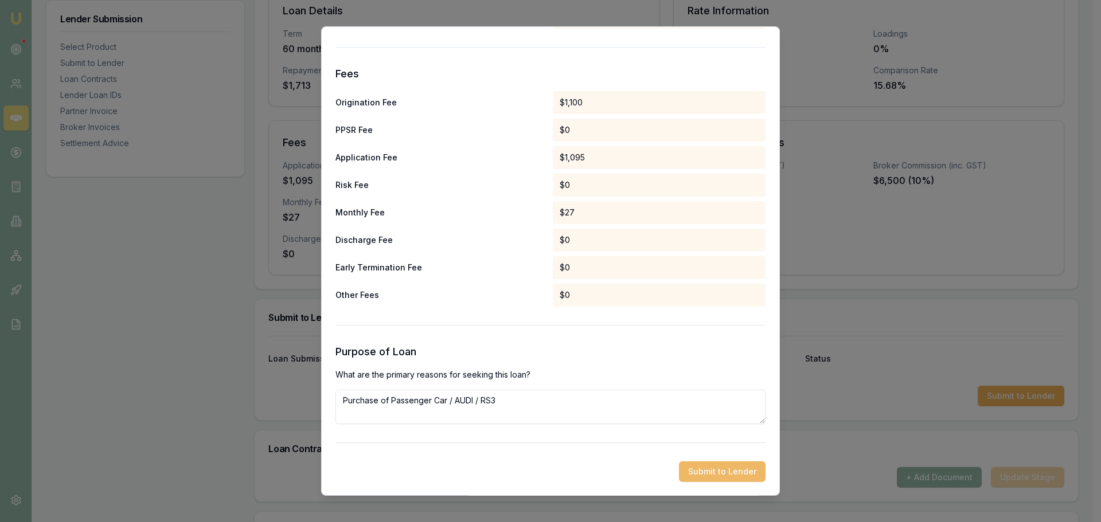
click at [735, 472] on button "Submit to Lender" at bounding box center [722, 472] width 87 height 21
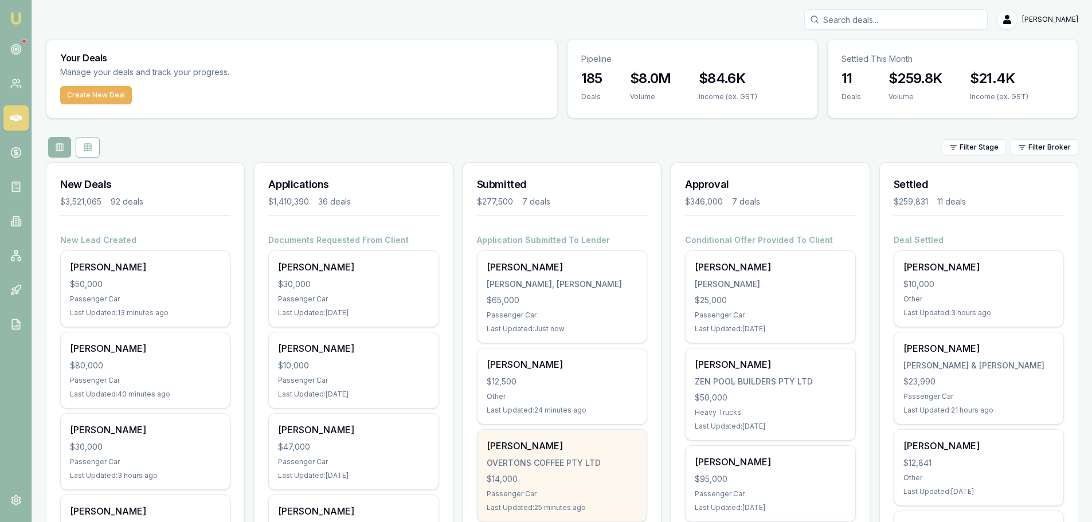
click at [580, 458] on div "OVERTONS COFFEE PTY LTD" at bounding box center [562, 463] width 151 height 11
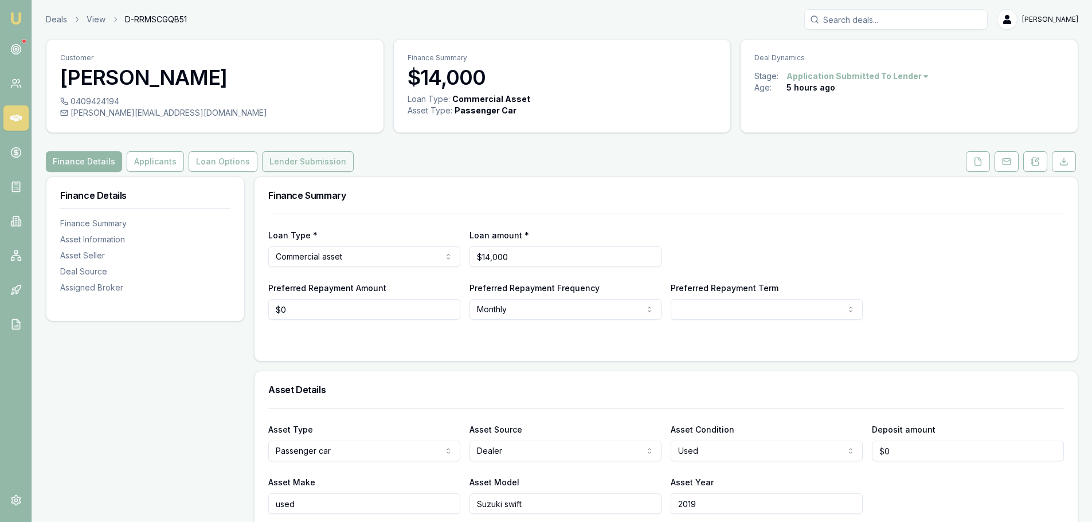
click at [332, 160] on button "Lender Submission" at bounding box center [308, 161] width 92 height 21
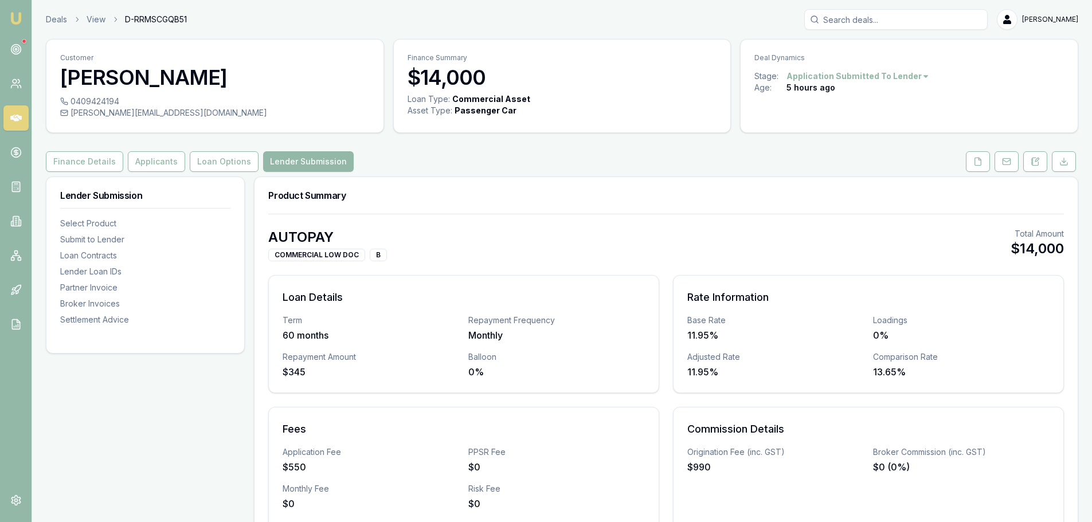
scroll to position [229, 0]
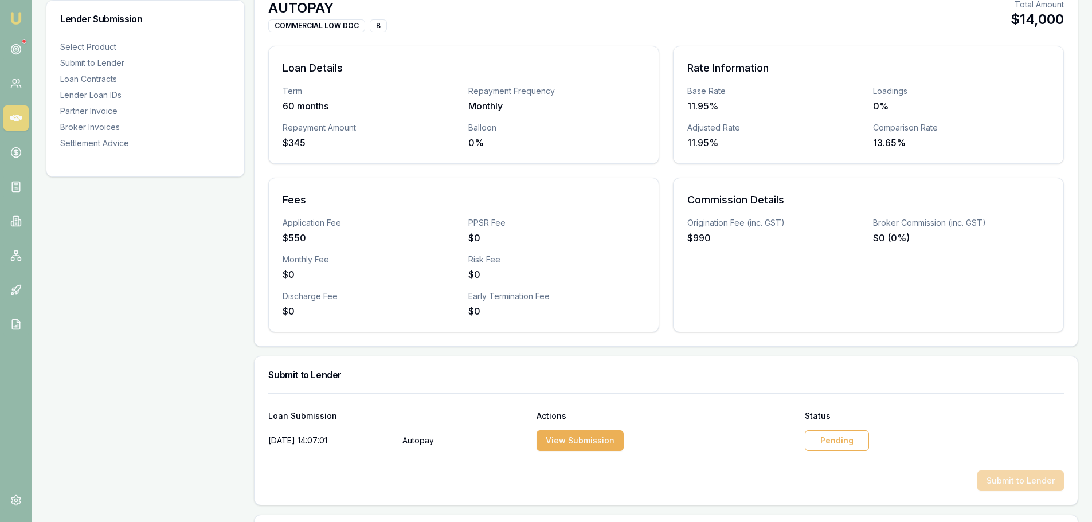
click at [865, 447] on div "Pending" at bounding box center [837, 441] width 64 height 21
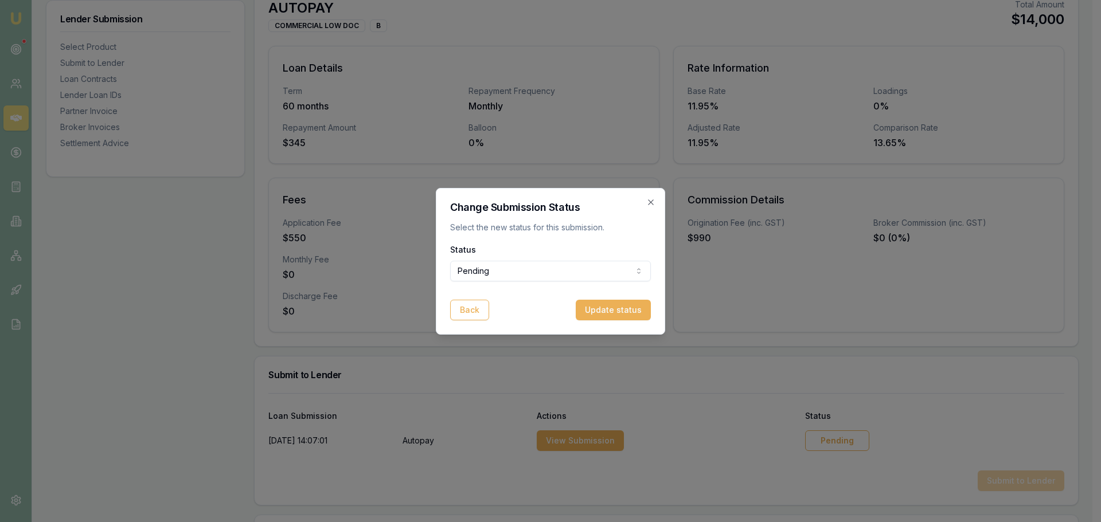
click at [586, 268] on body "Emu Broker Deals View D-RRMSCGQB51 Erin Shield Toggle Menu Customer Ashley Over…" at bounding box center [546, 32] width 1092 height 522
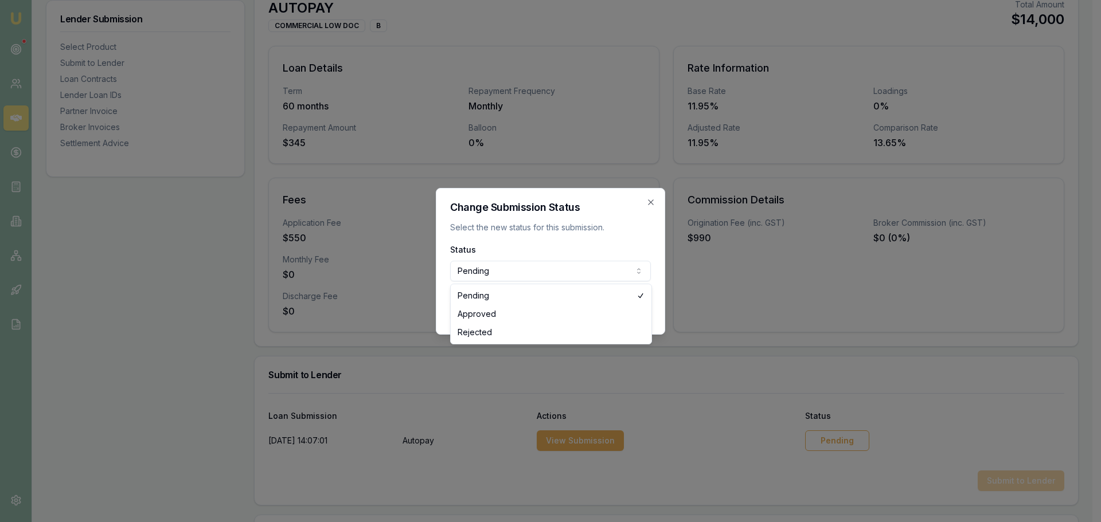
select select "APPROVED"
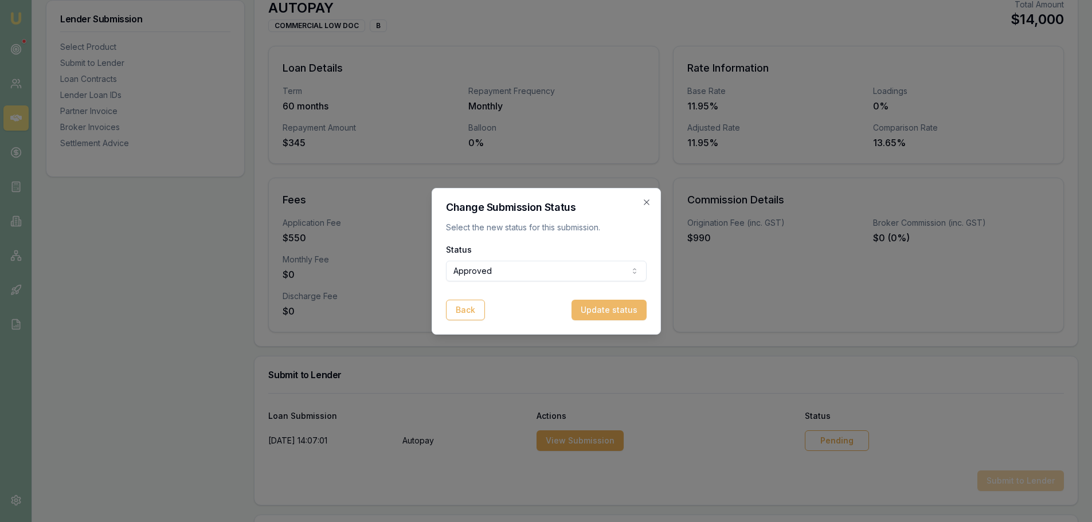
click at [625, 310] on button "Update status" at bounding box center [609, 310] width 75 height 21
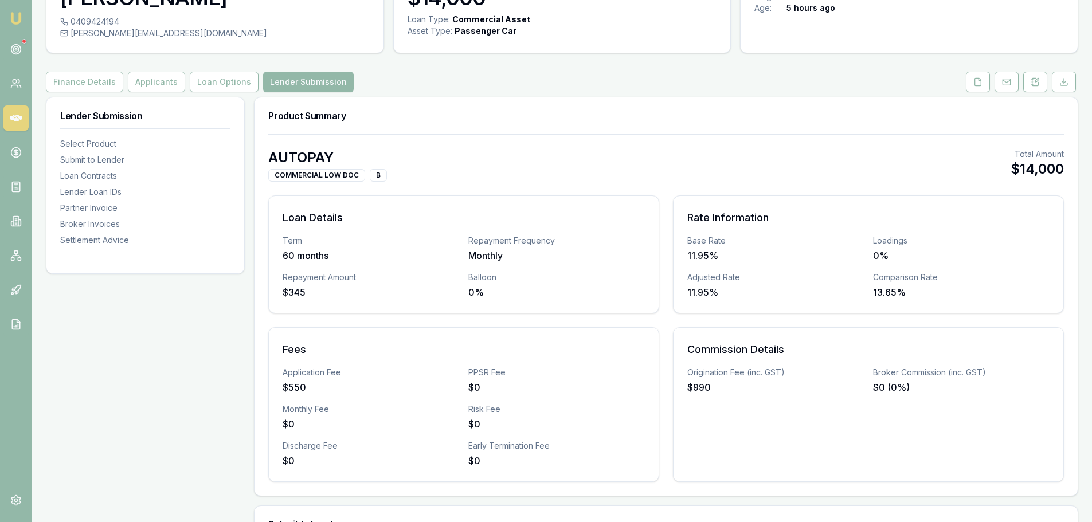
scroll to position [0, 0]
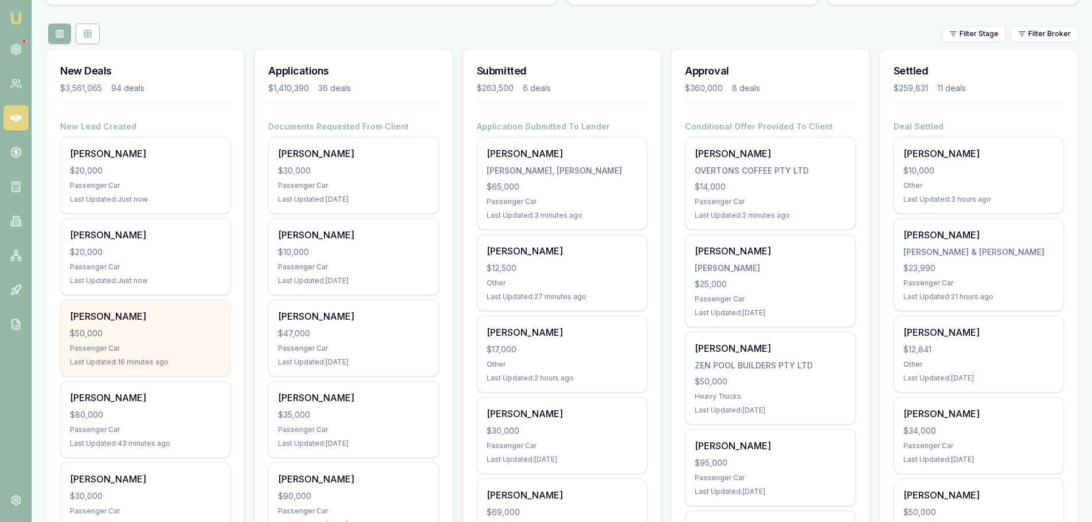
scroll to position [115, 0]
click at [171, 349] on div "Passenger Car" at bounding box center [145, 347] width 151 height 9
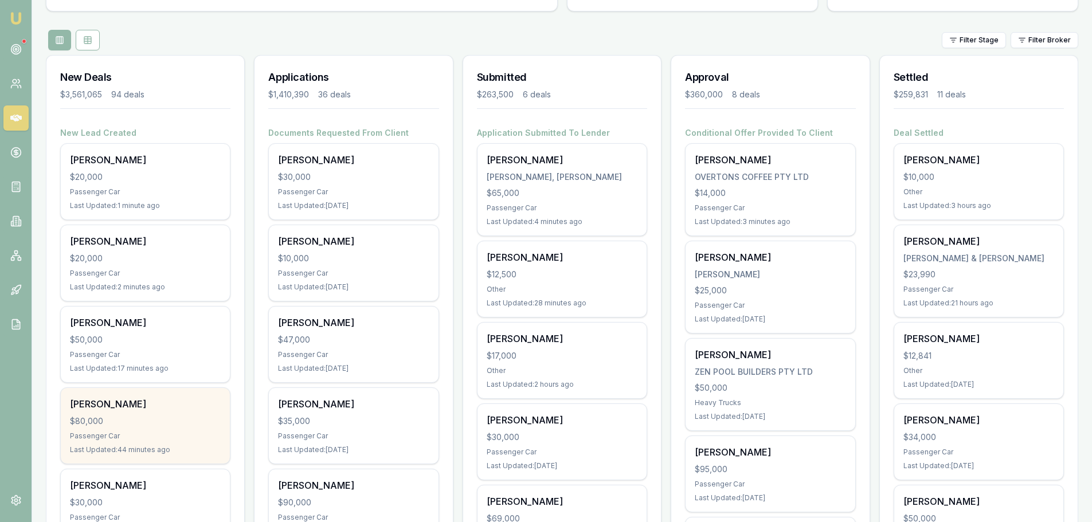
scroll to position [0, 0]
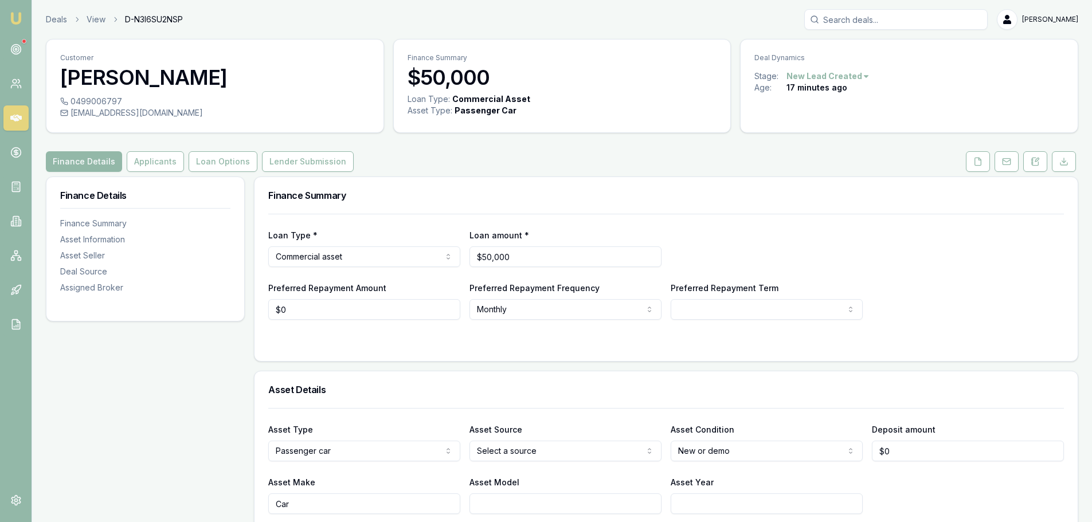
drag, startPoint x: 1033, startPoint y: 162, endPoint x: 1032, endPoint y: 185, distance: 22.9
click at [1033, 162] on icon at bounding box center [1033, 162] width 2 height 0
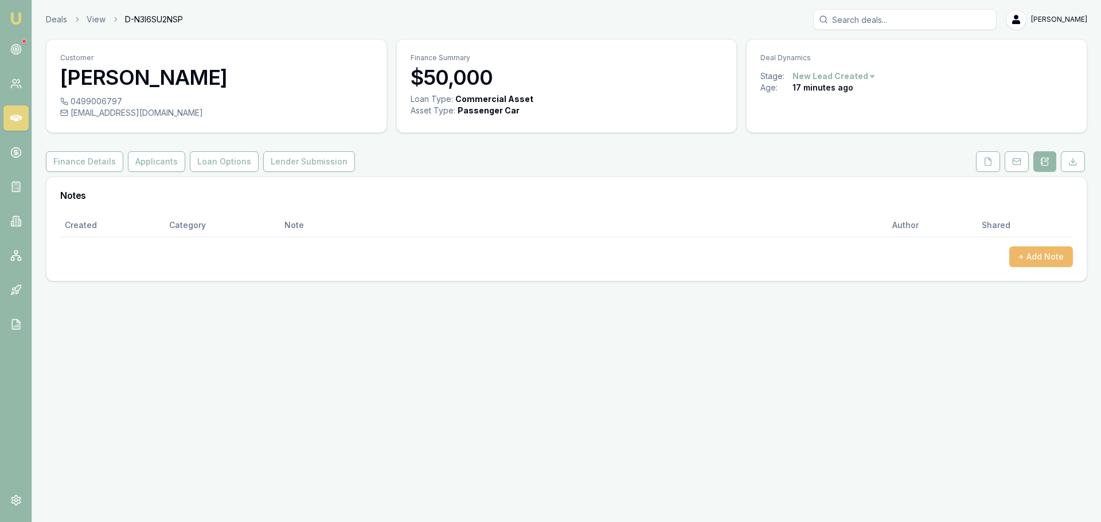
click at [1034, 257] on button "+ Add Note" at bounding box center [1041, 257] width 64 height 21
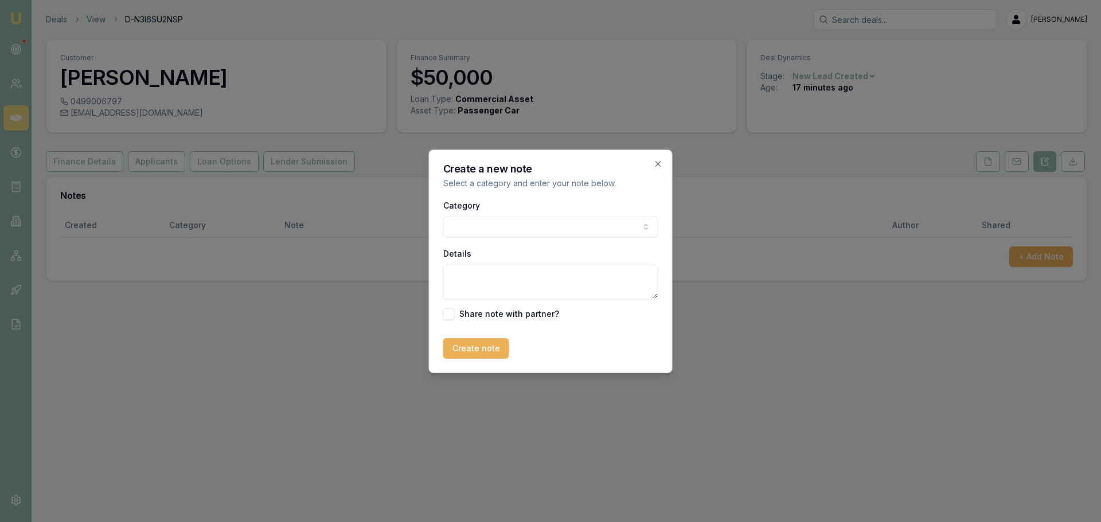
click at [517, 224] on body "Emu Broker Deals View D-N3I6SU2NSP Erin Shield Toggle Menu Customer Tama Robson…" at bounding box center [550, 261] width 1101 height 522
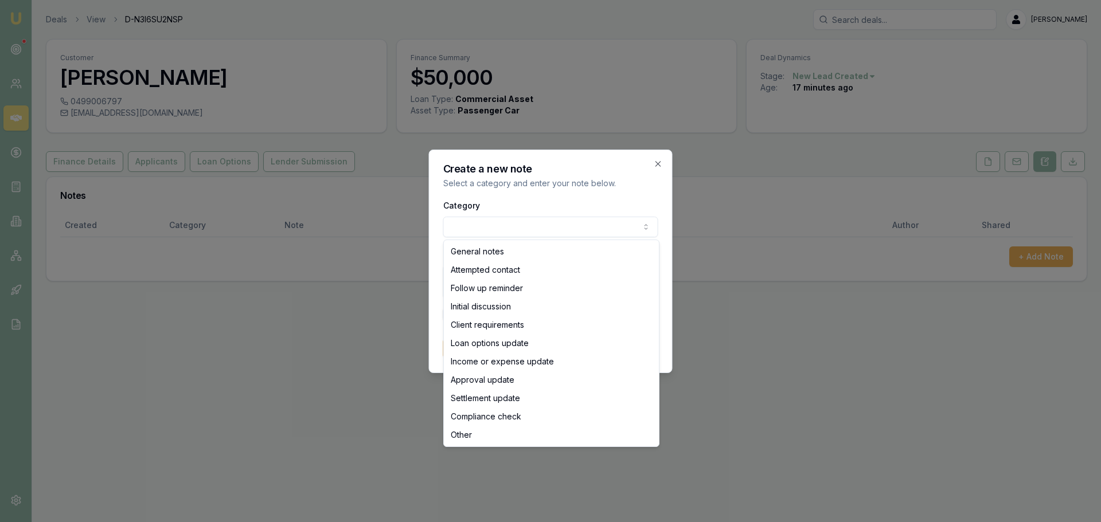
select select "ATTEMPTED_CONTACT"
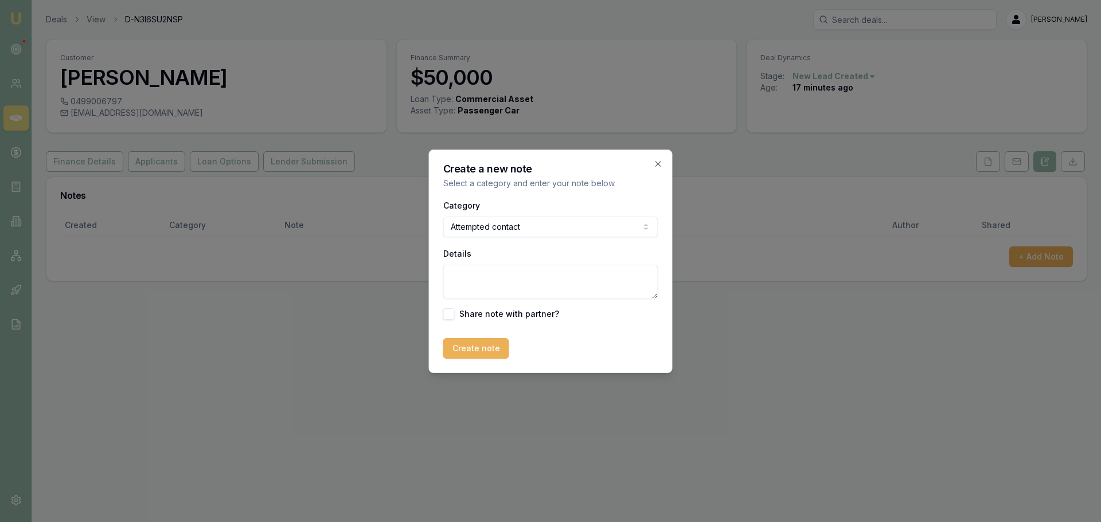
click at [510, 282] on textarea "Details" at bounding box center [550, 282] width 215 height 34
type textarea "sent intro text"
click at [474, 354] on button "Create note" at bounding box center [476, 348] width 66 height 21
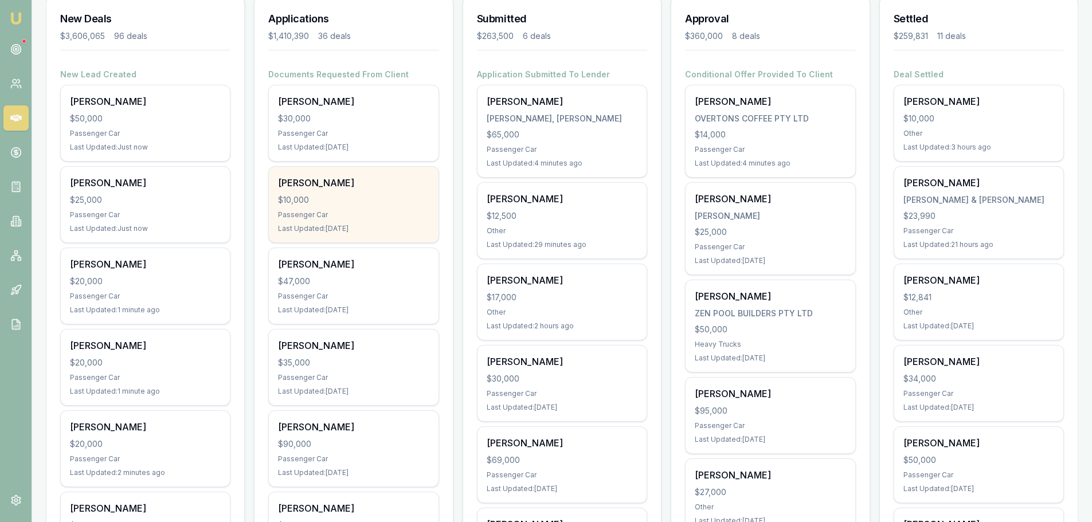
scroll to position [172, 0]
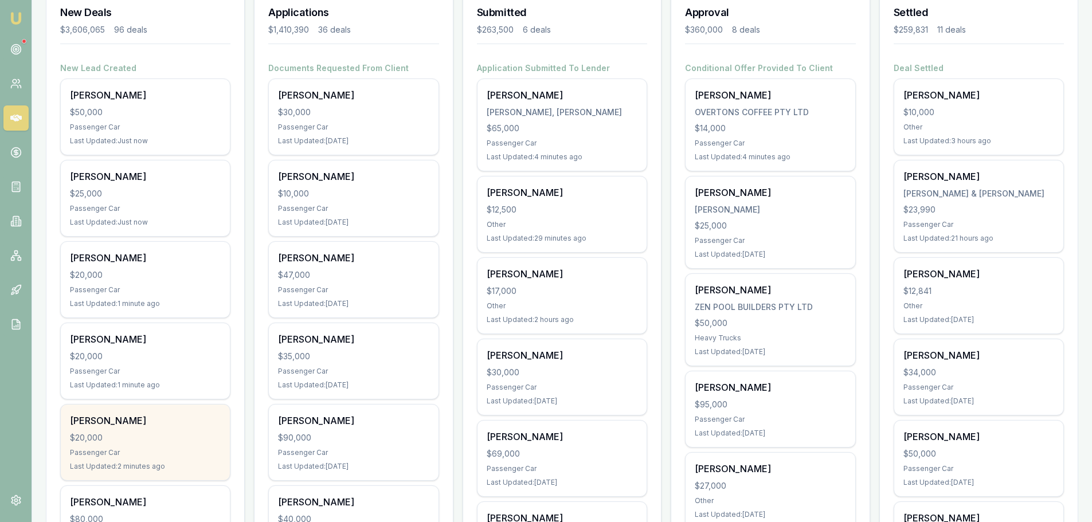
click at [187, 442] on div "$20,000" at bounding box center [145, 437] width 151 height 11
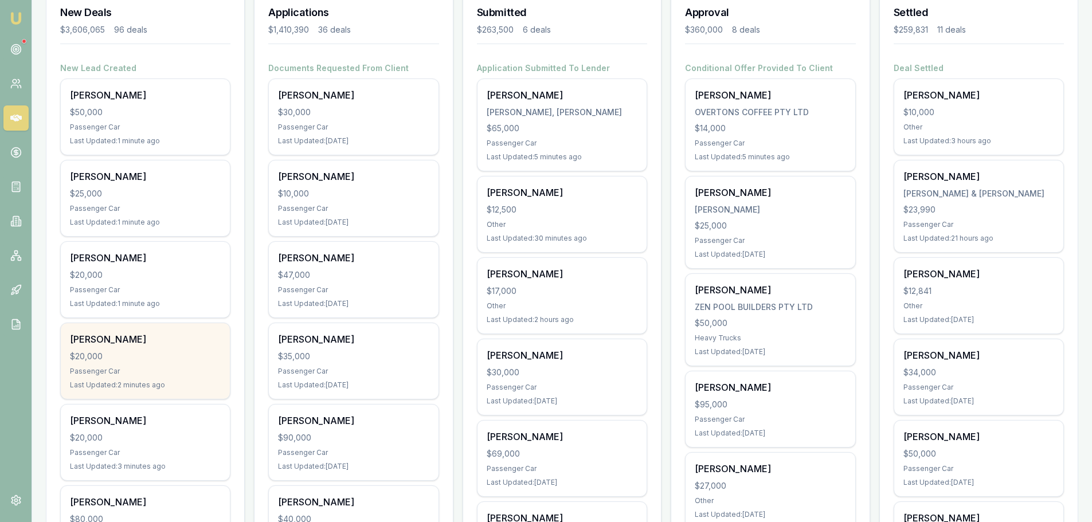
click at [159, 367] on div "Passenger Car" at bounding box center [145, 371] width 151 height 9
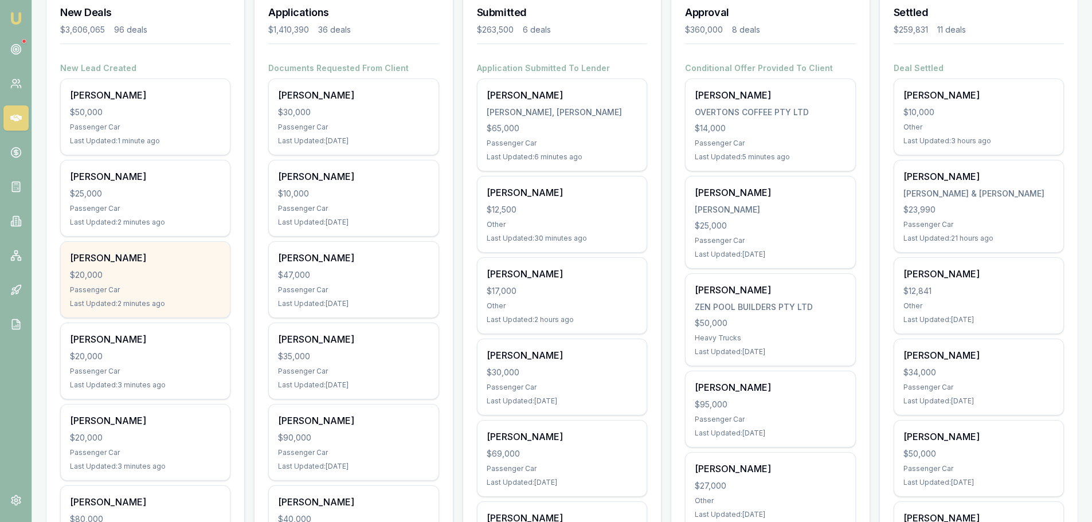
click at [128, 286] on div "Passenger Car" at bounding box center [145, 290] width 151 height 9
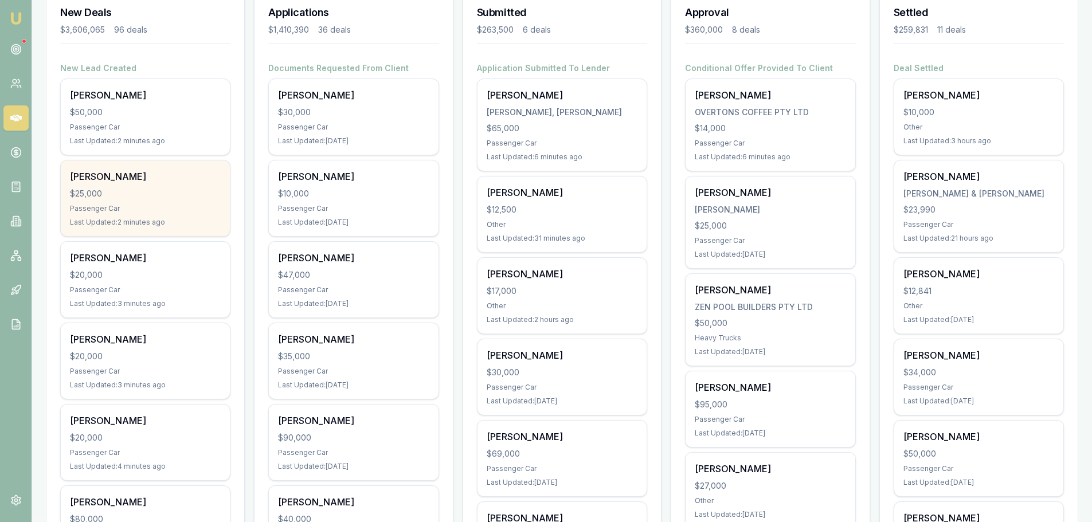
click at [122, 204] on div "Passenger Car" at bounding box center [145, 208] width 151 height 9
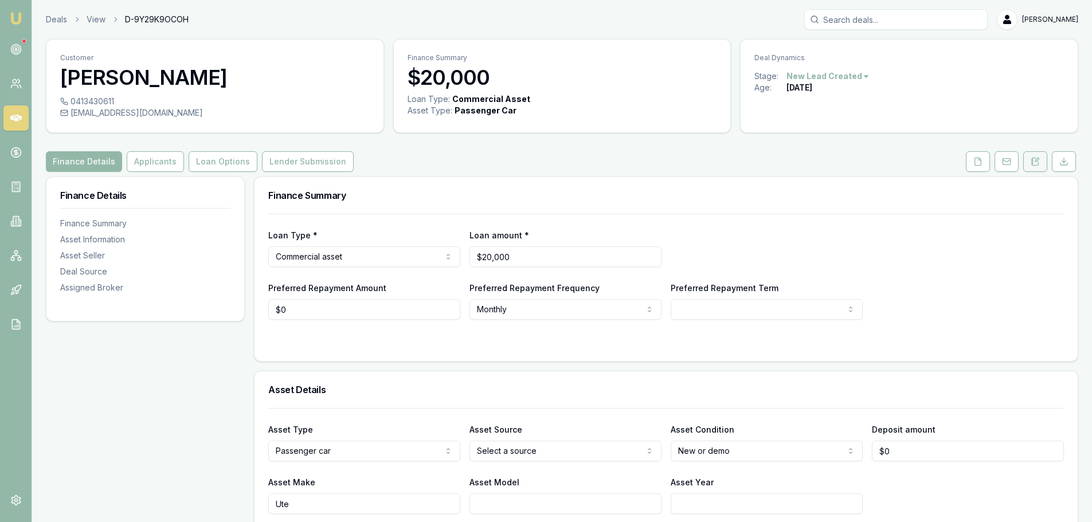
click at [1031, 161] on button at bounding box center [1036, 161] width 24 height 21
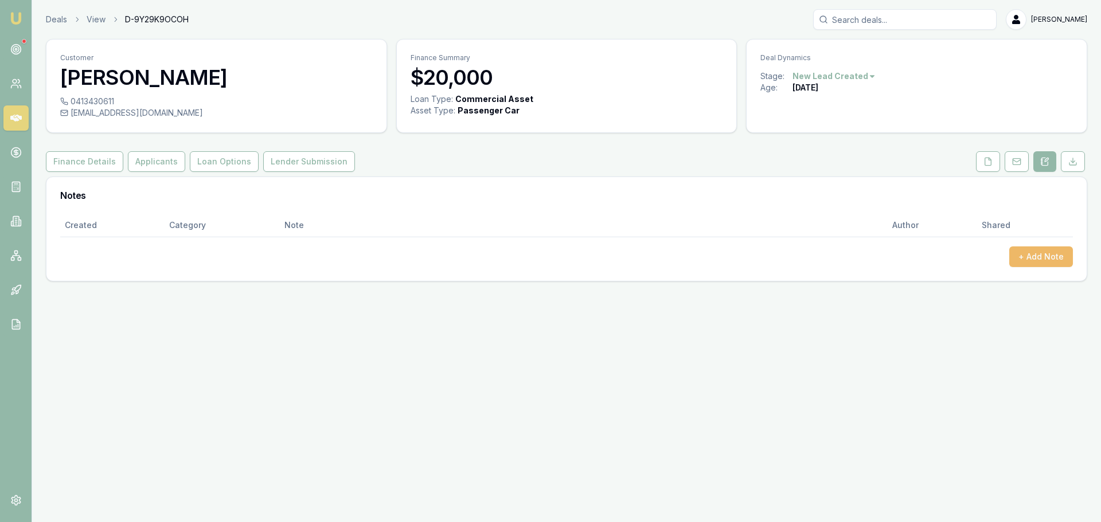
click at [1022, 256] on button "+ Add Note" at bounding box center [1041, 257] width 64 height 21
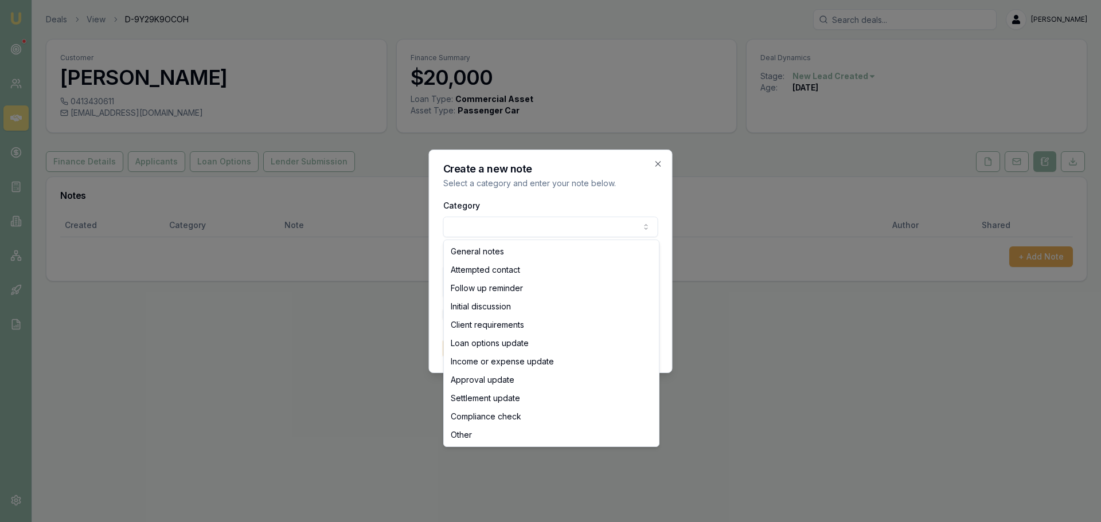
click at [565, 225] on body "Emu Broker Deals View D-9Y29K9OCOH Erin Shield Toggle Menu Customer Khaleb Walk…" at bounding box center [550, 261] width 1101 height 522
select select "ATTEMPTED_CONTACT"
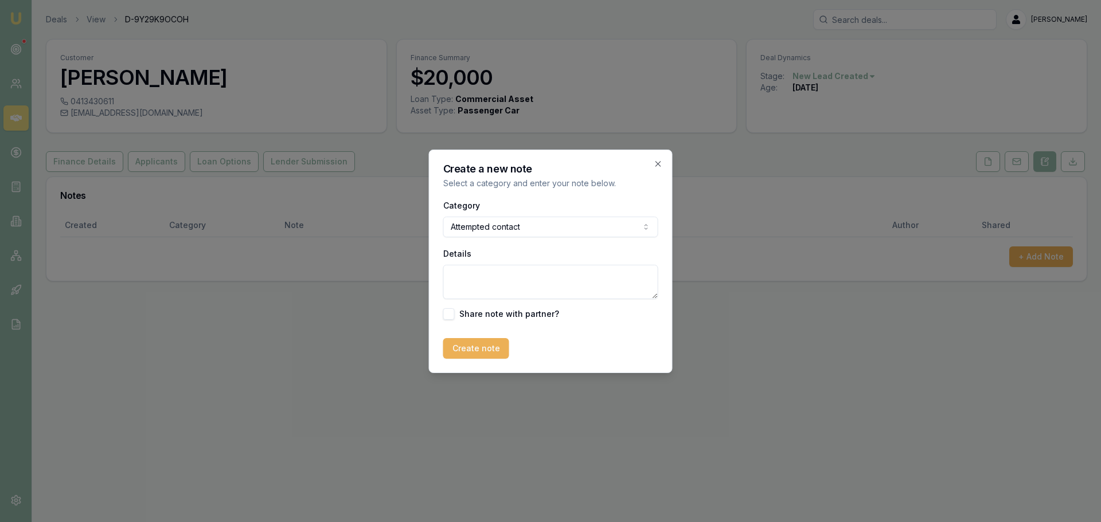
click at [487, 276] on textarea "Details" at bounding box center [550, 282] width 215 height 34
type textarea "sent intor text"
click at [493, 358] on button "Create note" at bounding box center [476, 348] width 66 height 21
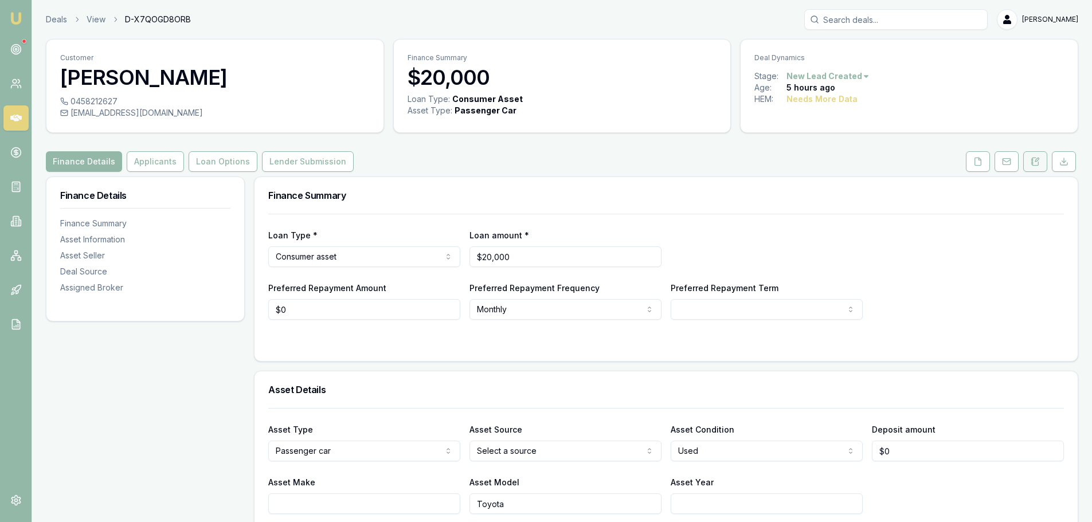
click at [1039, 156] on button at bounding box center [1036, 161] width 24 height 21
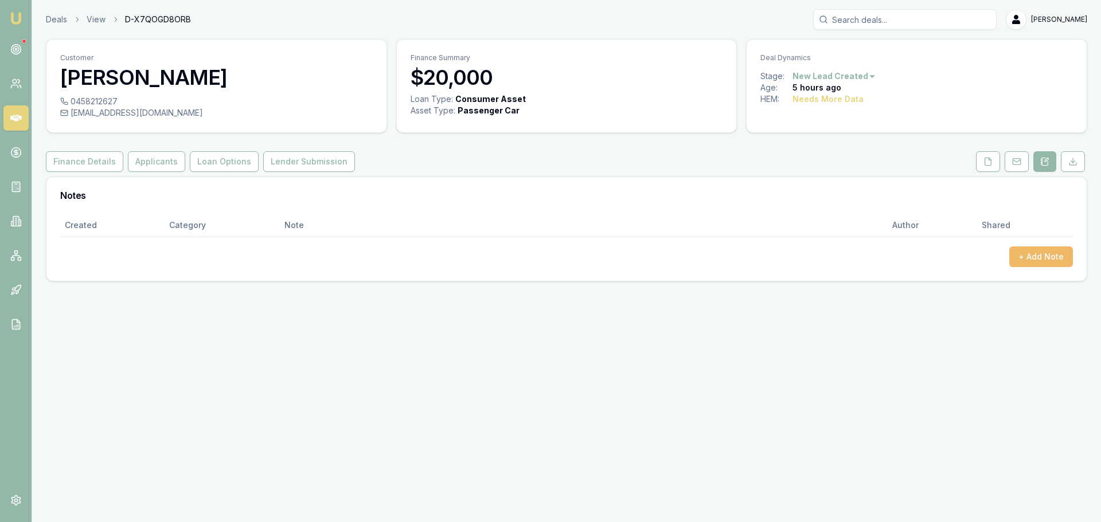
click at [1061, 256] on button "+ Add Note" at bounding box center [1041, 257] width 64 height 21
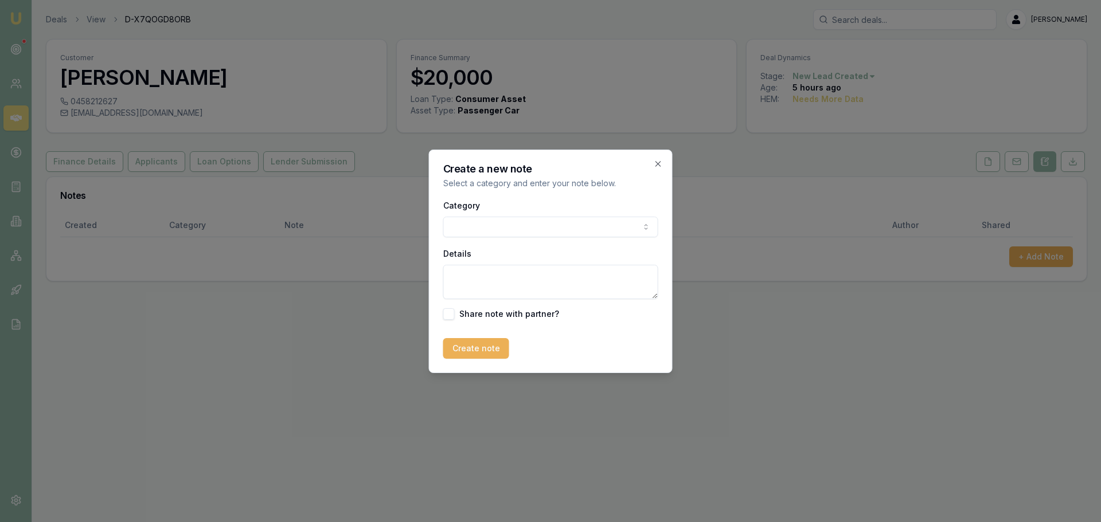
click at [635, 227] on body "Emu Broker Deals View D-X7QOGD8ORB [PERSON_NAME] Shield Toggle Menu Customer [P…" at bounding box center [550, 261] width 1101 height 522
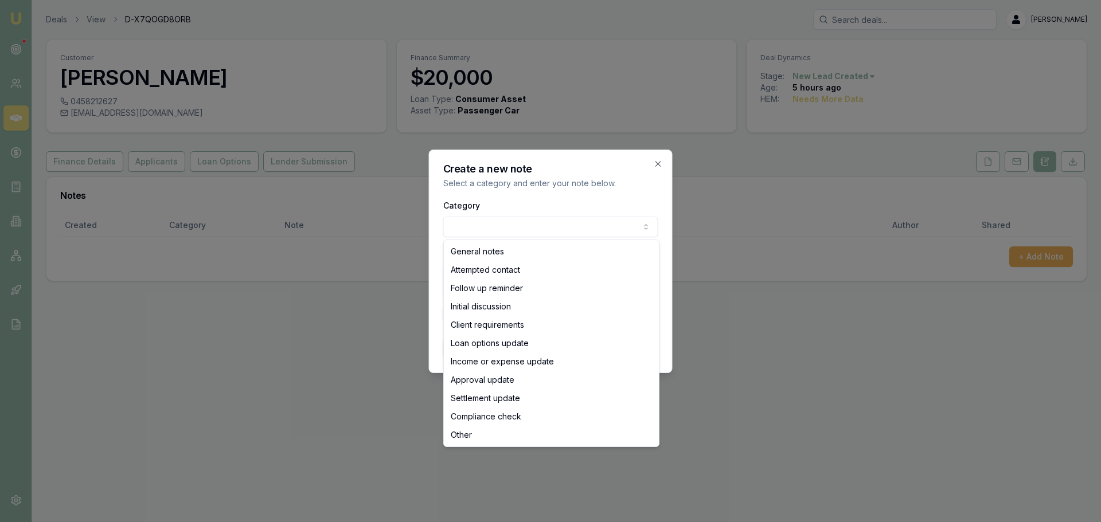
select select "ATTEMPTED_CONTACT"
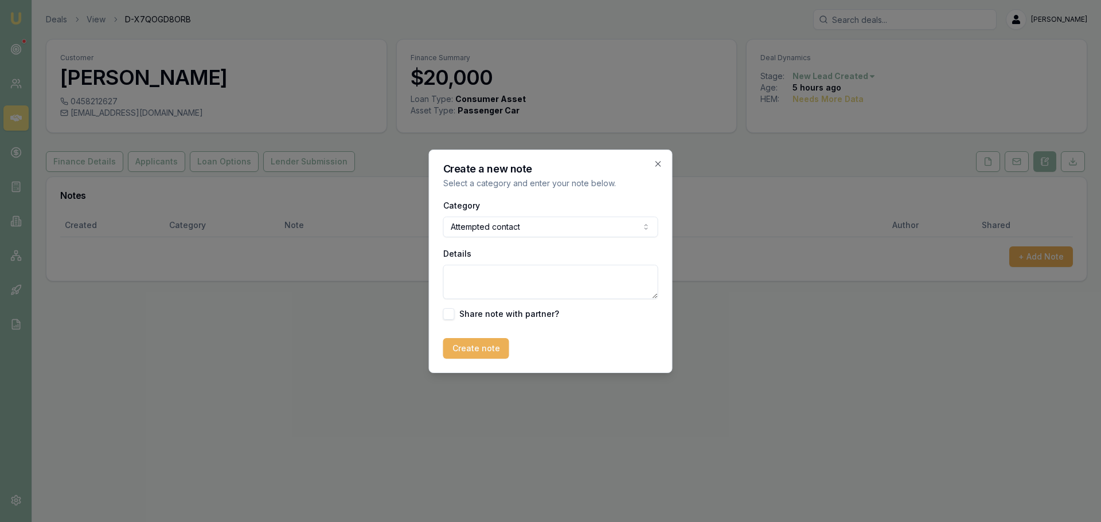
click at [502, 283] on textarea "Details" at bounding box center [550, 282] width 215 height 34
type textarea "s"
type textarea "sent intro text"
click at [475, 346] on button "Create note" at bounding box center [476, 348] width 66 height 21
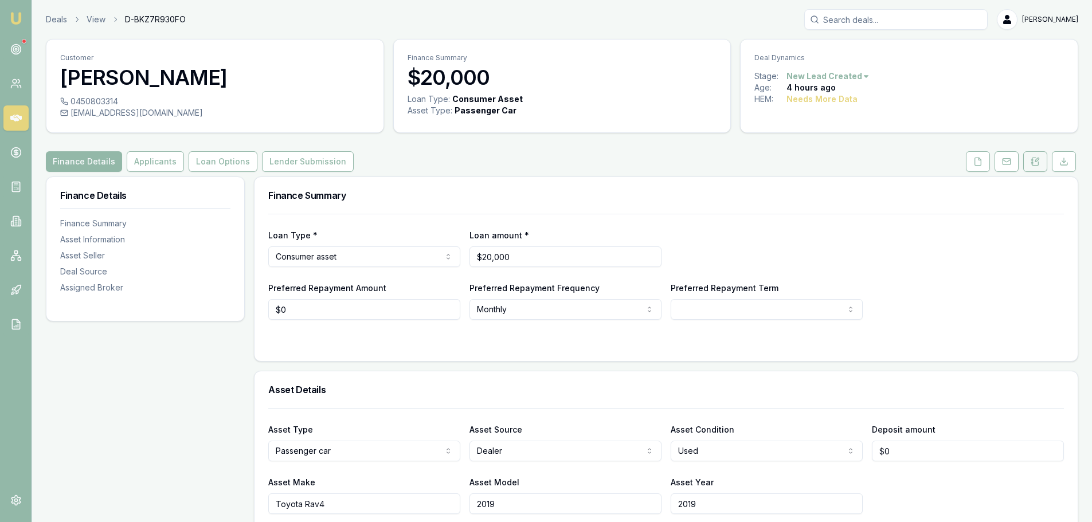
click at [1037, 162] on icon at bounding box center [1035, 161] width 9 height 9
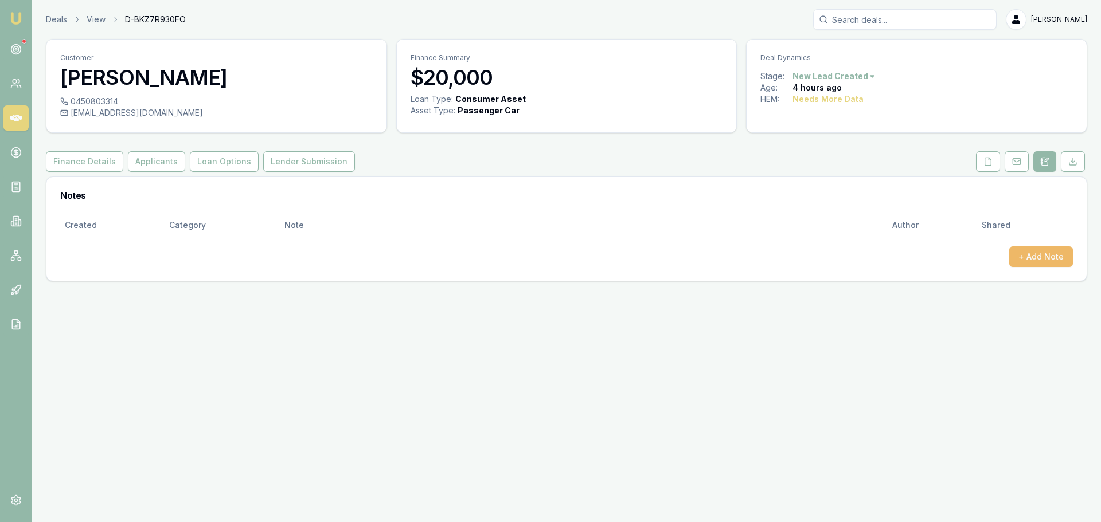
click at [1052, 254] on button "+ Add Note" at bounding box center [1041, 257] width 64 height 21
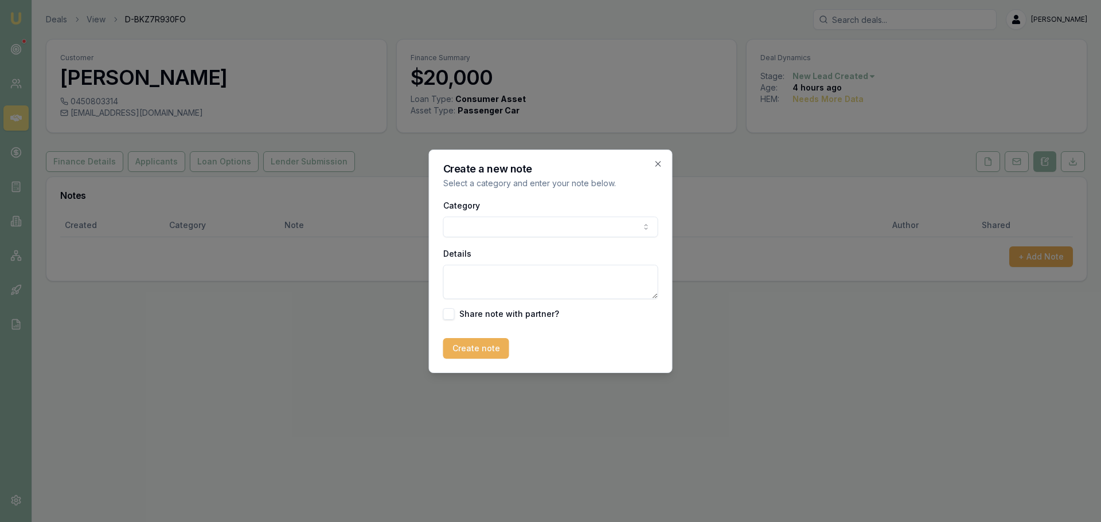
click at [545, 217] on body "Emu Broker Deals View D-BKZ7R930FO Erin Shield Toggle Menu Customer Kinzang Wan…" at bounding box center [550, 261] width 1101 height 522
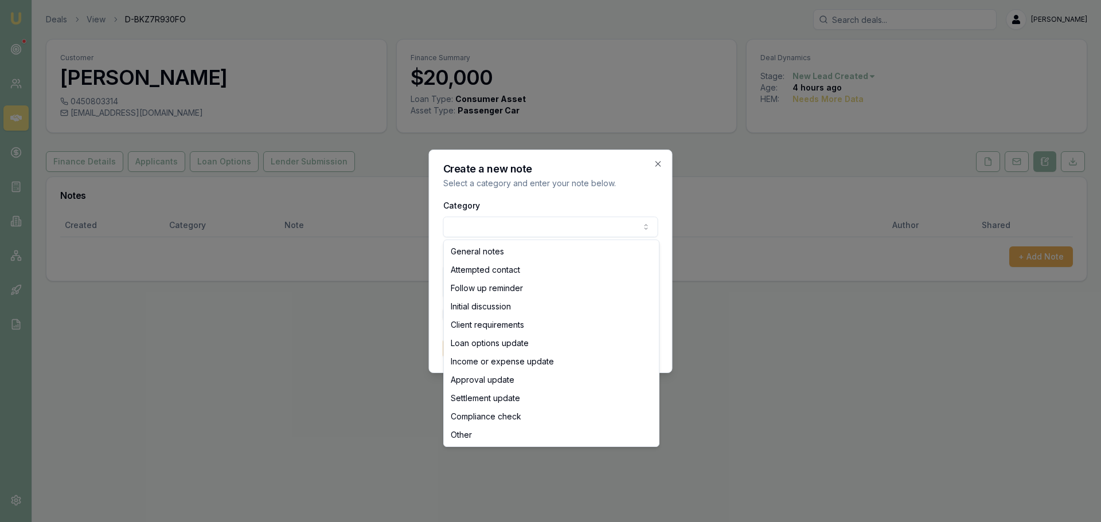
select select "ATTEMPTED_CONTACT"
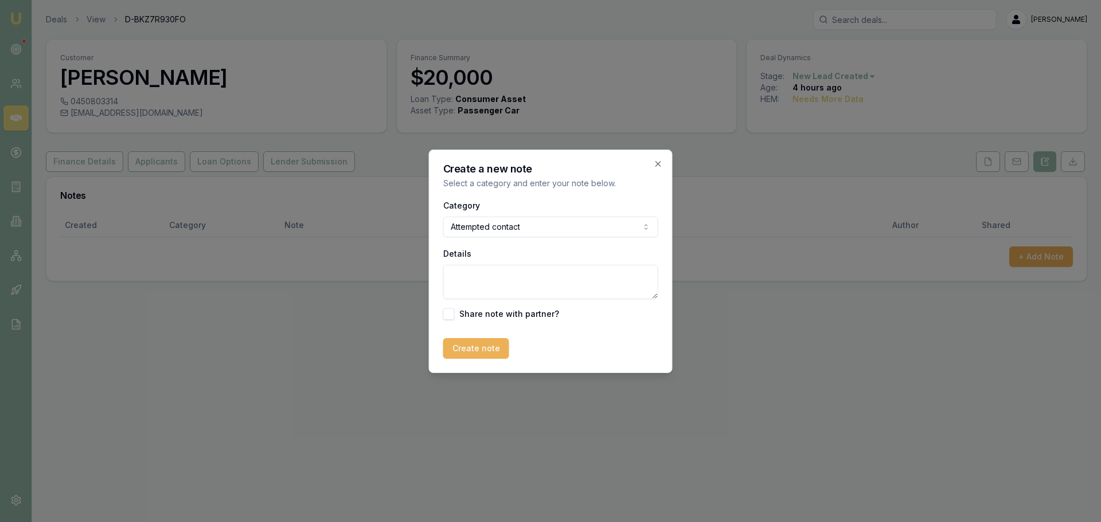
click at [521, 280] on textarea "Details" at bounding box center [550, 282] width 215 height 34
type textarea "sent itnro text"
click at [473, 351] on button "Create note" at bounding box center [476, 348] width 66 height 21
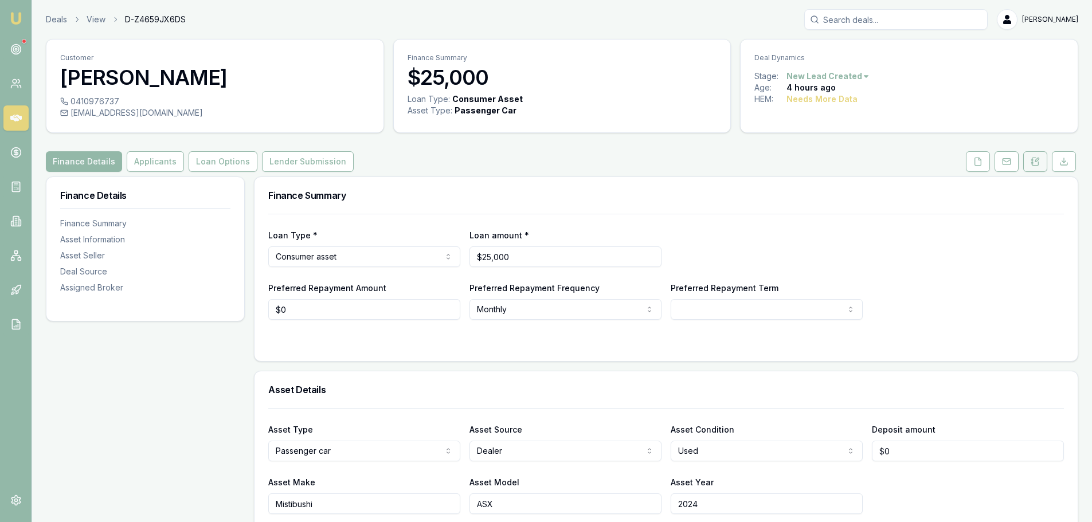
click at [1038, 160] on icon at bounding box center [1035, 161] width 9 height 9
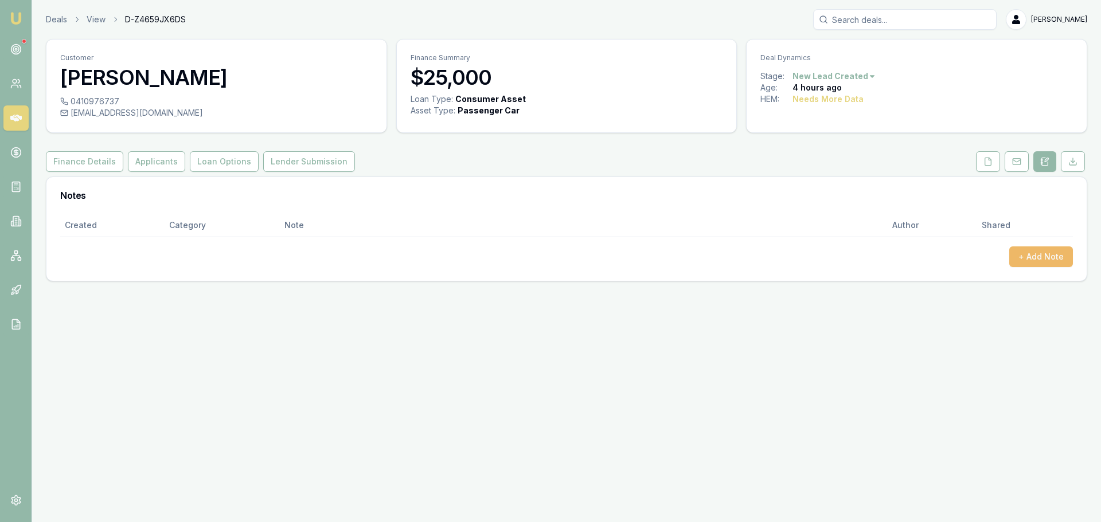
click at [1022, 256] on button "+ Add Note" at bounding box center [1041, 257] width 64 height 21
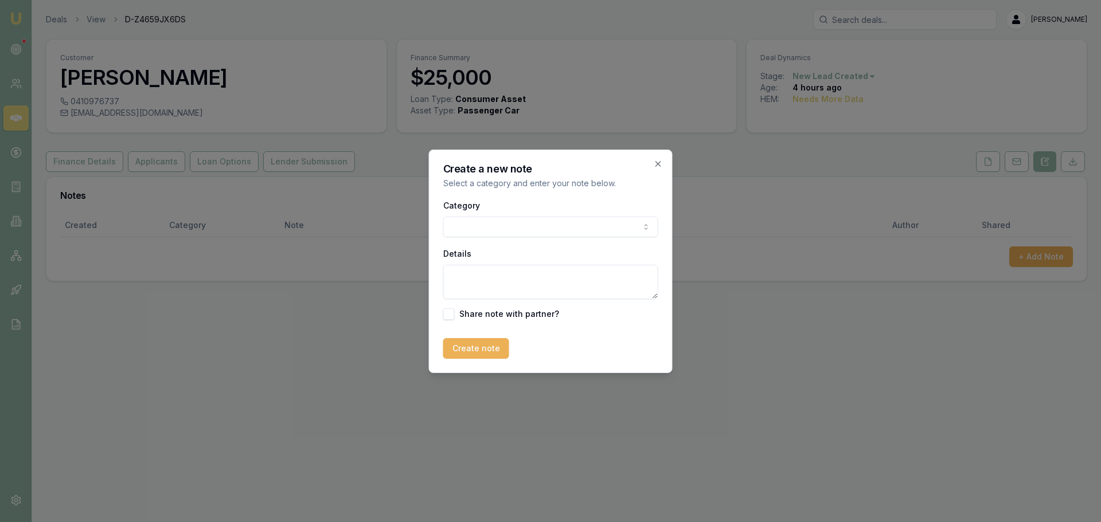
click at [535, 229] on body "Emu Broker Deals View D-Z4659JX6DS [PERSON_NAME] Toggle Menu Customer [PERSON_N…" at bounding box center [550, 261] width 1101 height 522
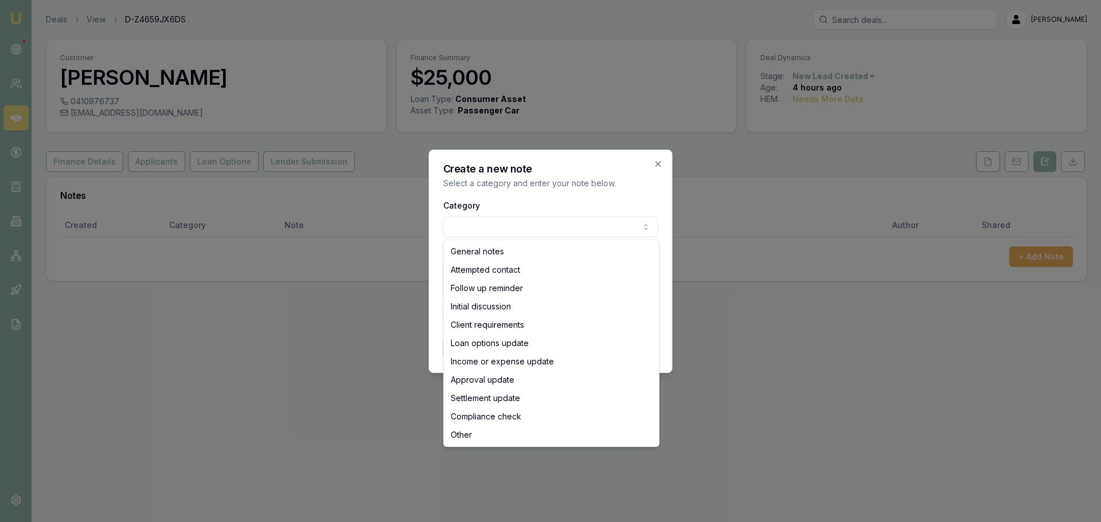
select select "ATTEMPTED_CONTACT"
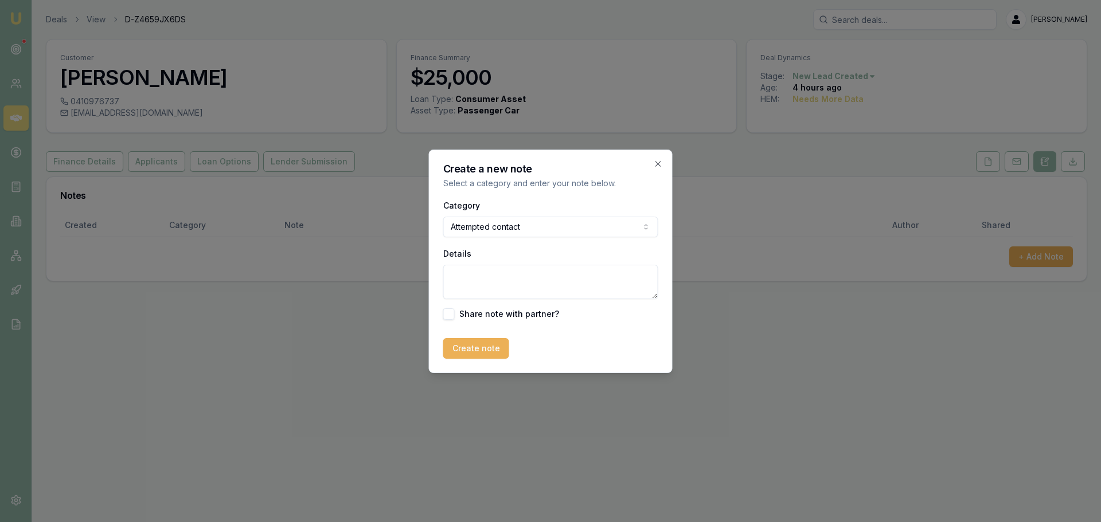
click at [512, 282] on textarea "Details" at bounding box center [550, 282] width 215 height 34
paste textarea "Hi [lead name], it’s [PERSON_NAME], an AutoBuddy partner broker. Based on the d…"
type textarea "Hi [lead name], it’s [PERSON_NAME], an AutoBuddy partner broker. Based on the d…"
drag, startPoint x: 565, startPoint y: 284, endPoint x: 373, endPoint y: 245, distance: 195.6
click at [373, 255] on body "Emu Broker Deals View D-Z4659JX6DS Erin Shield Toggle Menu Customer Shianne Gri…" at bounding box center [550, 261] width 1101 height 522
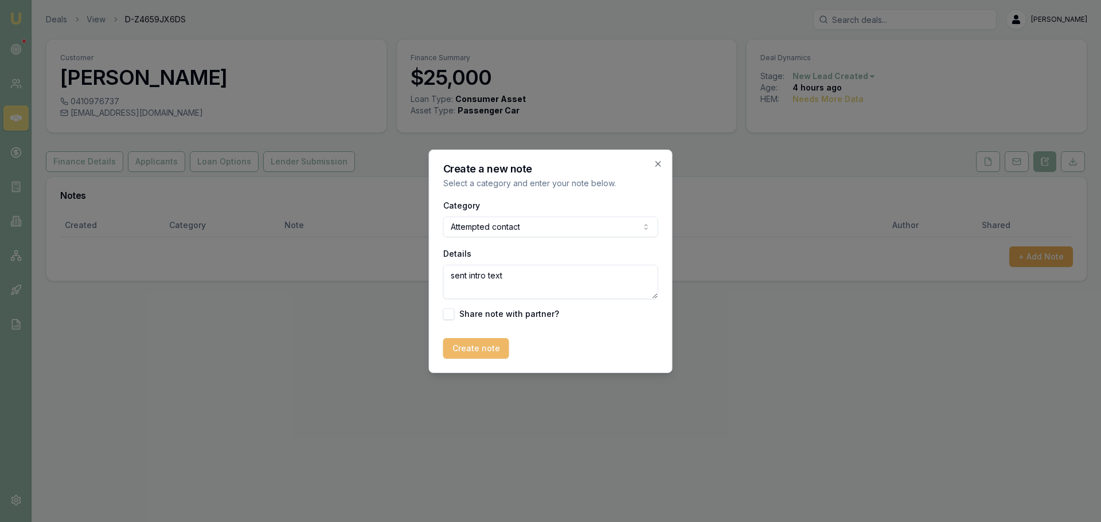
type textarea "sent intro text"
click at [475, 341] on button "Create note" at bounding box center [476, 348] width 66 height 21
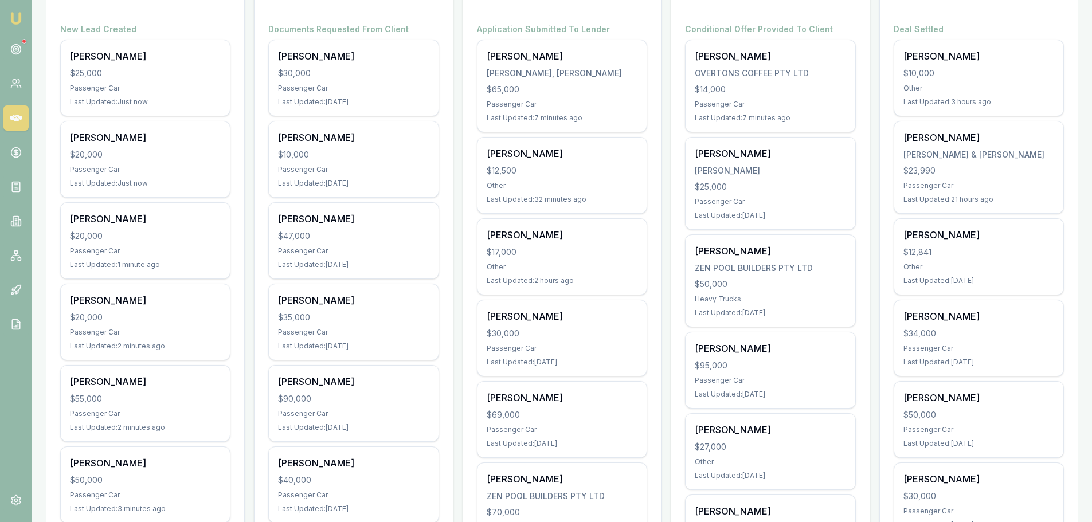
scroll to position [229, 0]
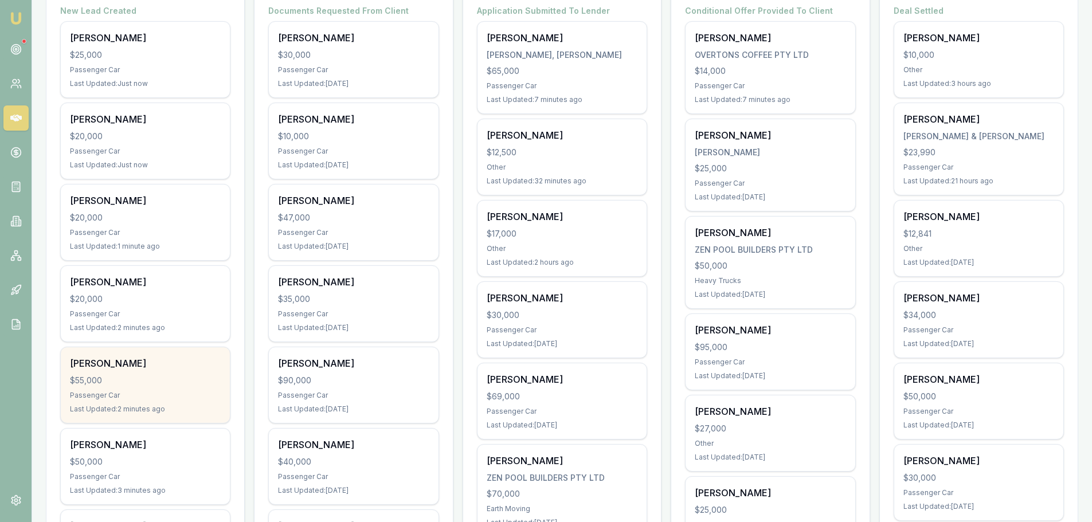
click at [178, 382] on div "$55,000" at bounding box center [145, 380] width 151 height 11
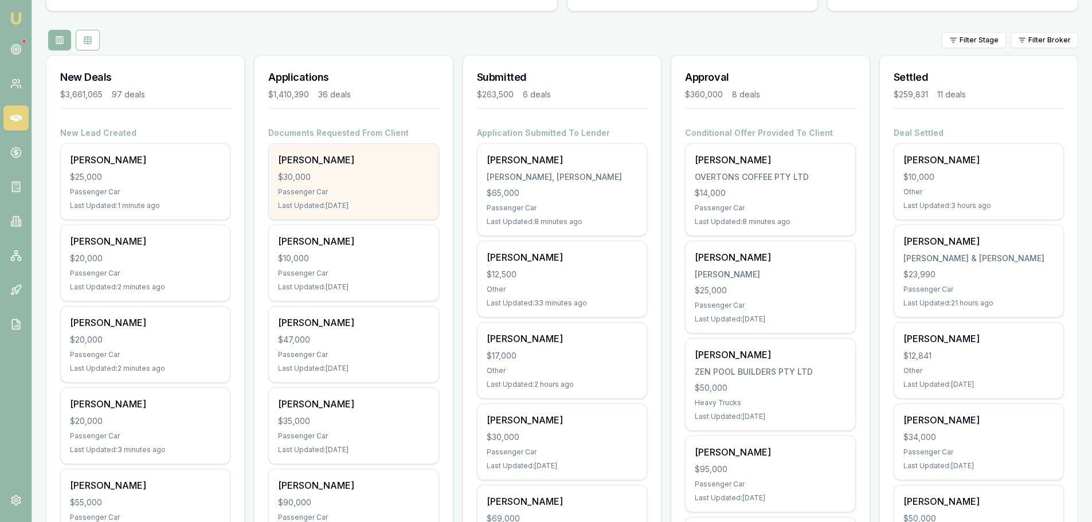
scroll to position [0, 0]
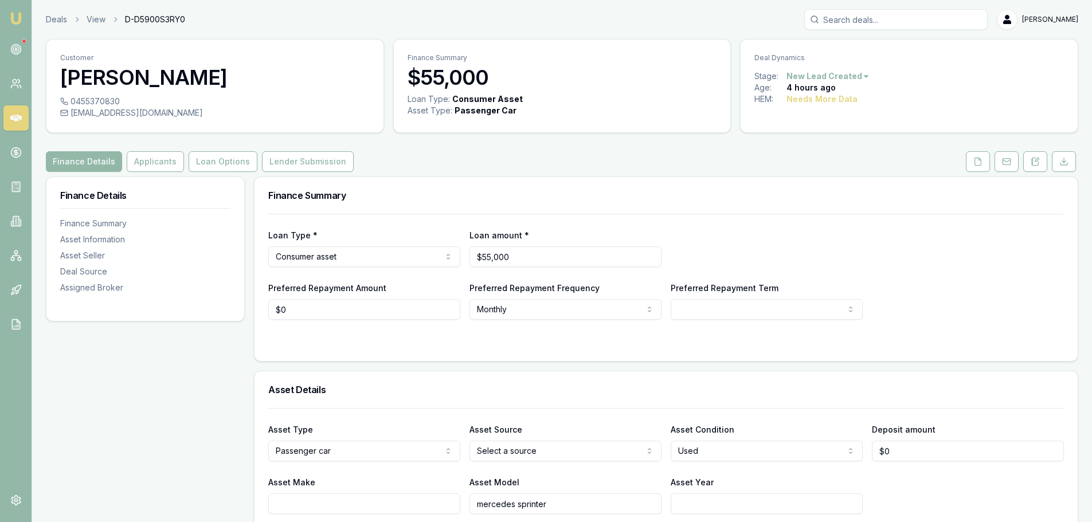
drag, startPoint x: 1042, startPoint y: 166, endPoint x: 1045, endPoint y: 192, distance: 26.5
click at [1042, 166] on button at bounding box center [1036, 161] width 24 height 21
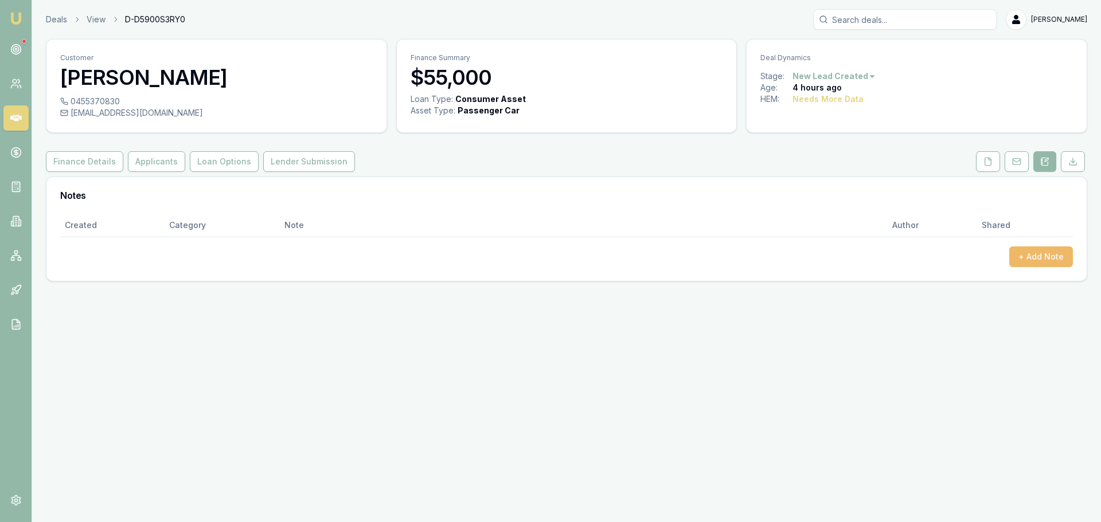
click at [1049, 259] on button "+ Add Note" at bounding box center [1041, 257] width 64 height 21
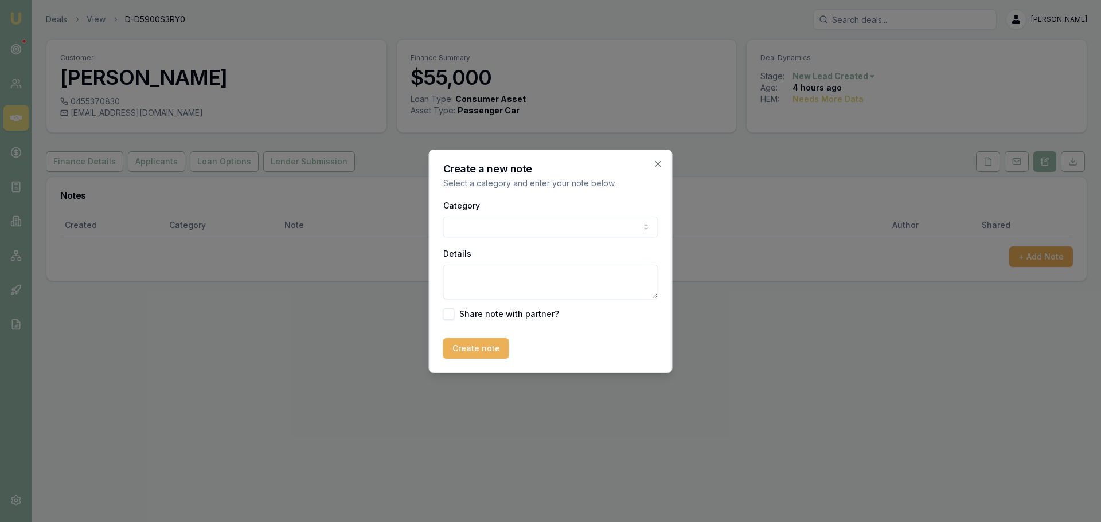
click at [558, 227] on body "Emu Broker Deals View D-D5900S3RY0 [PERSON_NAME] Toggle Menu Customer [PERSON_N…" at bounding box center [550, 261] width 1101 height 522
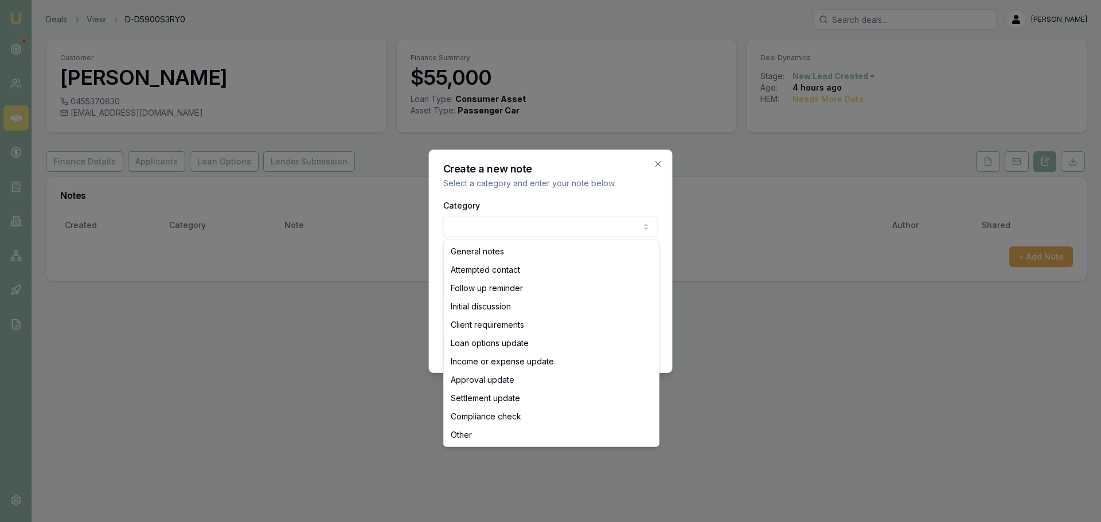
select select "ATTEMPTED_CONTACT"
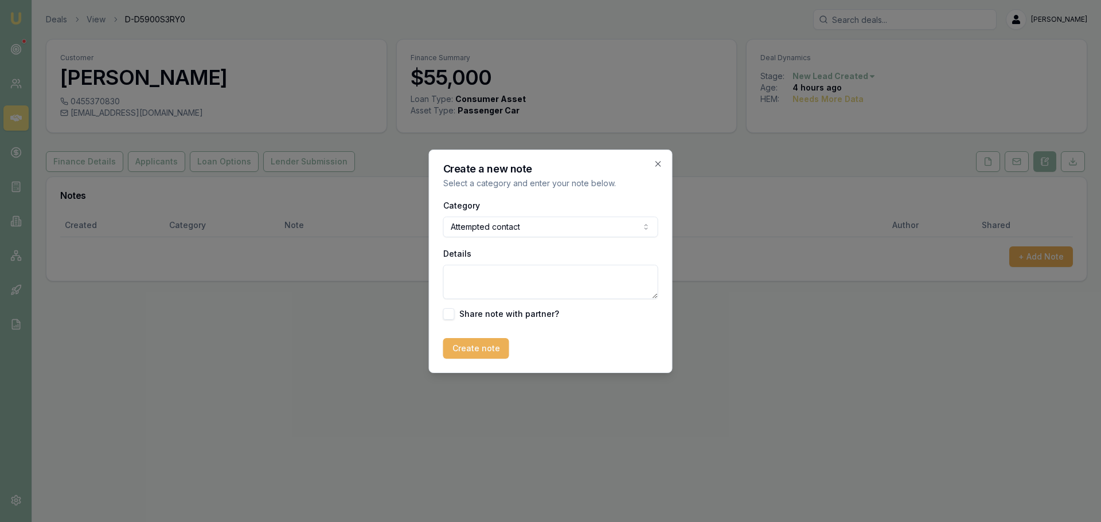
click at [538, 286] on textarea "Details" at bounding box center [550, 282] width 215 height 34
type textarea "sent intro text"
click at [489, 352] on button "Create note" at bounding box center [476, 348] width 66 height 21
